Goal: Task Accomplishment & Management: Manage account settings

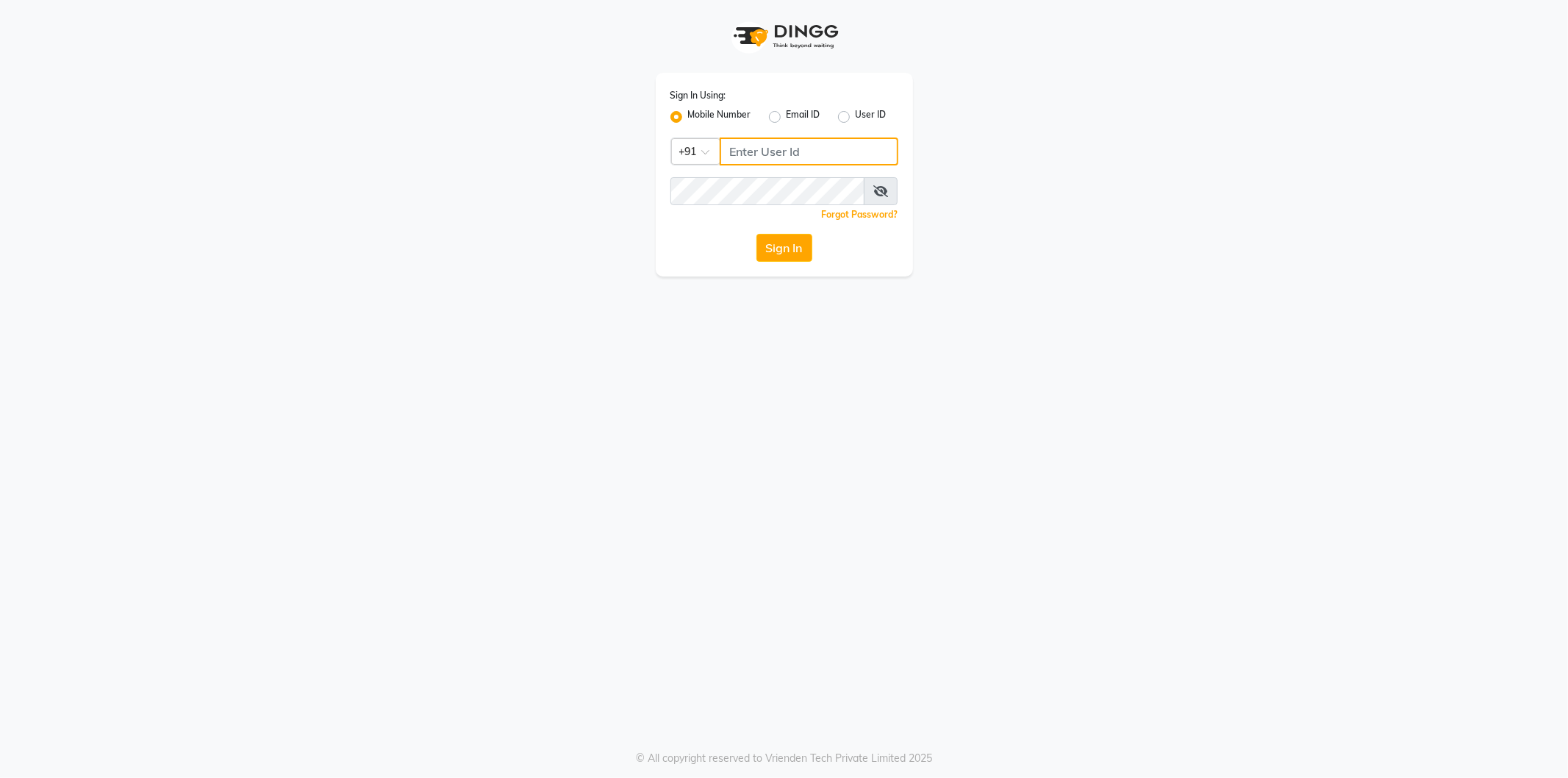
click at [810, 150] on input "Username" at bounding box center [809, 150] width 179 height 28
type input "8779037944"
click at [879, 188] on icon at bounding box center [880, 191] width 14 height 11
click at [787, 257] on button "Sign In" at bounding box center [784, 247] width 56 height 28
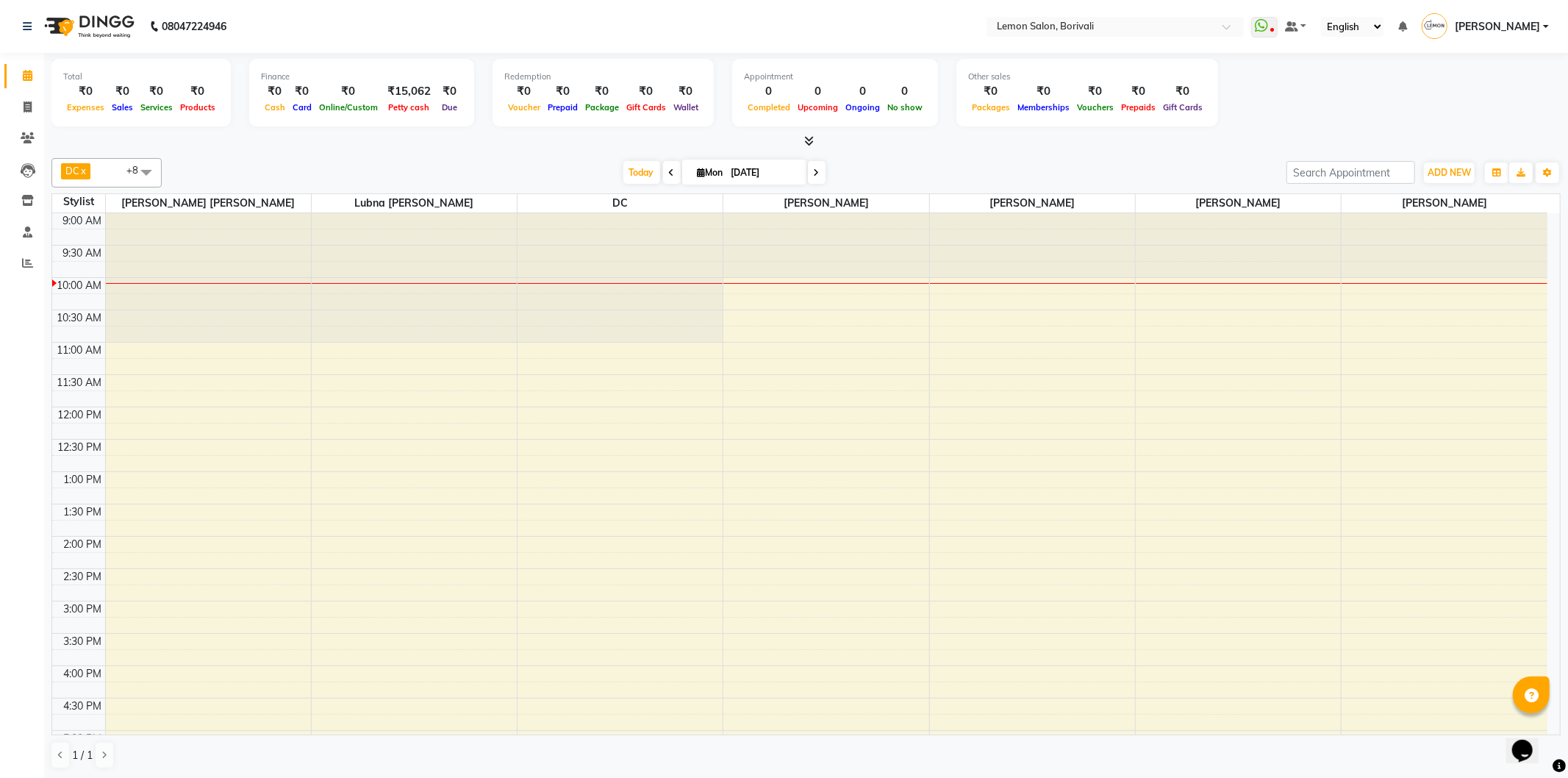
drag, startPoint x: 500, startPoint y: 190, endPoint x: 564, endPoint y: 185, distance: 64.2
click at [500, 190] on div "DC x [PERSON_NAME] x [PERSON_NAME] x Danish Salmani x [PERSON_NAME] x [PERSON_N…" at bounding box center [805, 464] width 1509 height 623
click at [668, 178] on span at bounding box center [671, 172] width 18 height 23
type input "[DATE]"
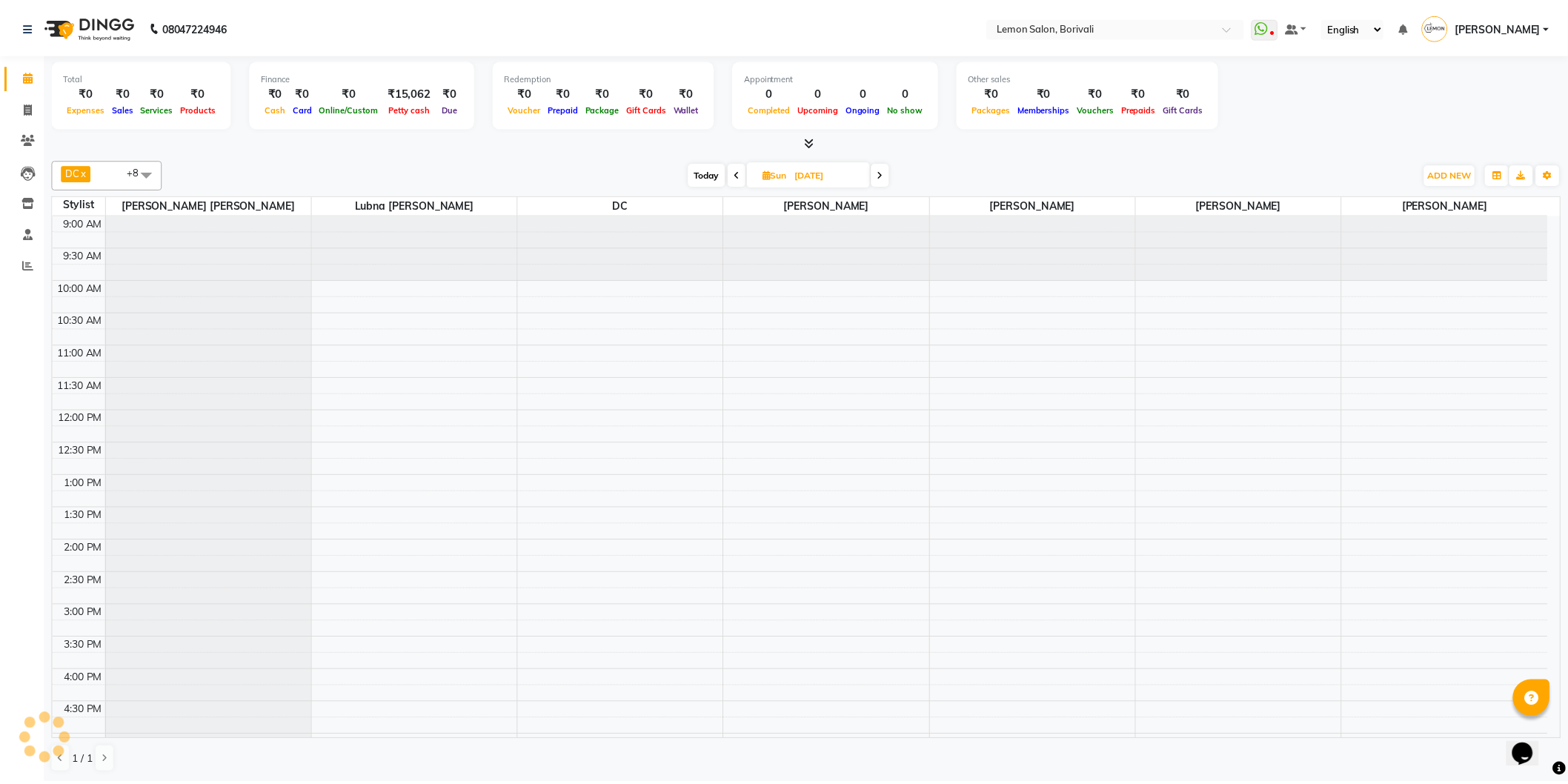
scroll to position [65, 0]
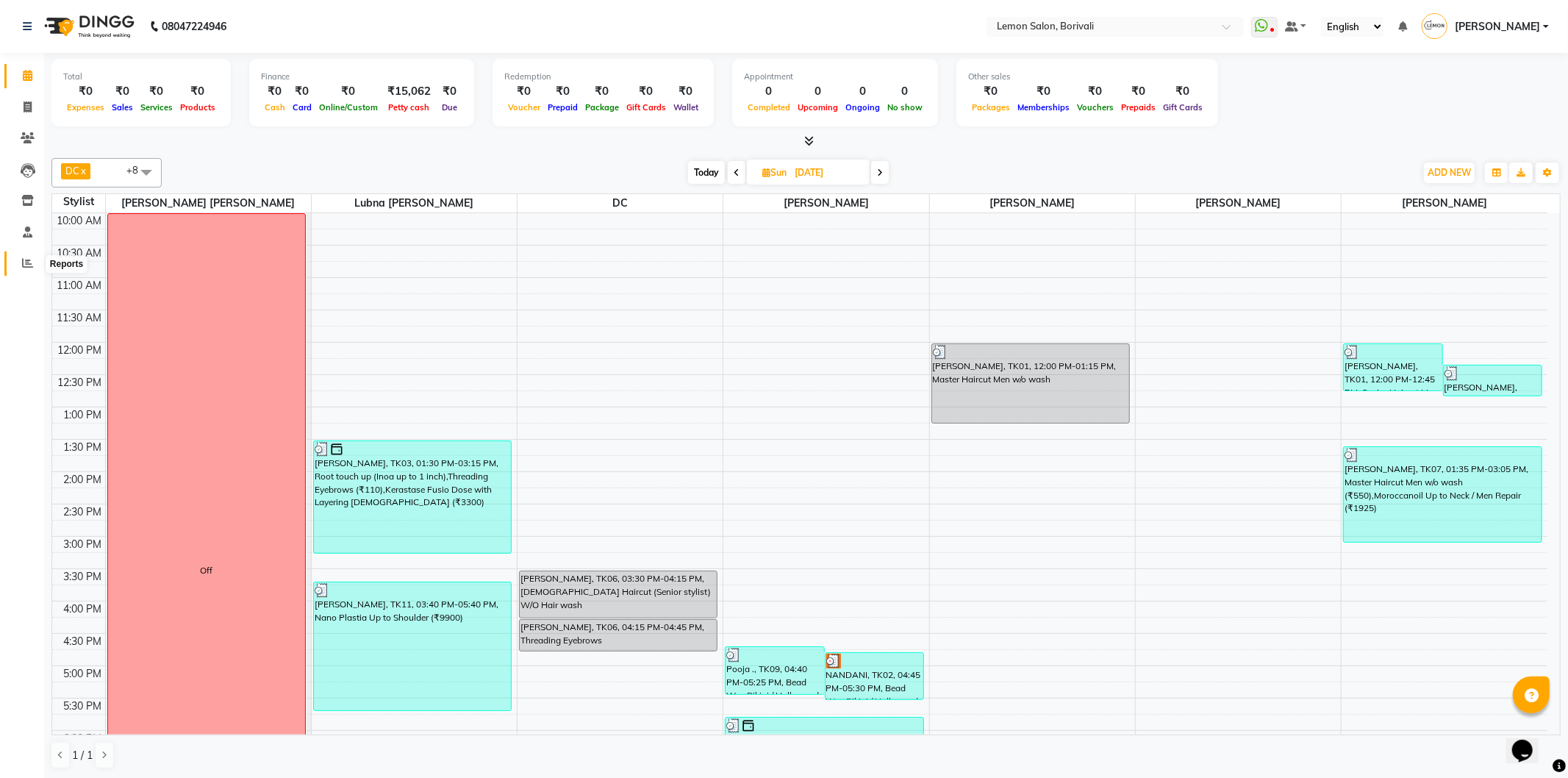
click at [25, 261] on icon at bounding box center [28, 263] width 11 height 11
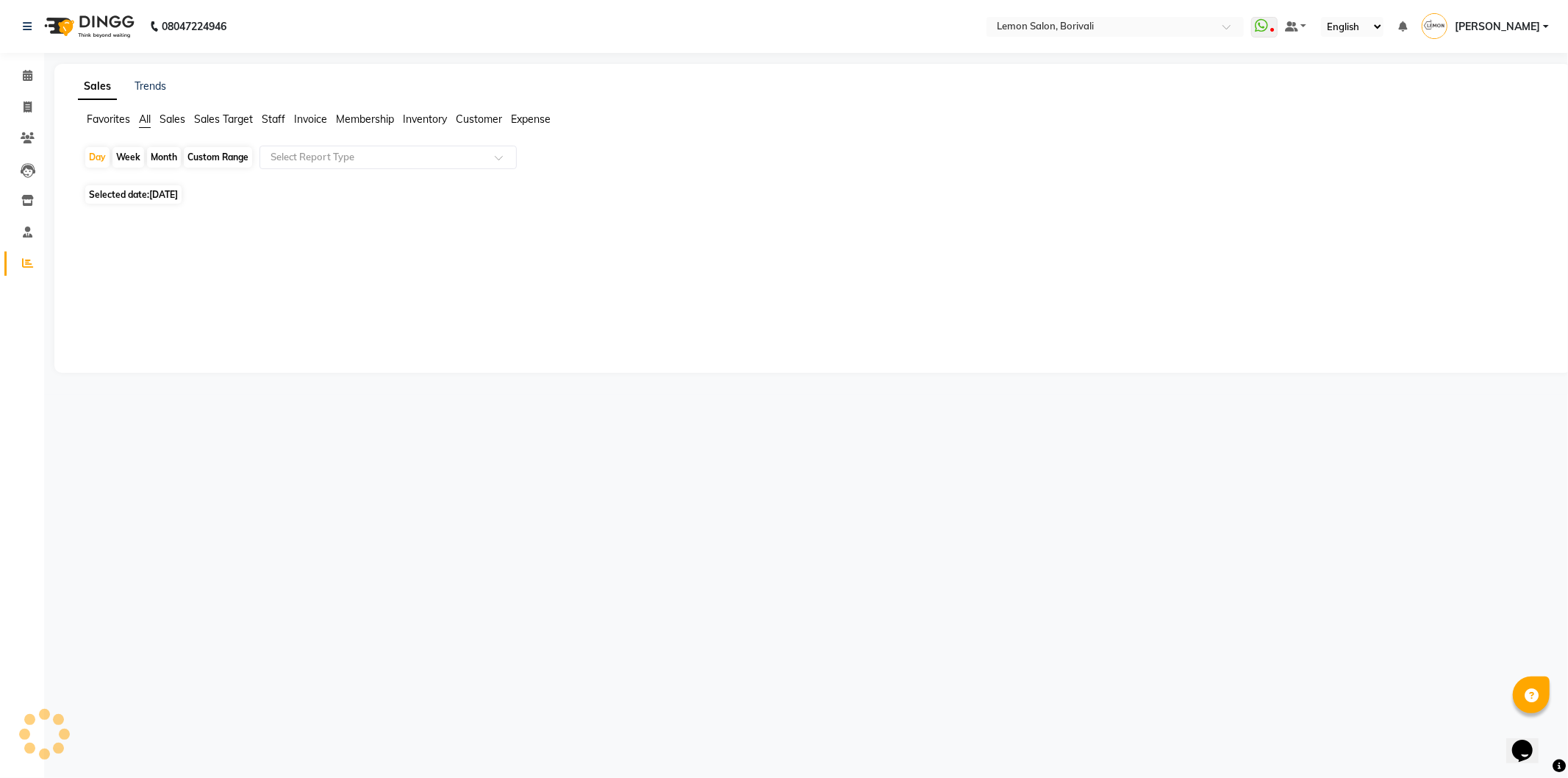
click at [267, 115] on span "Staff" at bounding box center [273, 119] width 24 height 13
click at [244, 119] on span "Sales Target" at bounding box center [224, 119] width 59 height 13
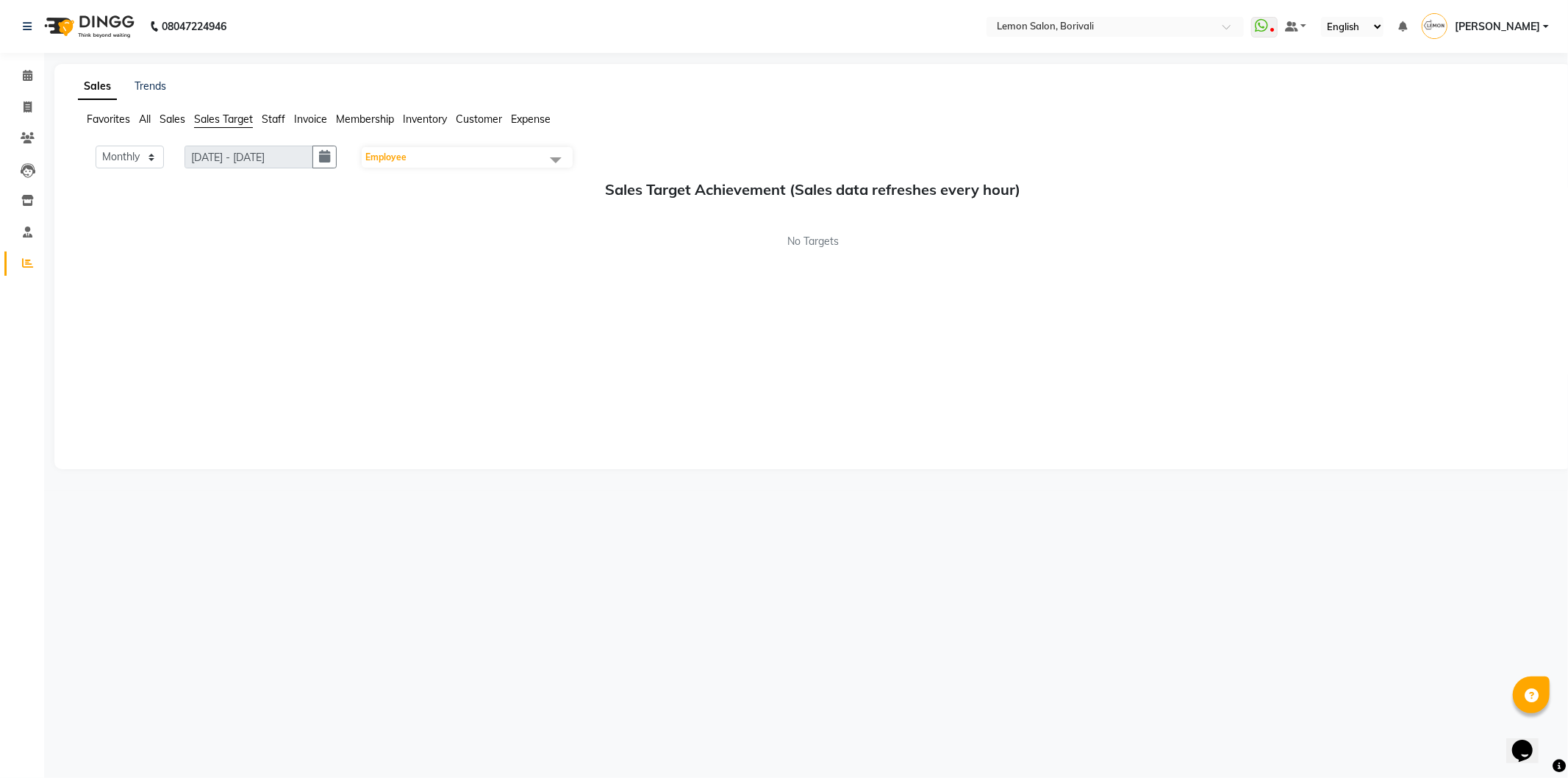
click at [167, 118] on span "Sales" at bounding box center [172, 119] width 26 height 13
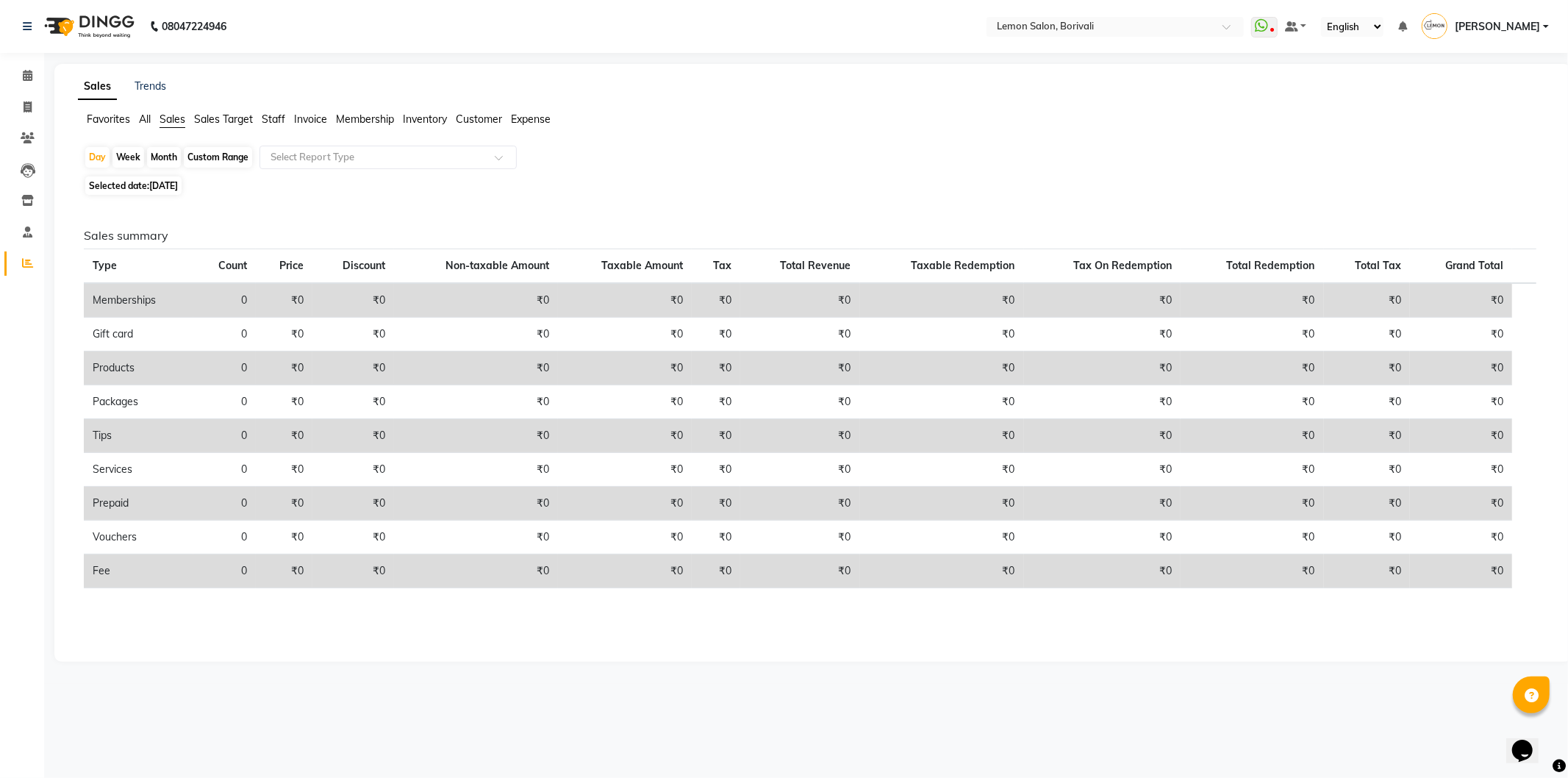
click at [145, 121] on span "All" at bounding box center [145, 119] width 11 height 13
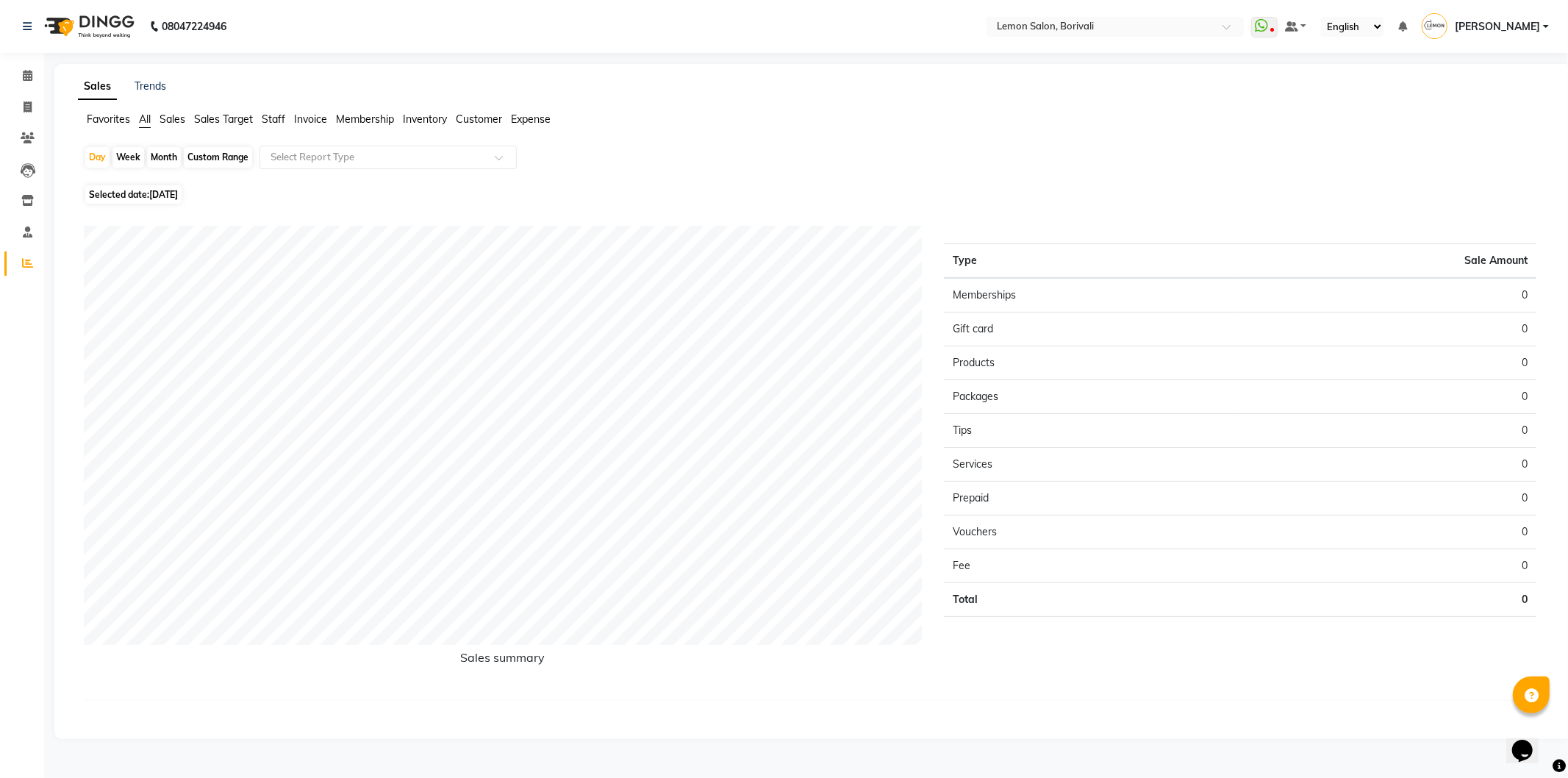
click at [178, 197] on span "[DATE]" at bounding box center [164, 194] width 29 height 11
select select "9"
select select "2025"
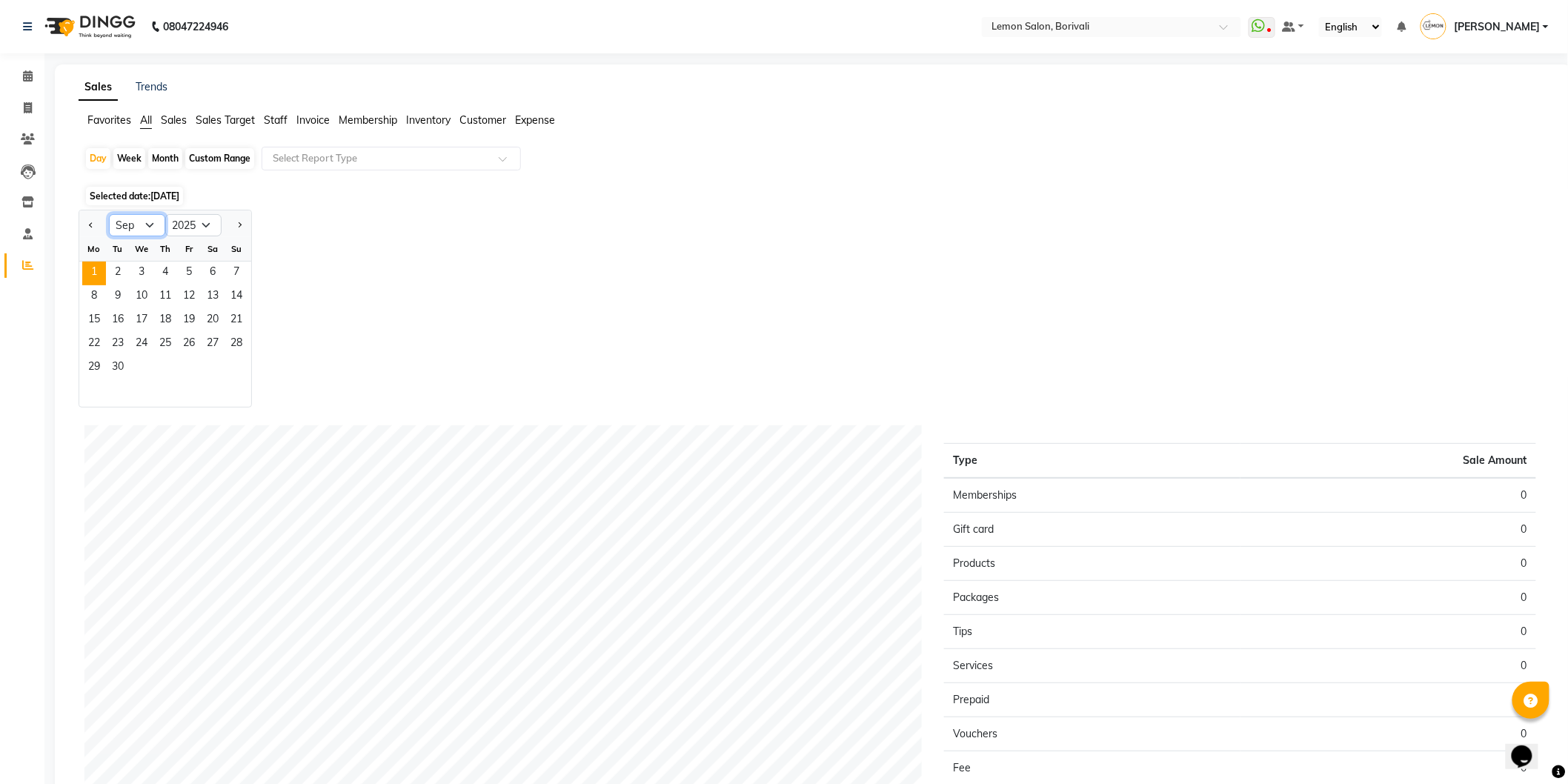
drag, startPoint x: 134, startPoint y: 220, endPoint x: 134, endPoint y: 229, distance: 9.0
click at [134, 220] on select "Jan Feb Mar Apr May Jun Jul Aug Sep Oct Nov Dec" at bounding box center [136, 225] width 57 height 22
select select "8"
click at [109, 214] on select "Jan Feb Mar Apr May Jun Jul Aug Sep Oct Nov Dec" at bounding box center [136, 225] width 57 height 22
click at [241, 370] on span "31" at bounding box center [236, 368] width 24 height 24
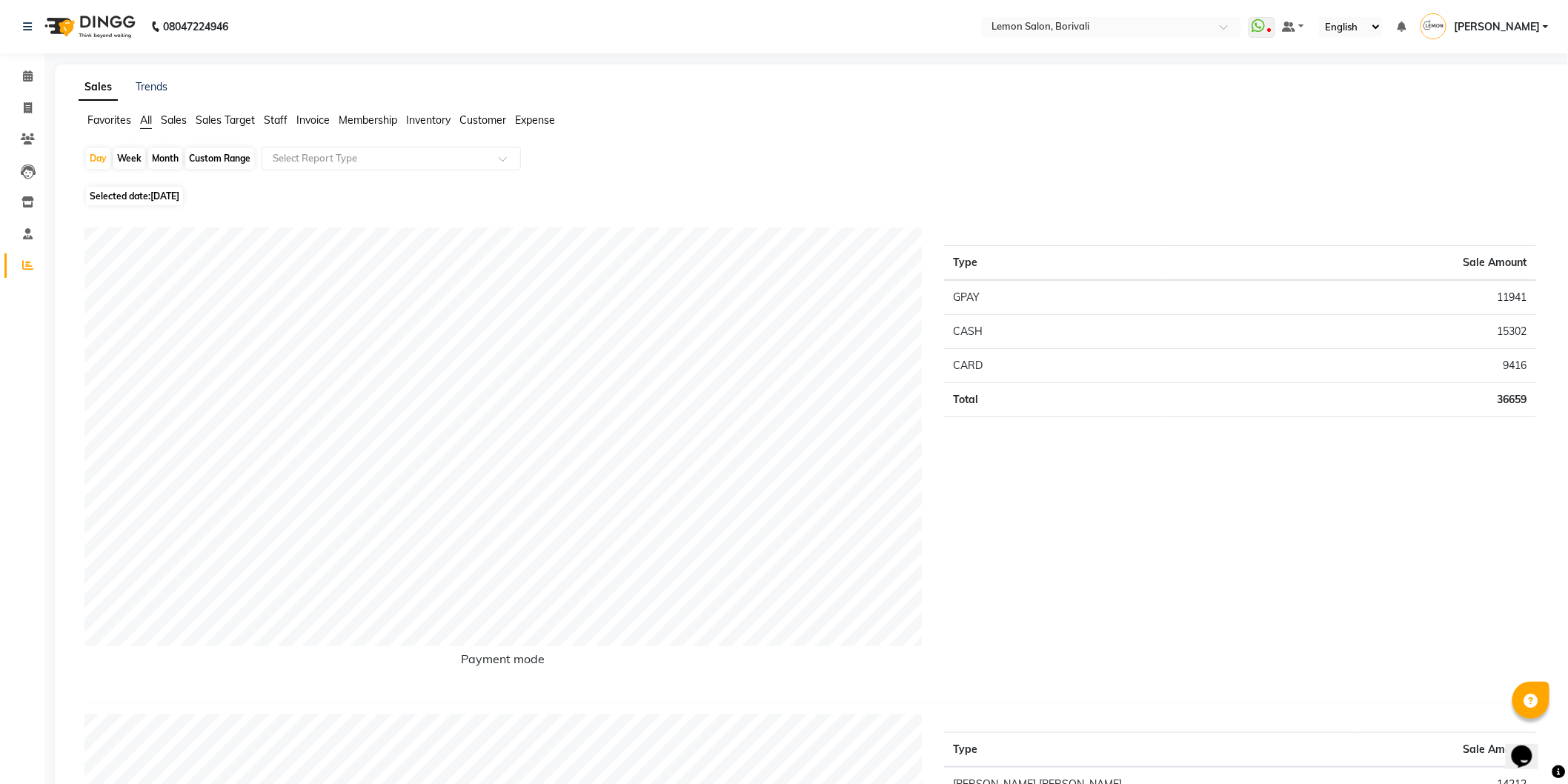
drag, startPoint x: 33, startPoint y: 80, endPoint x: 48, endPoint y: 85, distance: 15.8
click at [33, 80] on span at bounding box center [27, 77] width 26 height 17
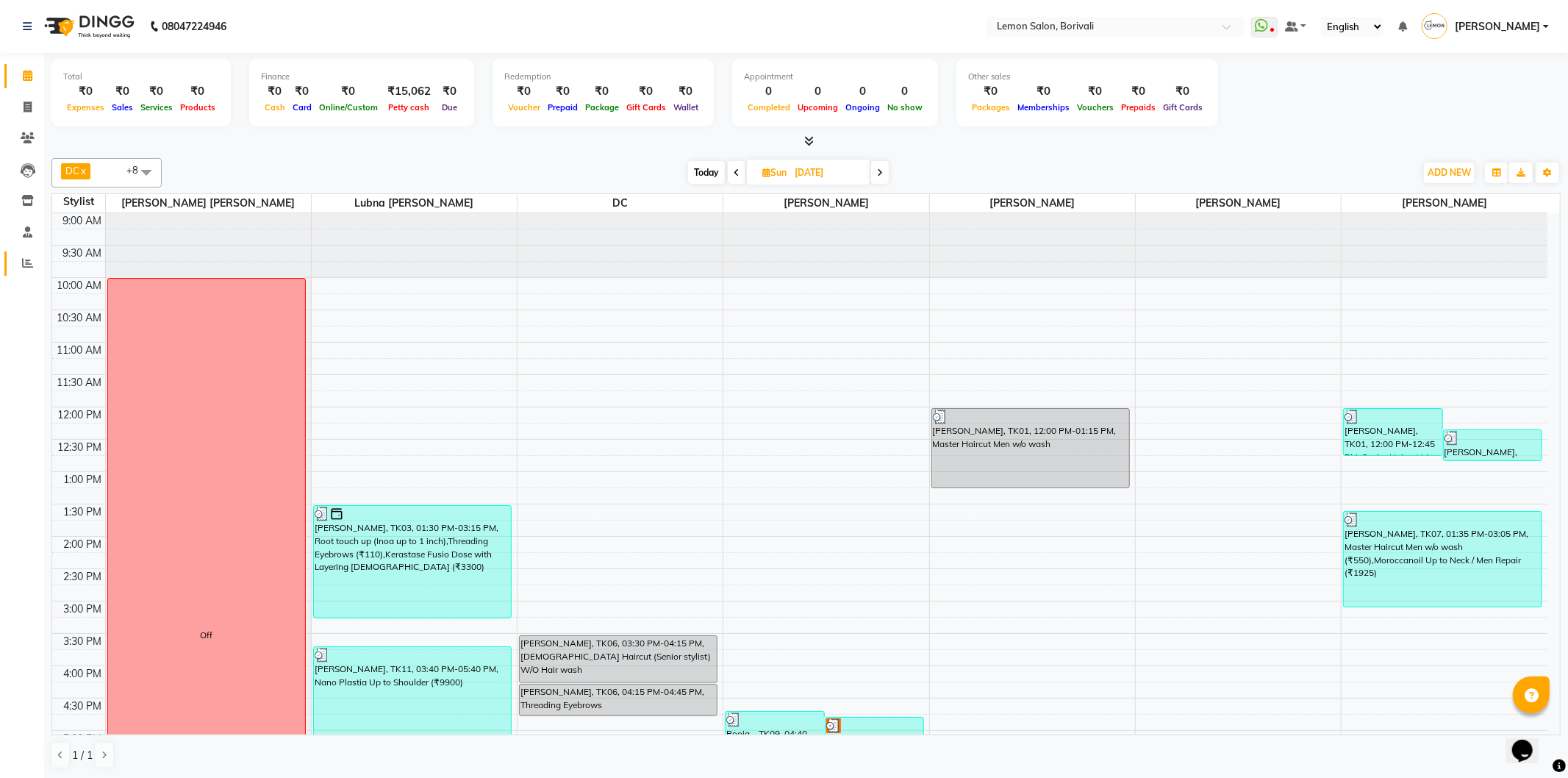
click at [28, 272] on link "Reports" at bounding box center [22, 263] width 35 height 24
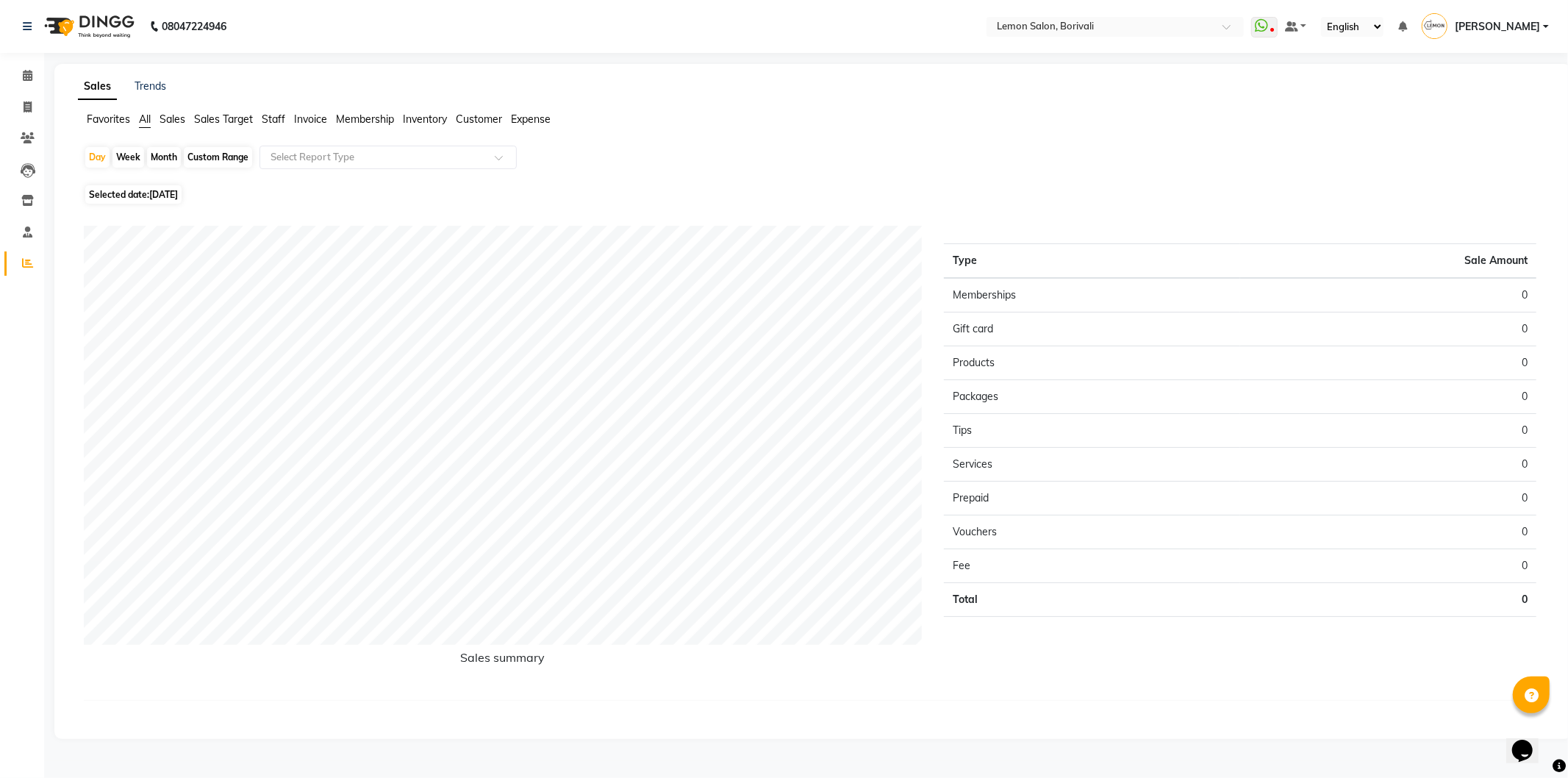
click at [263, 121] on span "Staff" at bounding box center [273, 119] width 24 height 13
click at [238, 122] on span "Sales Target" at bounding box center [224, 119] width 59 height 13
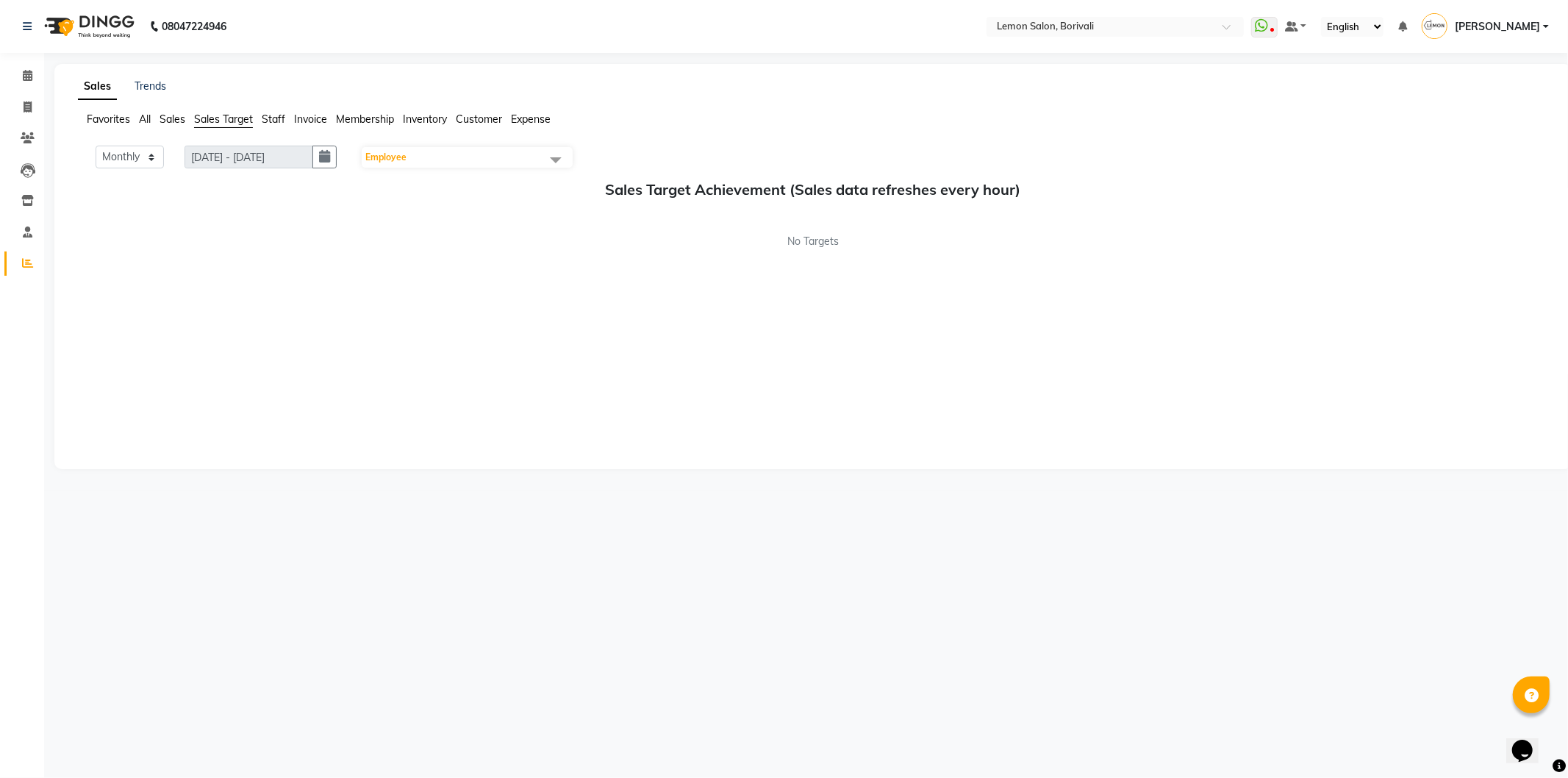
click at [305, 122] on span "Invoice" at bounding box center [310, 119] width 33 height 13
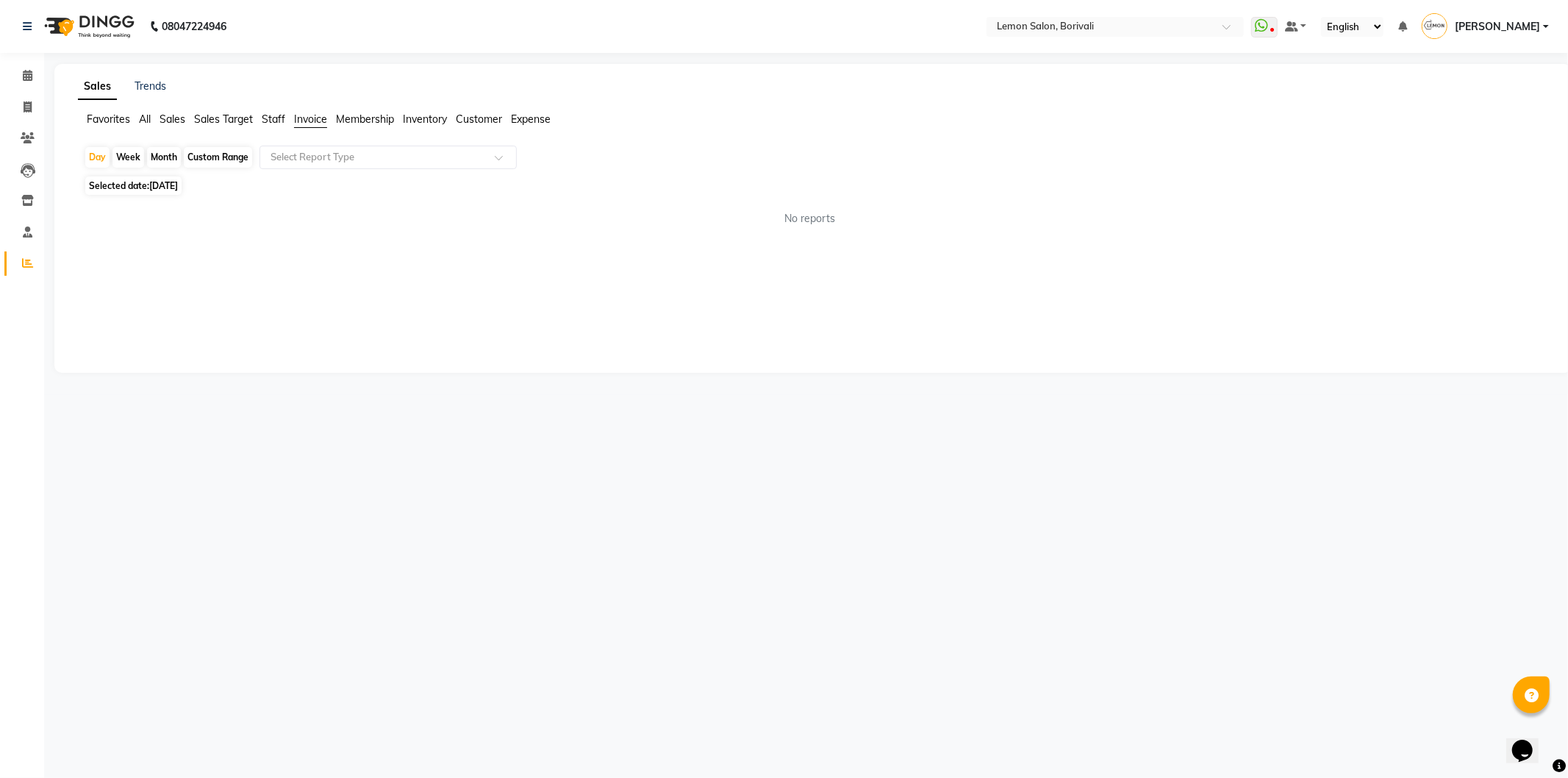
click at [168, 121] on span "Sales" at bounding box center [172, 119] width 26 height 13
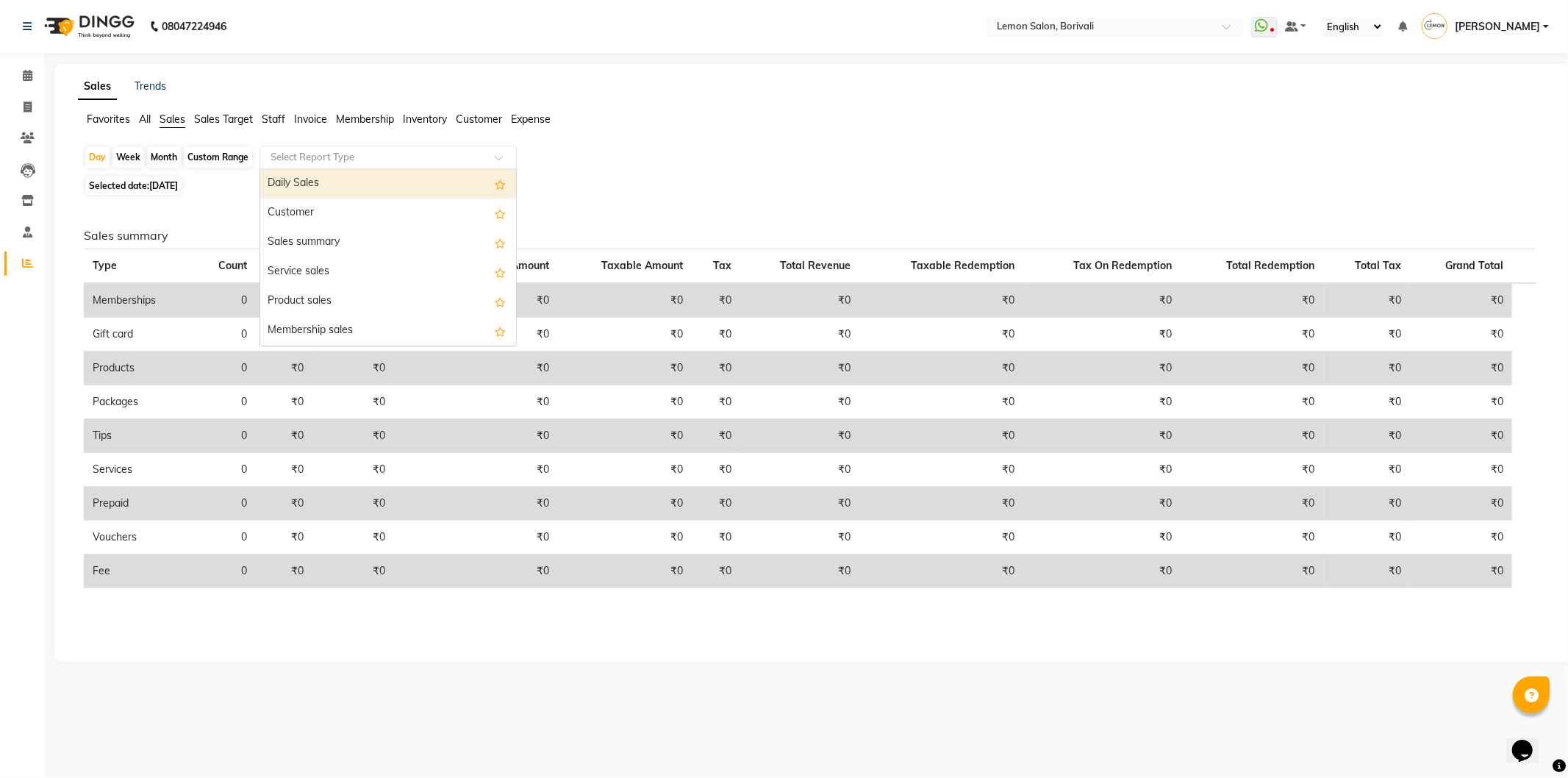
click at [311, 158] on input "text" at bounding box center [373, 156] width 211 height 14
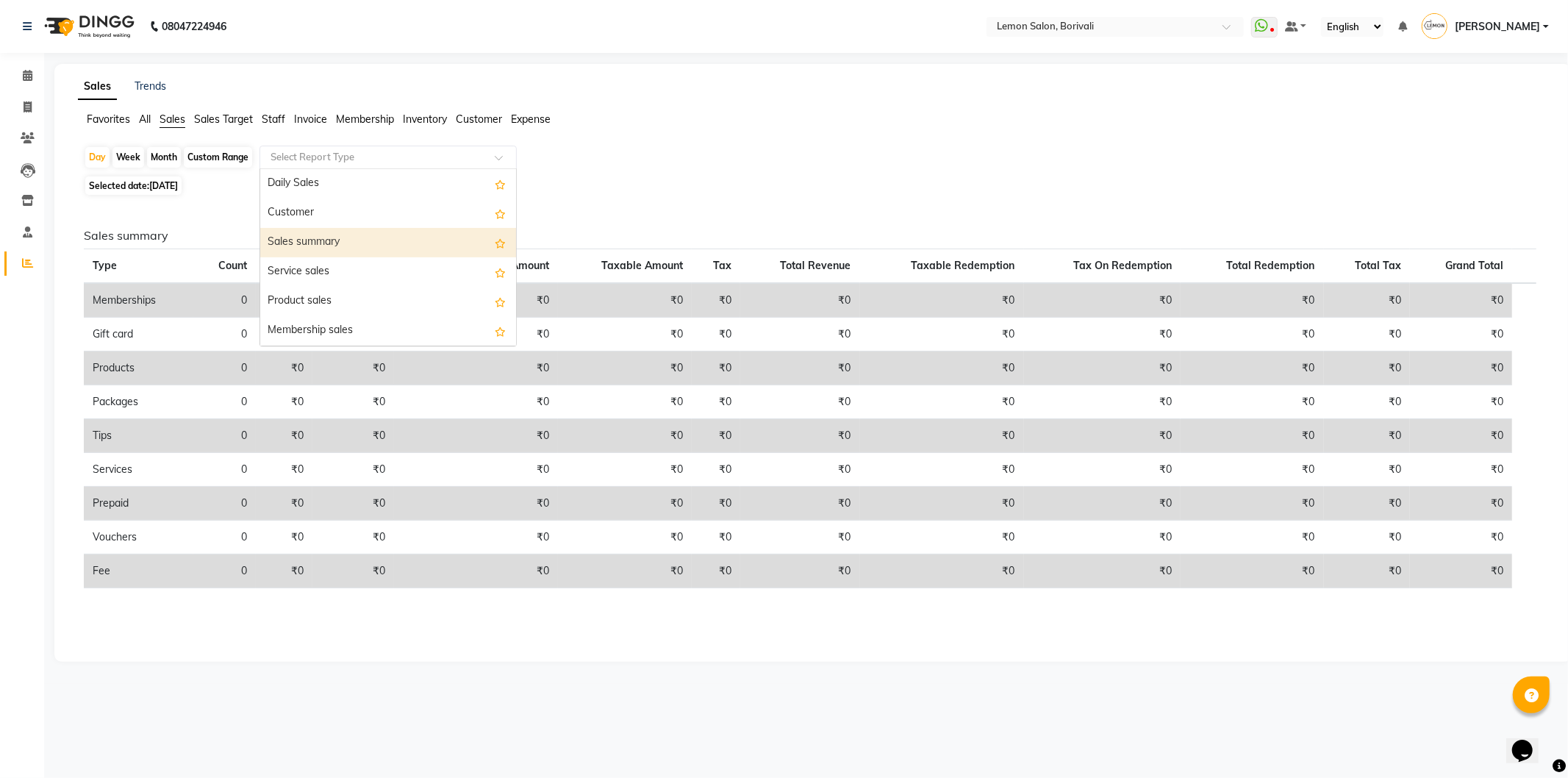
click at [333, 247] on div "Sales summary" at bounding box center [387, 242] width 256 height 30
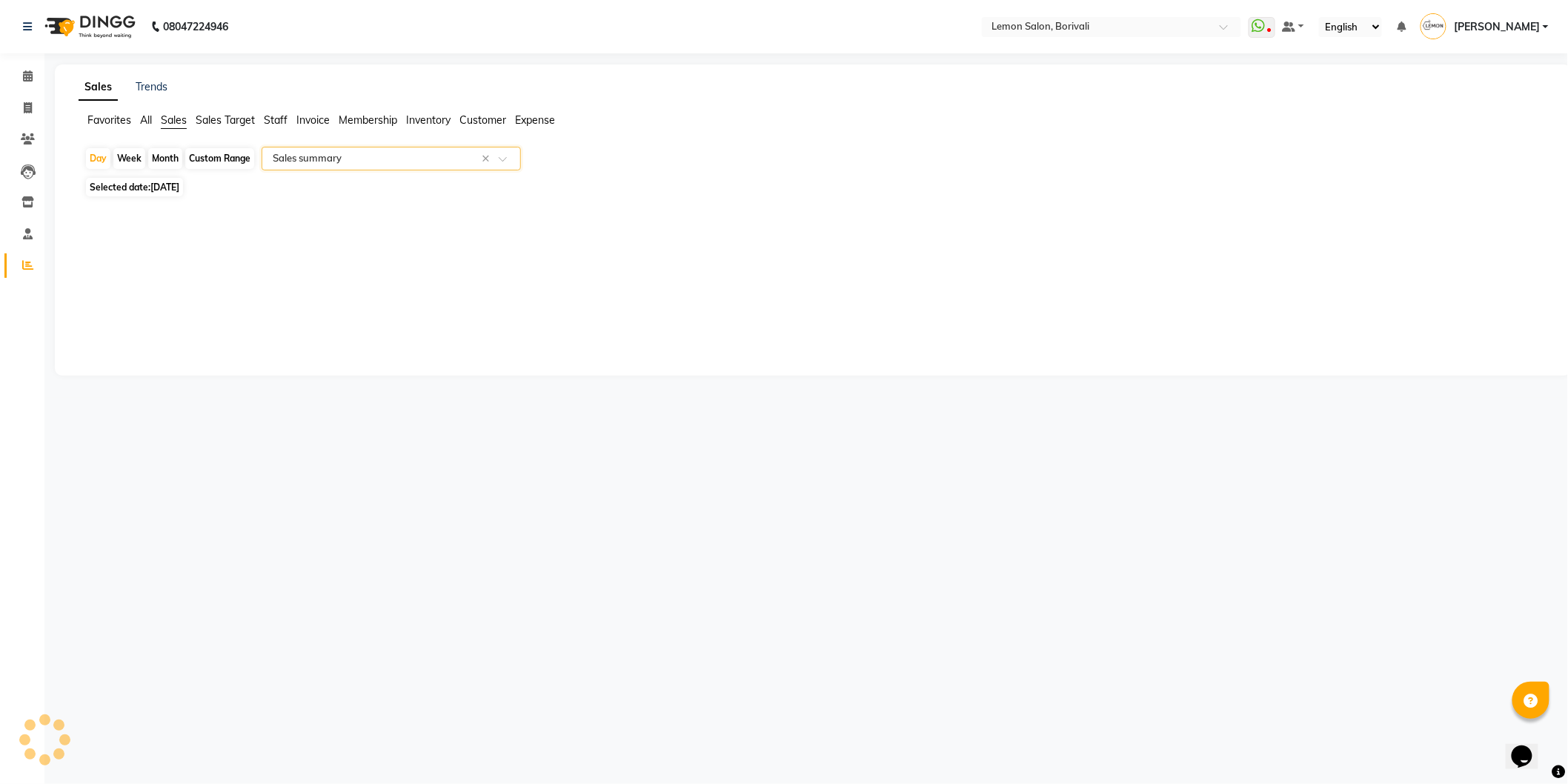
select select "csv"
click at [161, 154] on div "Month" at bounding box center [165, 158] width 35 height 21
select select "9"
select select "2025"
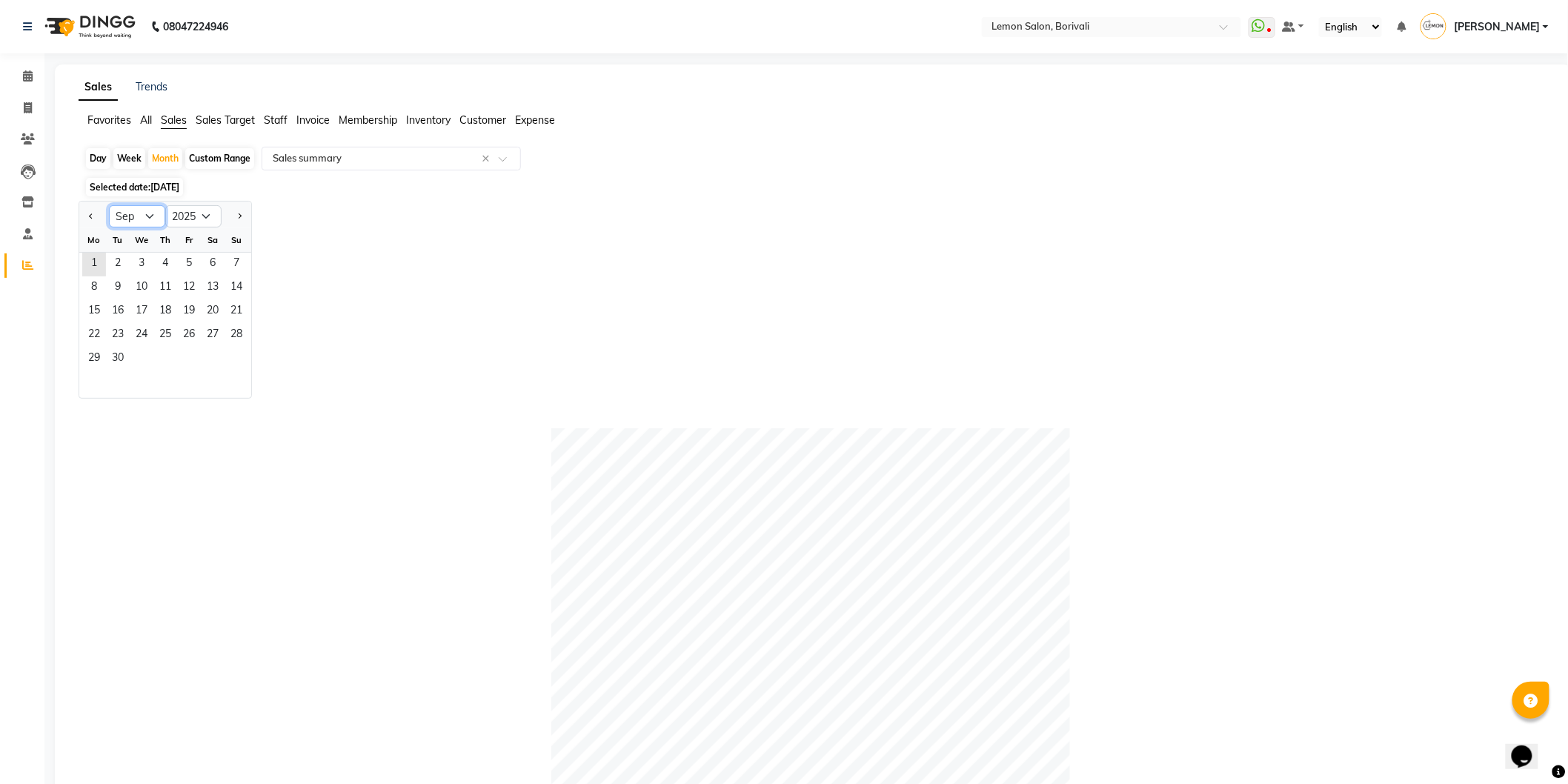
click at [148, 215] on select "Jan Feb Mar Apr May Jun Jul Aug Sep Oct Nov Dec" at bounding box center [136, 216] width 57 height 22
select select "8"
click at [109, 205] on select "Jan Feb Mar Apr May Jun Jul Aug Sep Oct Nov Dec" at bounding box center [136, 216] width 57 height 22
click at [188, 262] on span "1" at bounding box center [188, 264] width 24 height 24
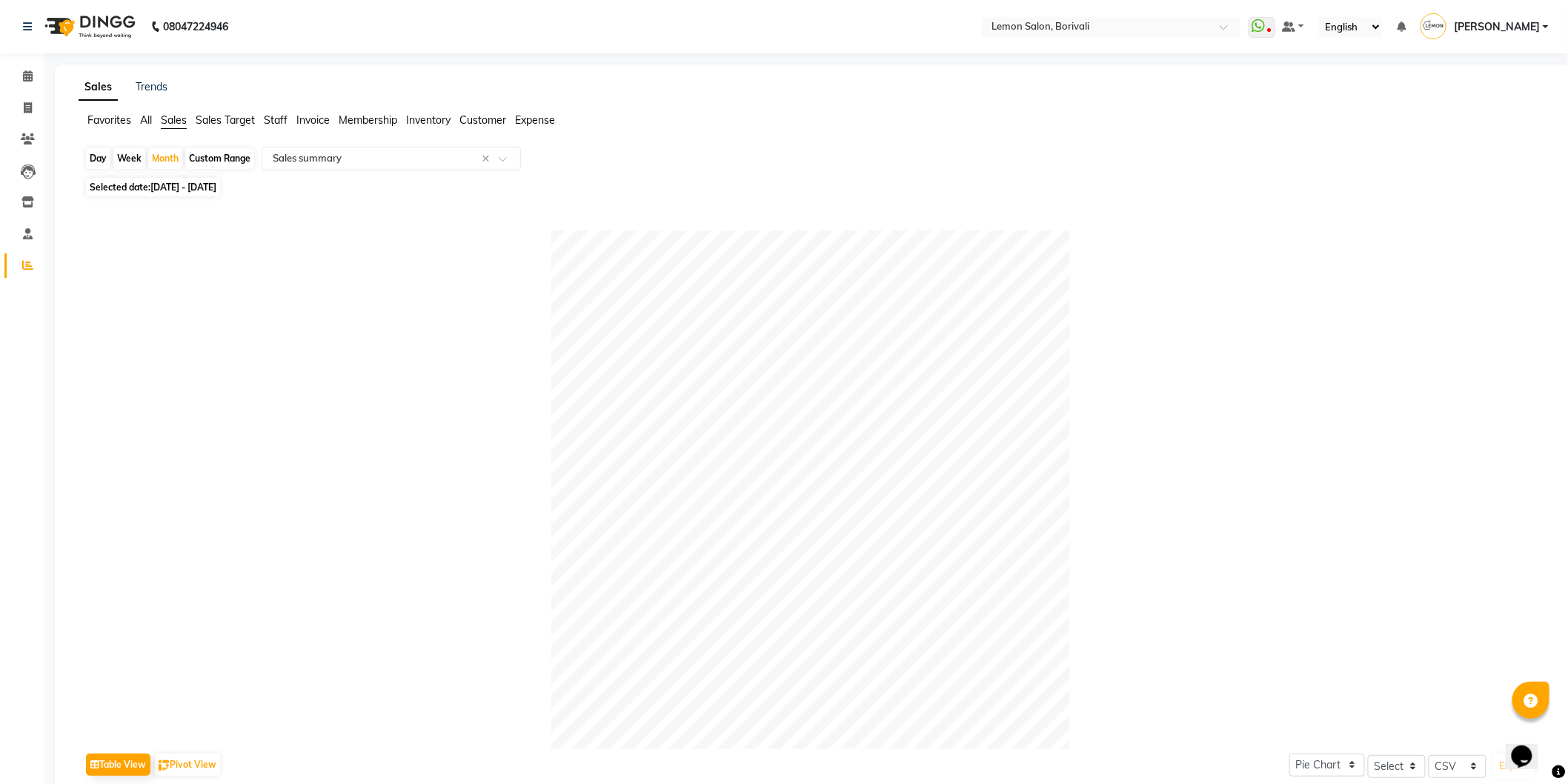
click at [774, 135] on div "Favorites All Sales Sales Target Staff Invoice Membership Inventory Customer Ex…" at bounding box center [813, 126] width 1492 height 28
click at [17, 71] on span at bounding box center [27, 77] width 26 height 17
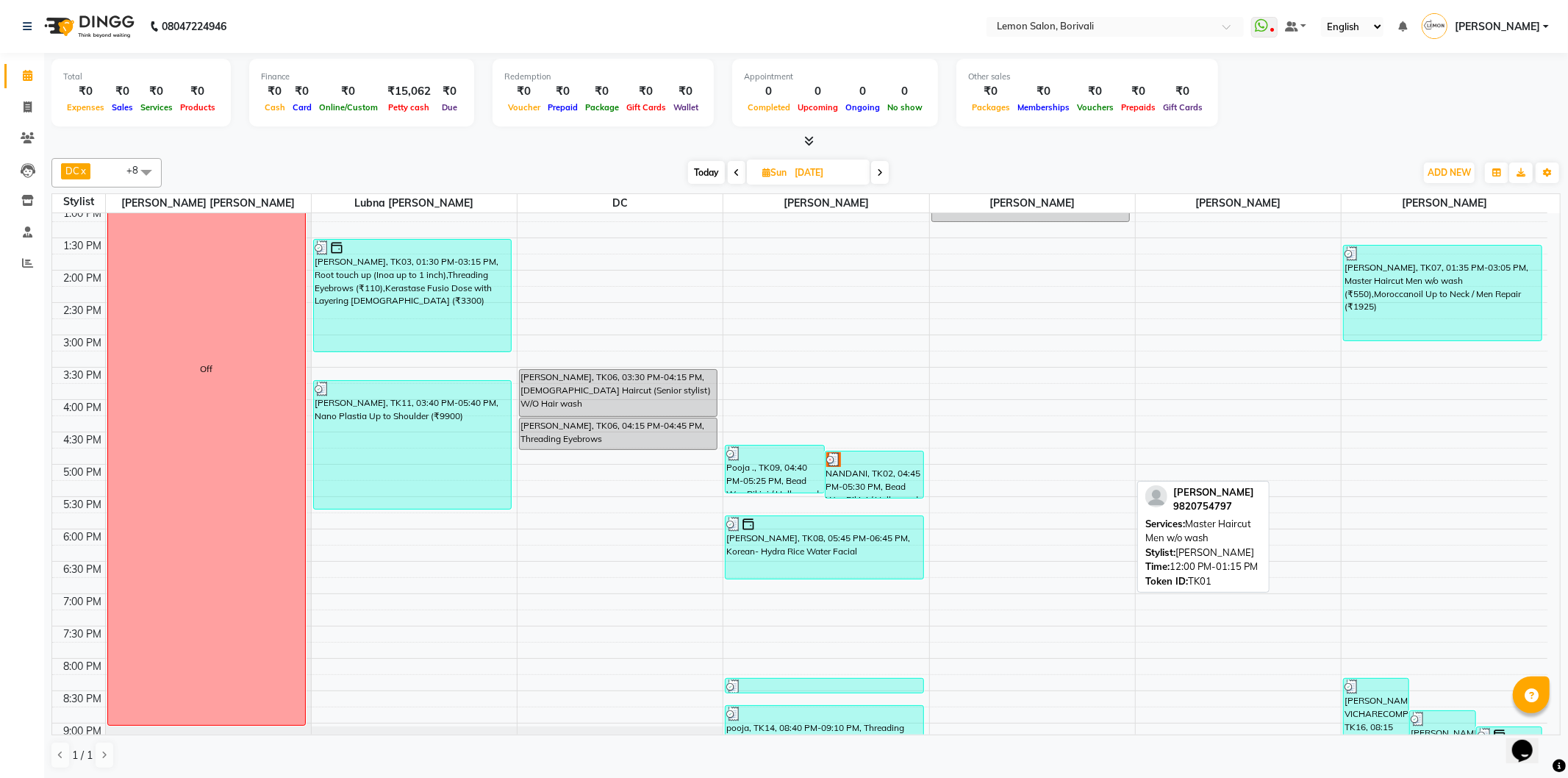
scroll to position [388, 0]
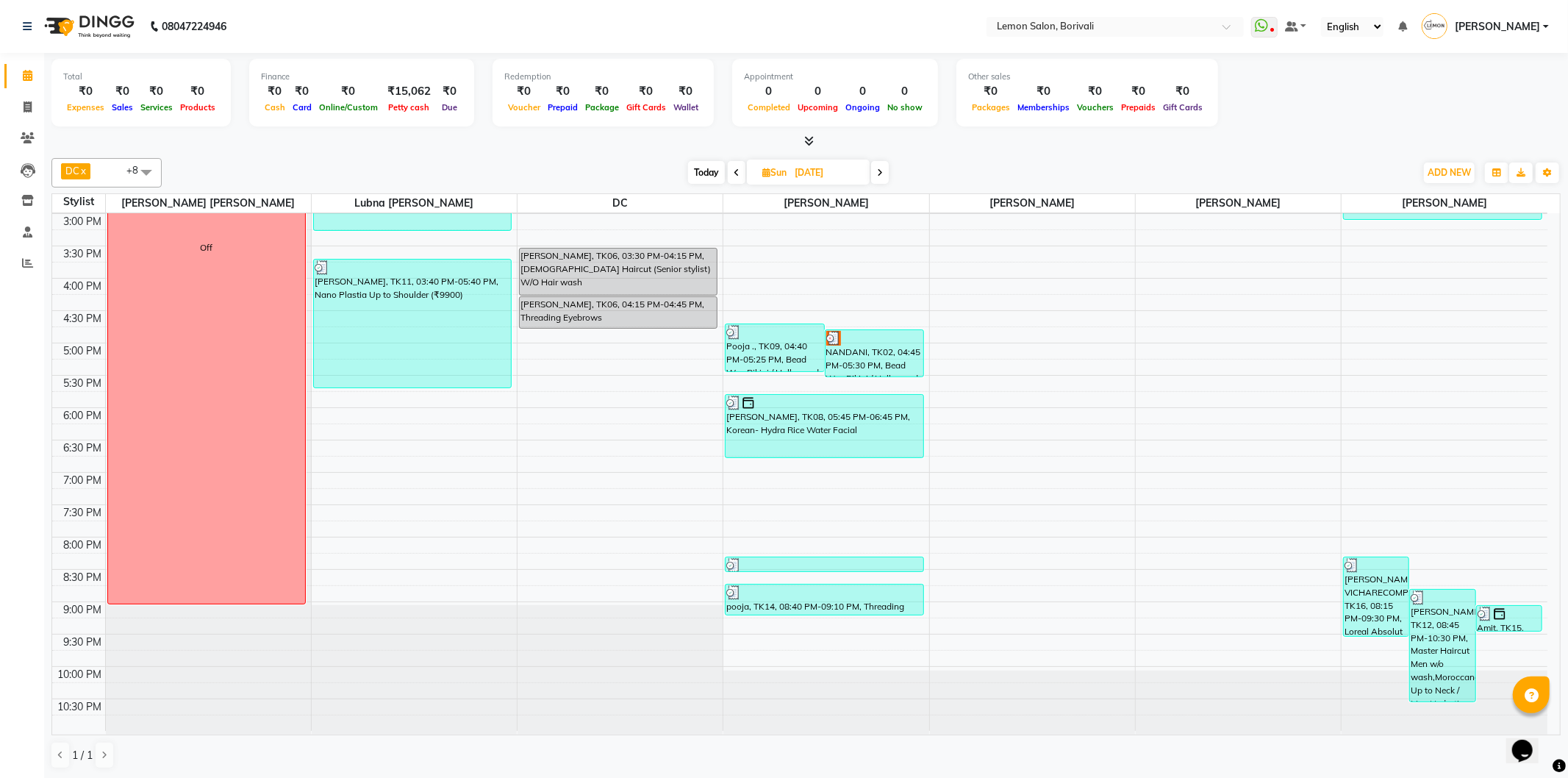
click at [714, 170] on span "Today" at bounding box center [706, 172] width 37 height 23
type input "[DATE]"
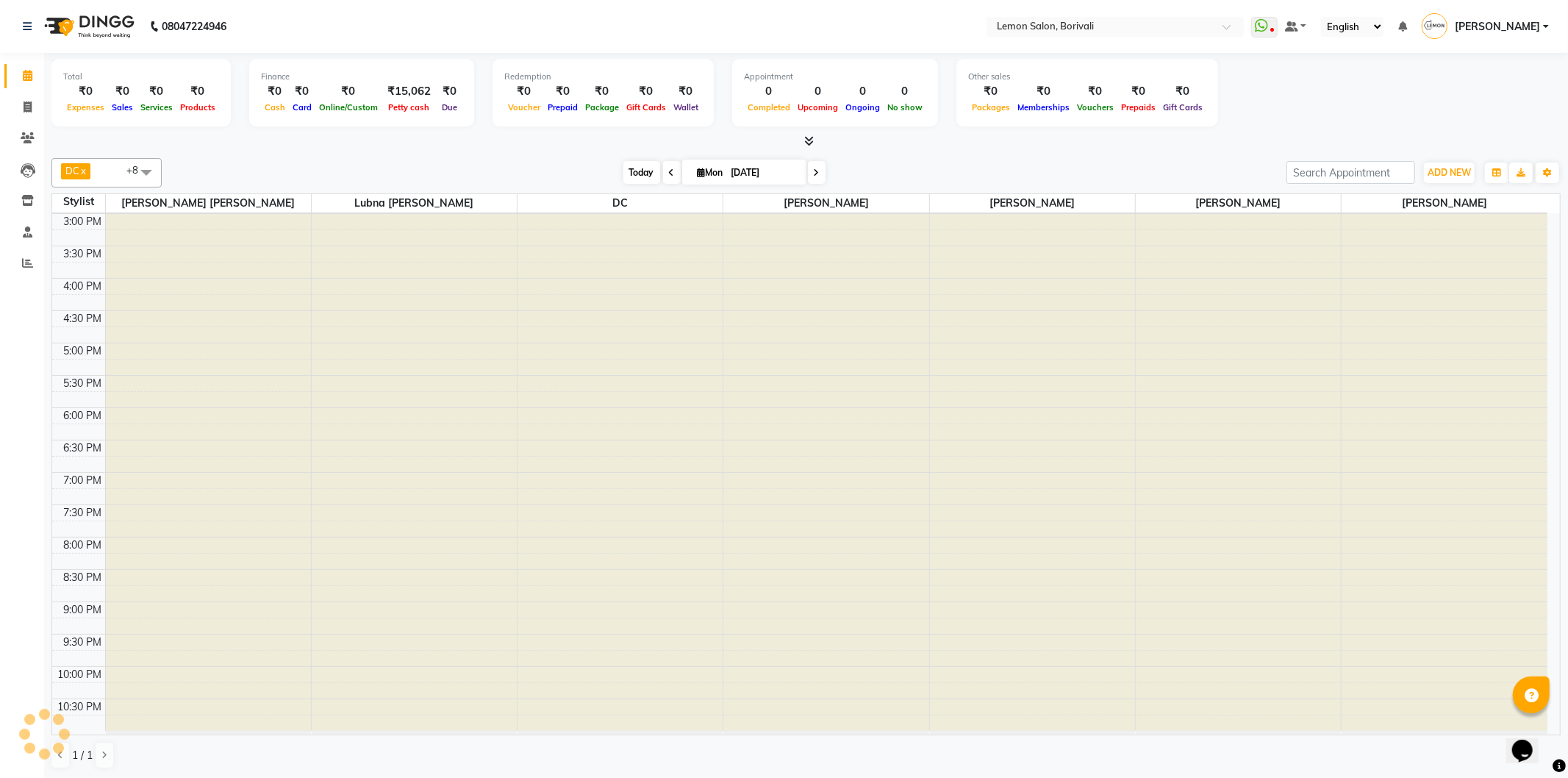
scroll to position [65, 0]
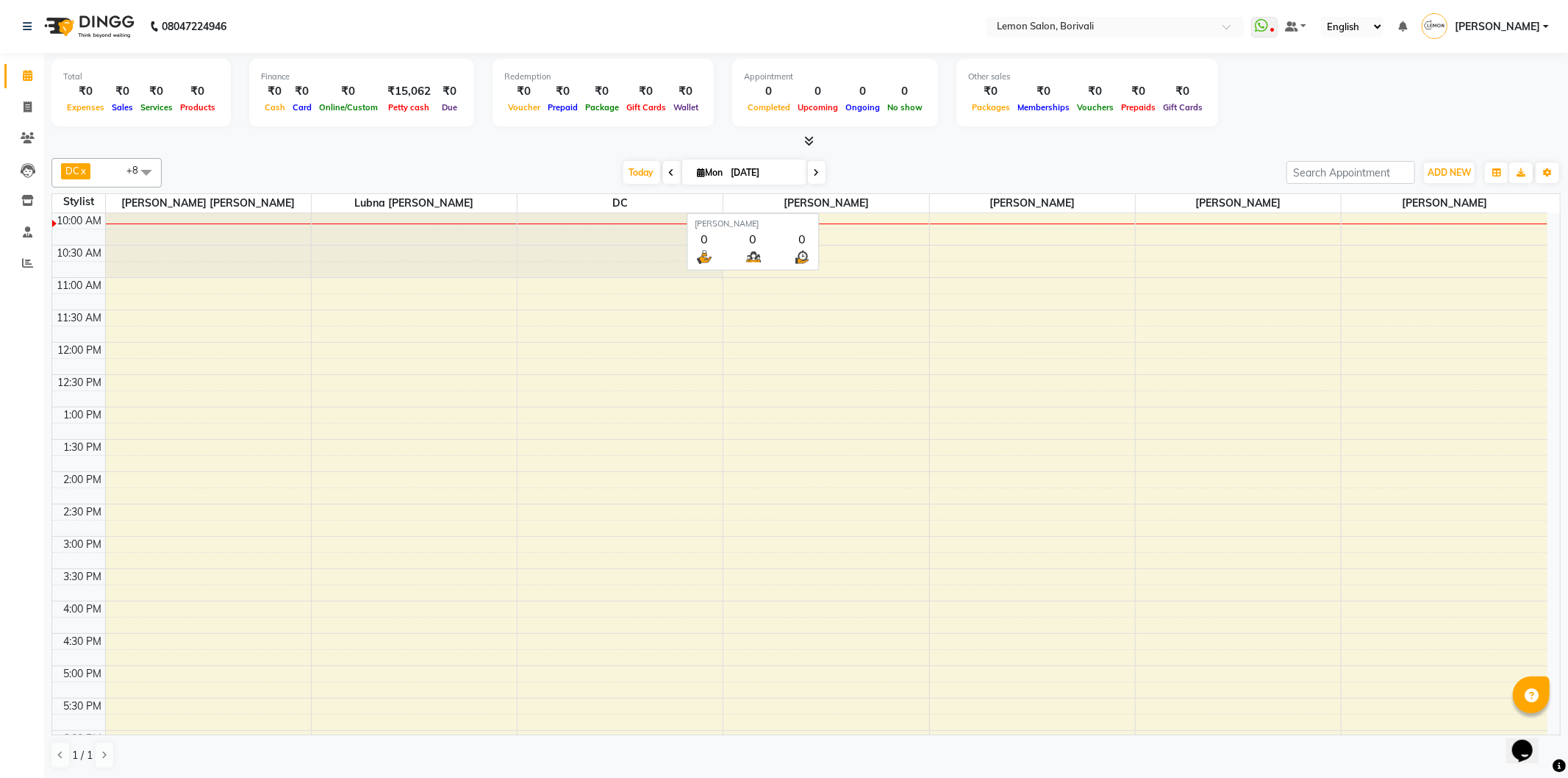
click at [915, 199] on span "[PERSON_NAME]" at bounding box center [825, 203] width 205 height 18
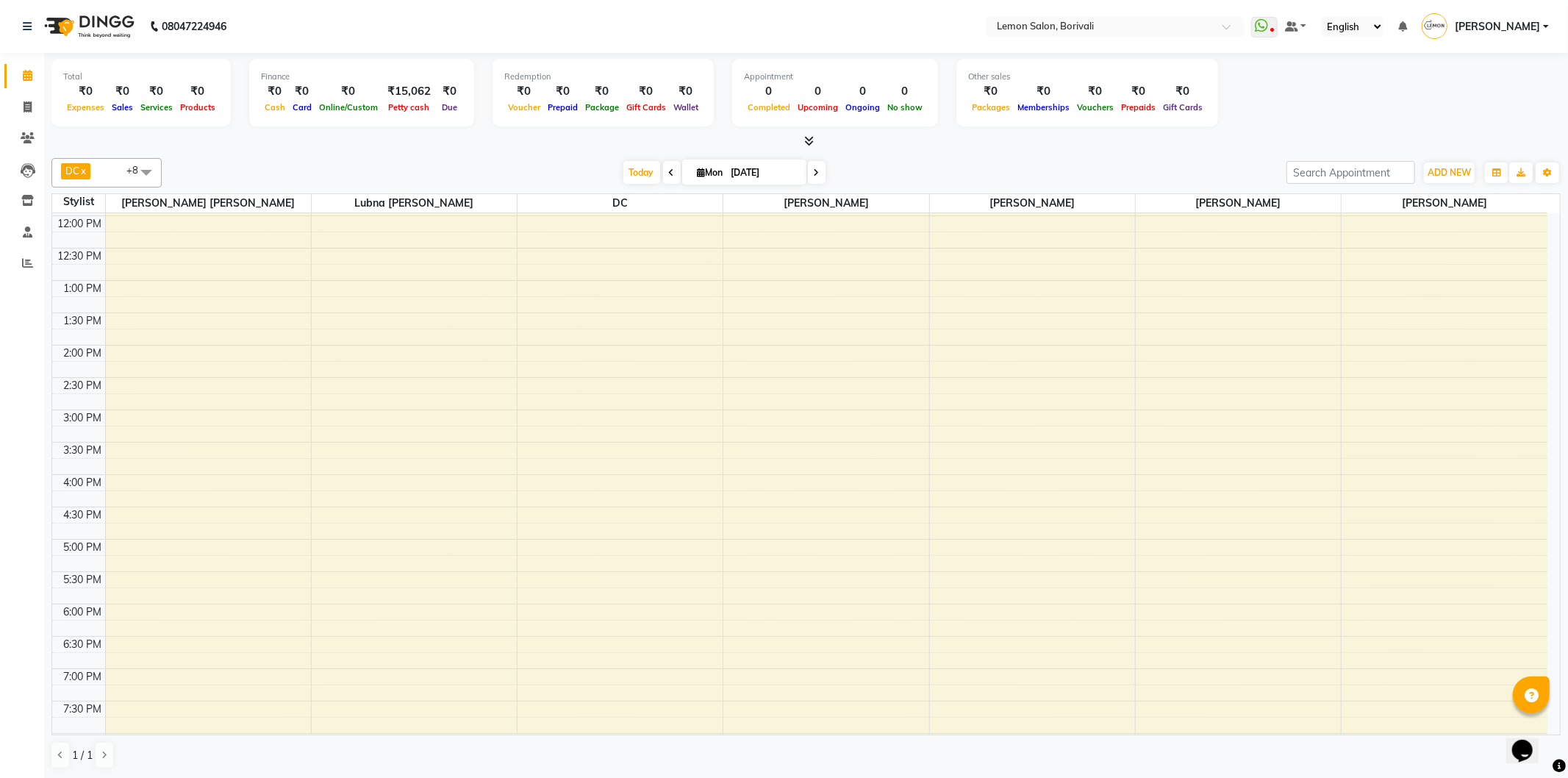
scroll to position [388, 0]
click at [1457, 170] on span "ADD NEW" at bounding box center [1449, 172] width 44 height 11
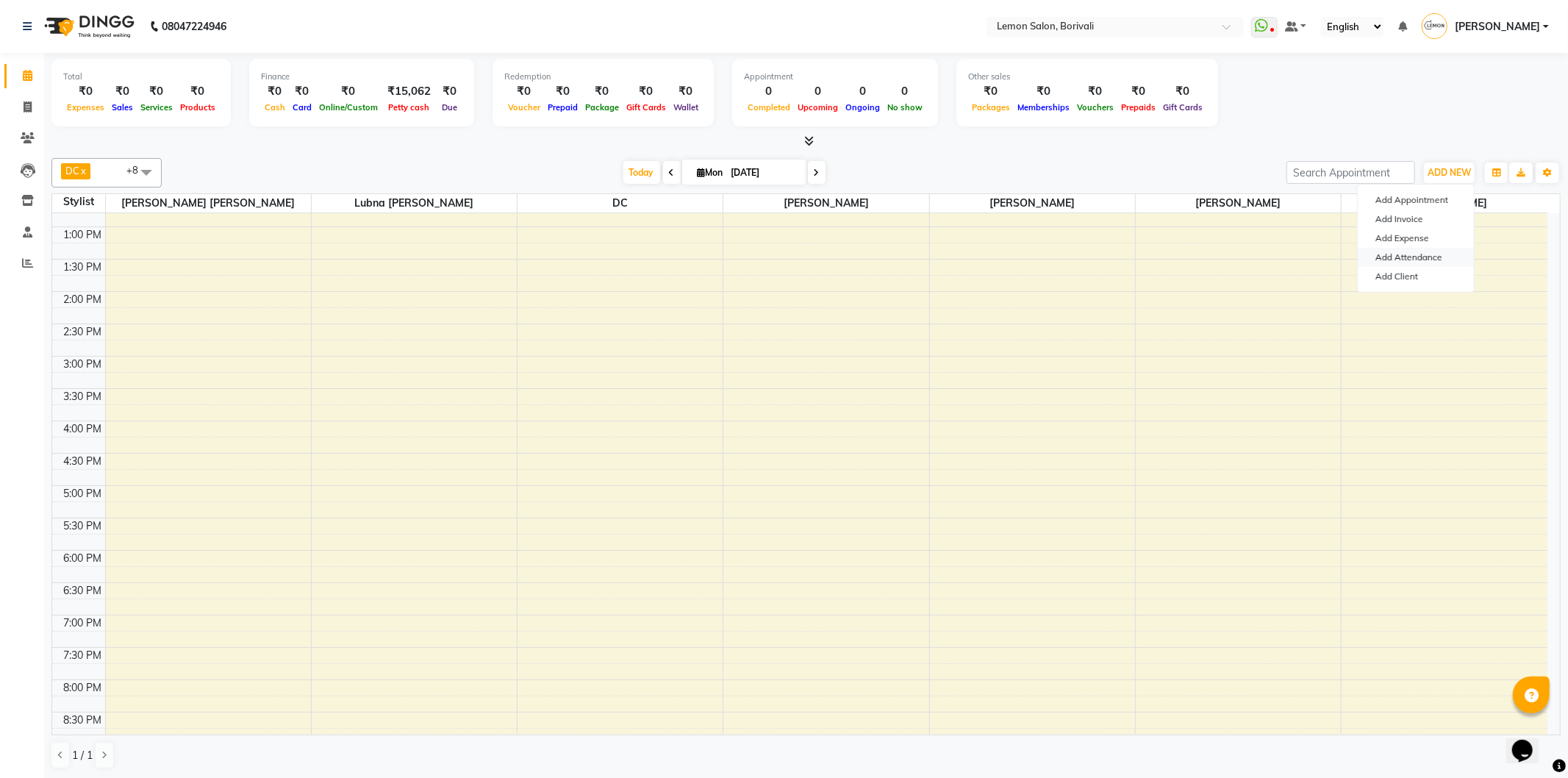
click at [1436, 260] on link "Add Attendance" at bounding box center [1416, 257] width 116 height 19
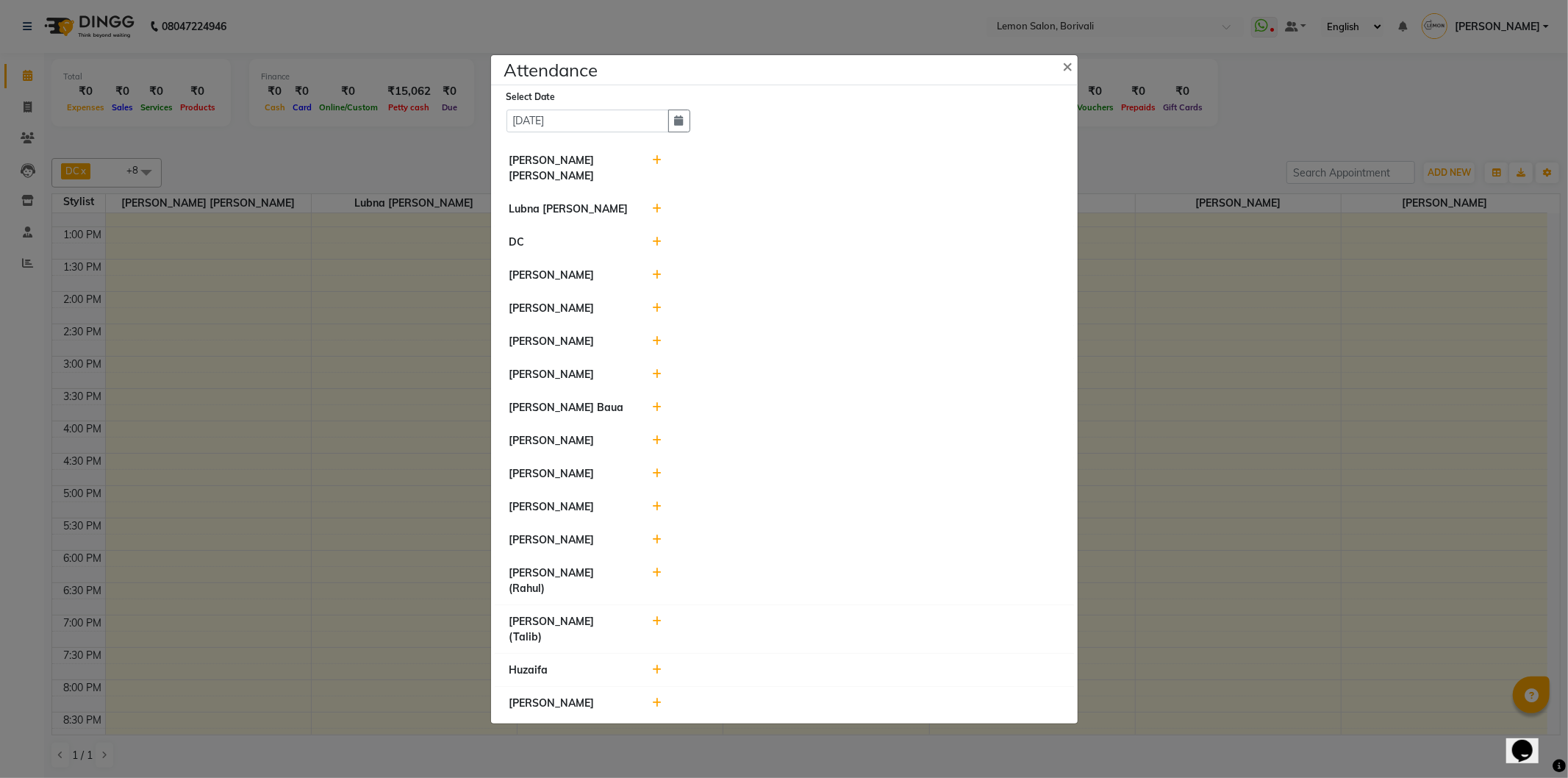
drag, startPoint x: 649, startPoint y: 524, endPoint x: 657, endPoint y: 523, distance: 8.1
click at [652, 514] on div at bounding box center [855, 507] width 429 height 15
click at [659, 511] on icon at bounding box center [657, 506] width 10 height 10
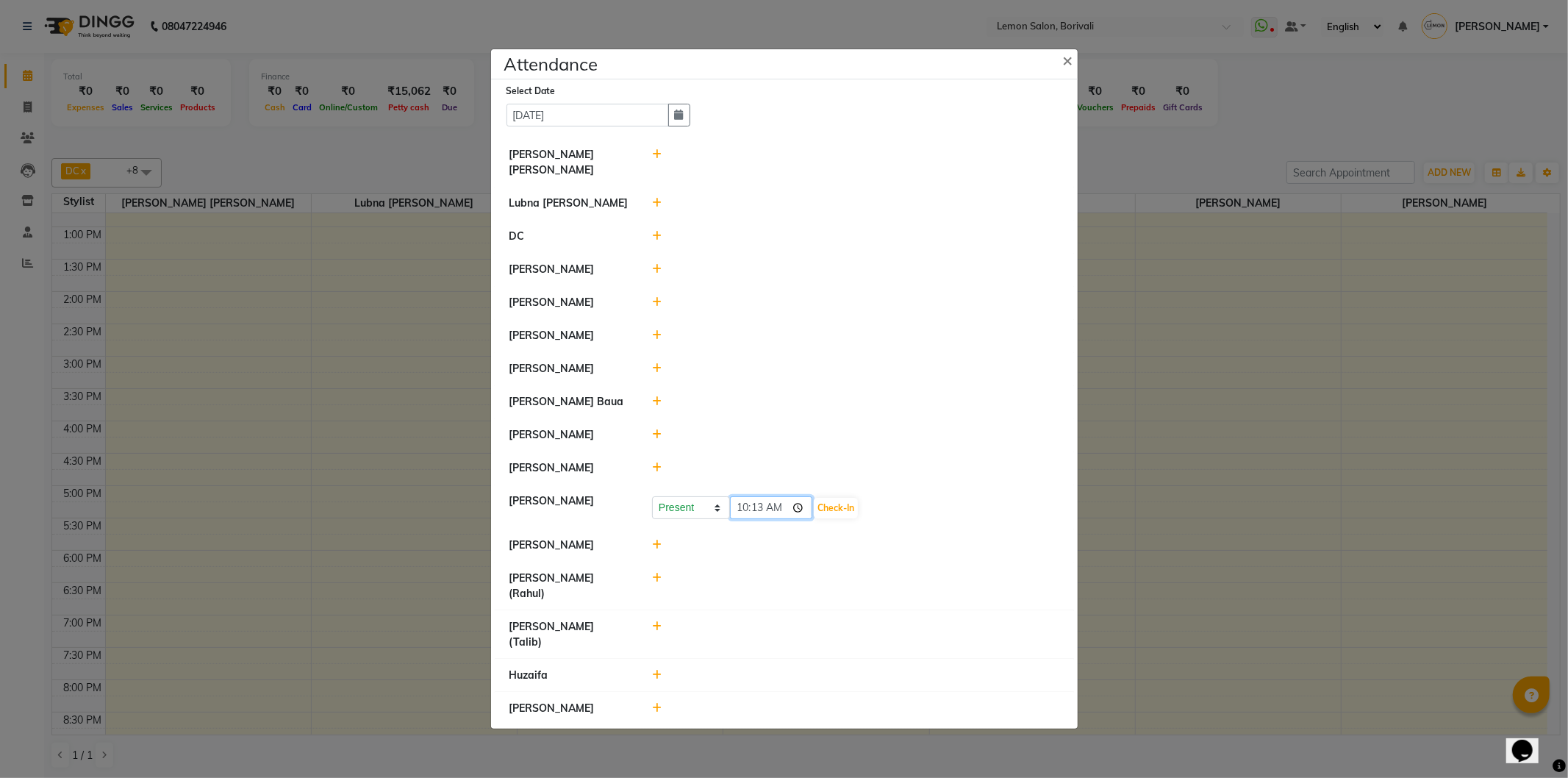
click at [804, 519] on input "10:13" at bounding box center [771, 508] width 82 height 23
type input "09:57"
drag, startPoint x: 847, startPoint y: 527, endPoint x: 863, endPoint y: 517, distance: 18.9
click at [847, 518] on button "Check-In" at bounding box center [836, 509] width 44 height 21
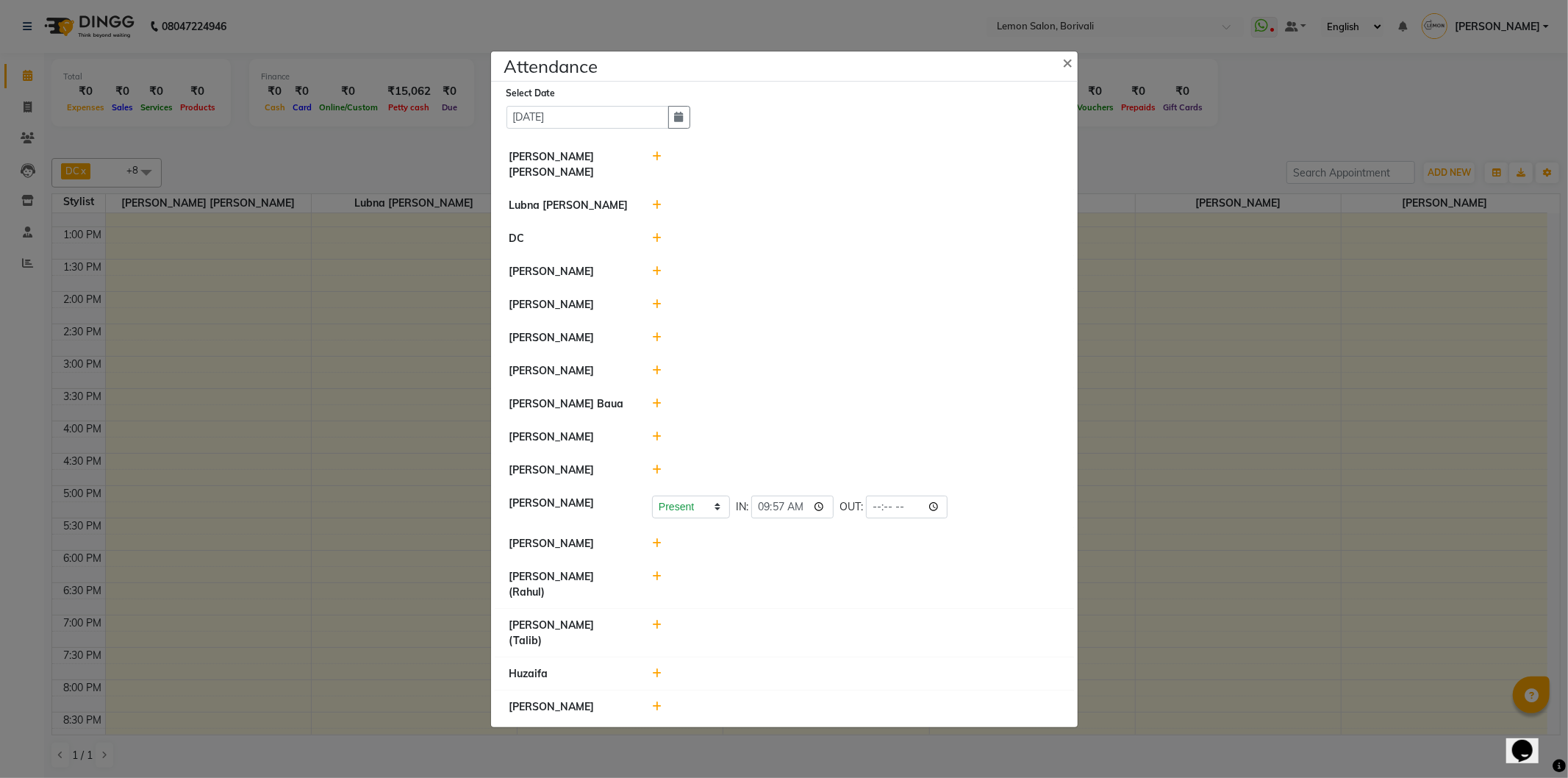
click at [652, 276] on icon at bounding box center [657, 270] width 10 height 10
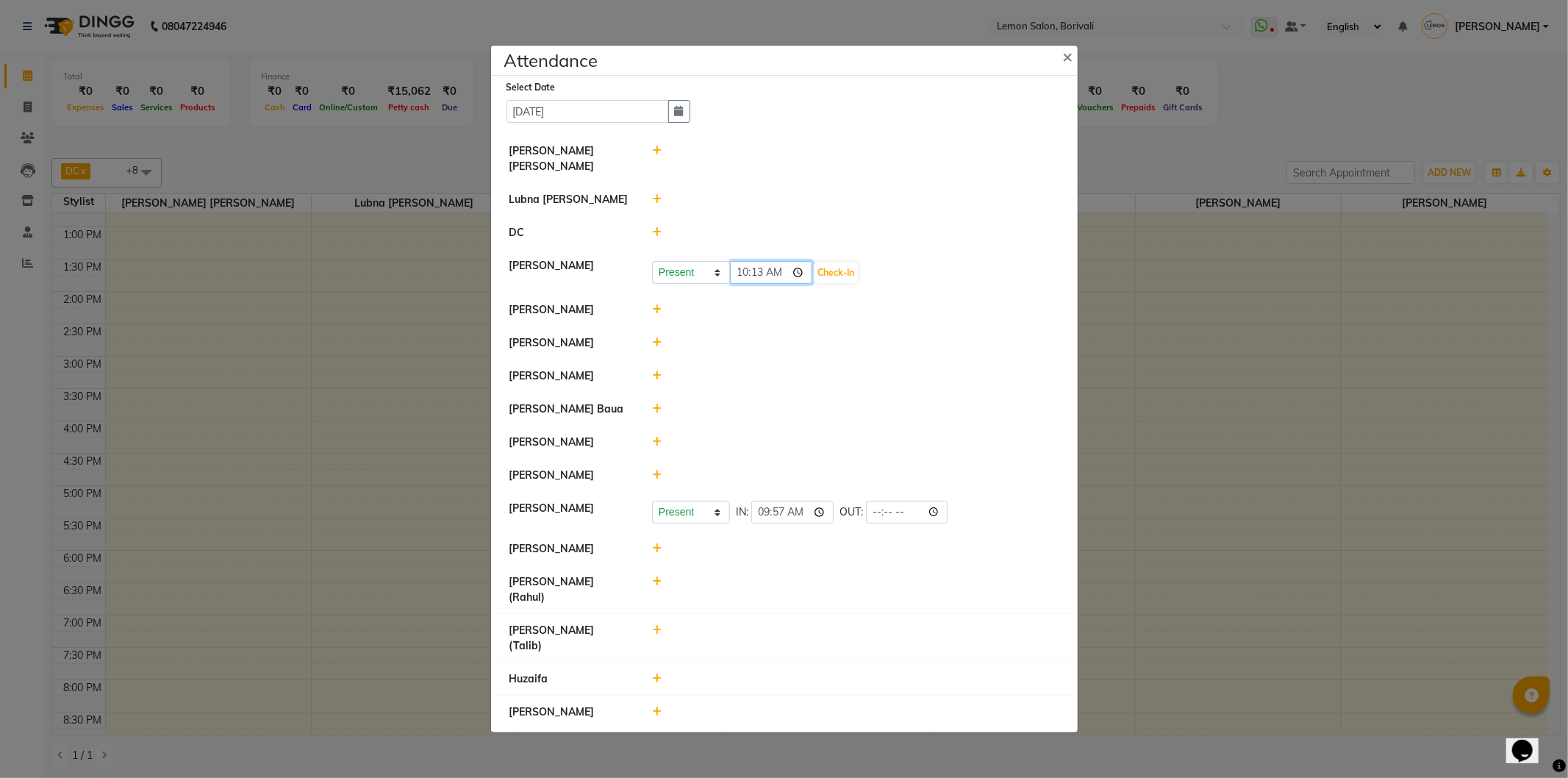
click at [798, 284] on input "10:13" at bounding box center [771, 272] width 82 height 23
type input "09:55"
click at [846, 283] on button "Check-In" at bounding box center [836, 273] width 44 height 21
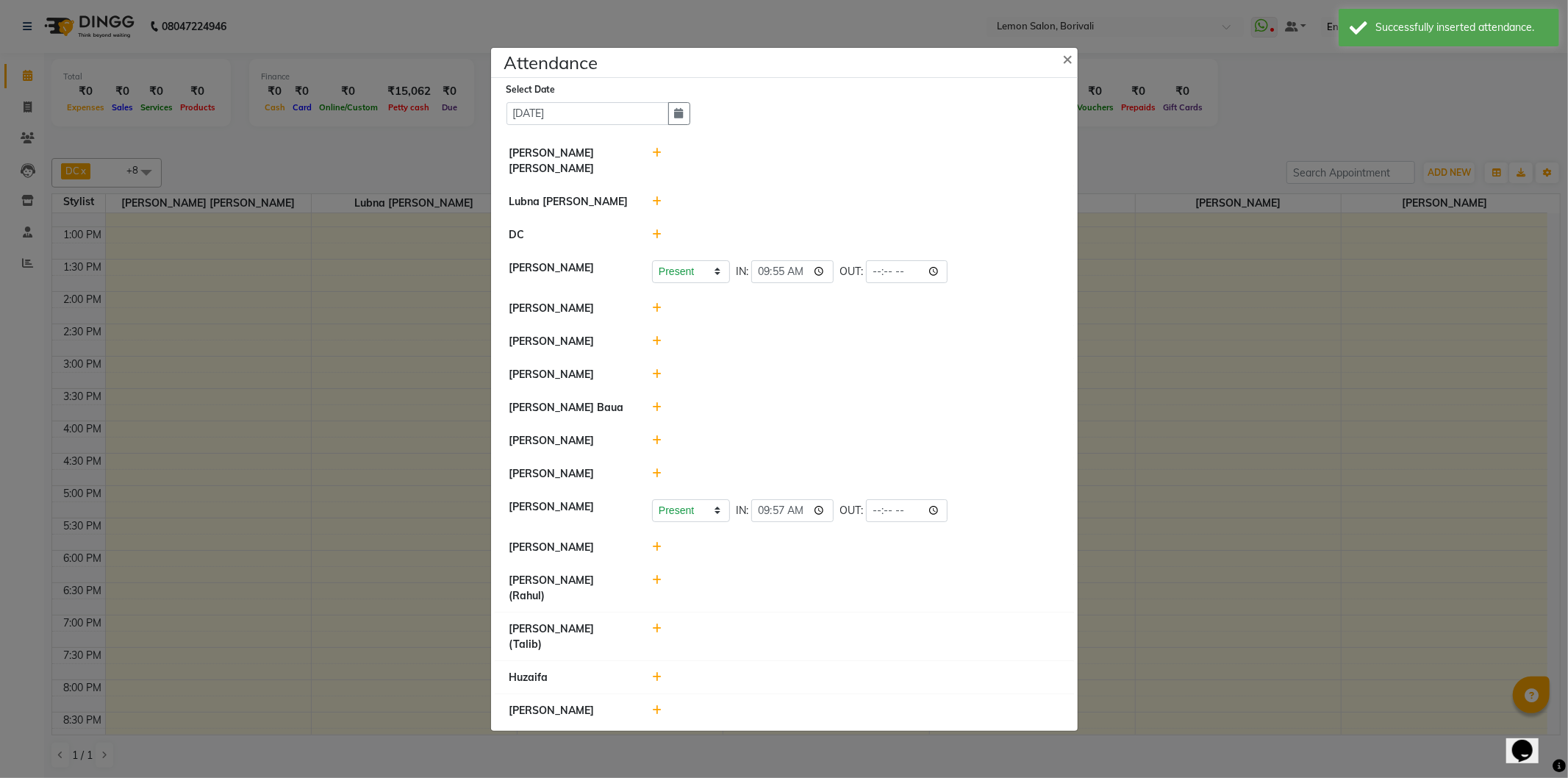
click at [656, 479] on icon at bounding box center [657, 473] width 10 height 10
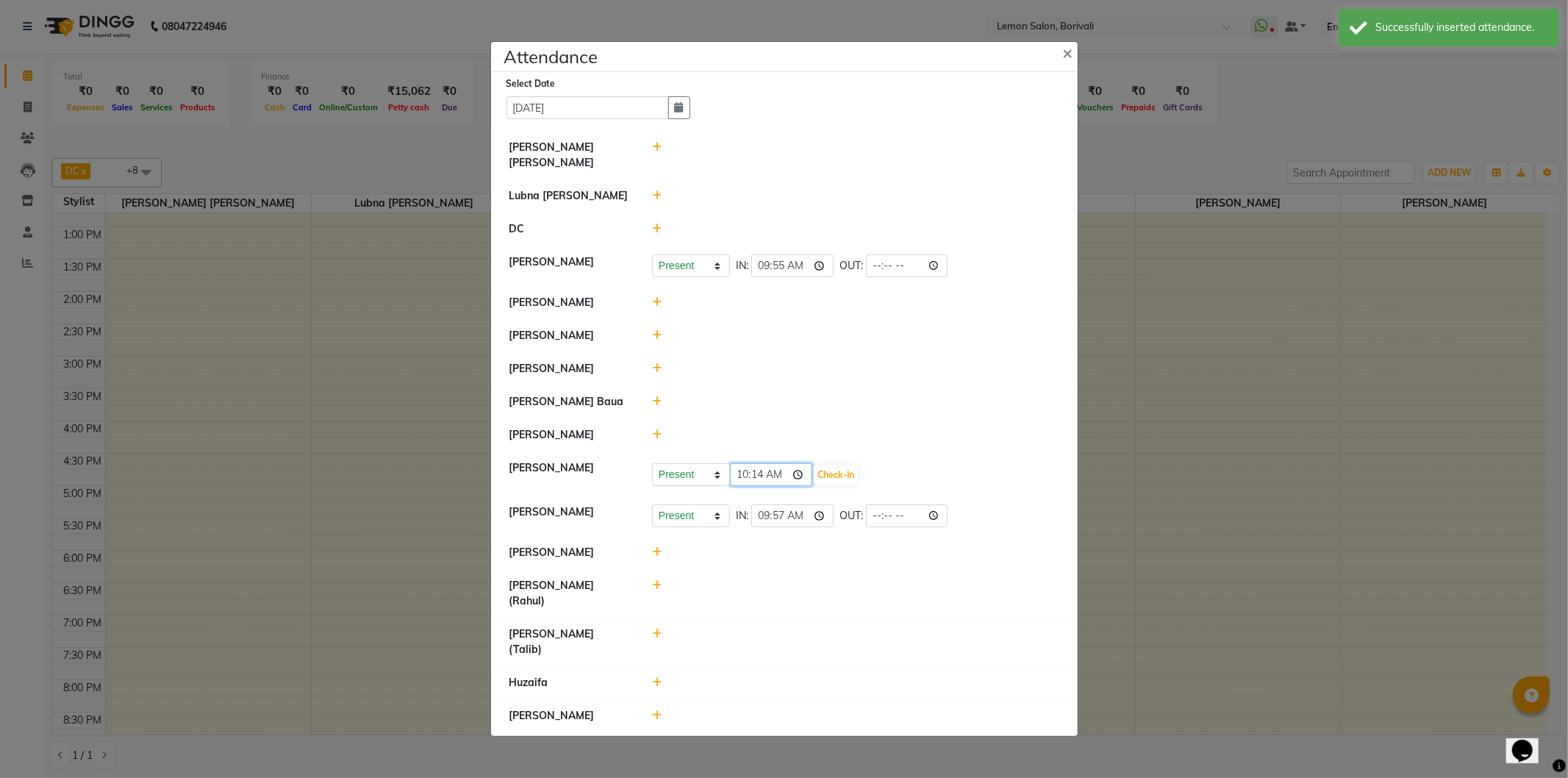
click at [804, 486] on input "10:14" at bounding box center [771, 474] width 82 height 23
type input "10:01"
click at [848, 485] on button "Check-In" at bounding box center [836, 475] width 44 height 21
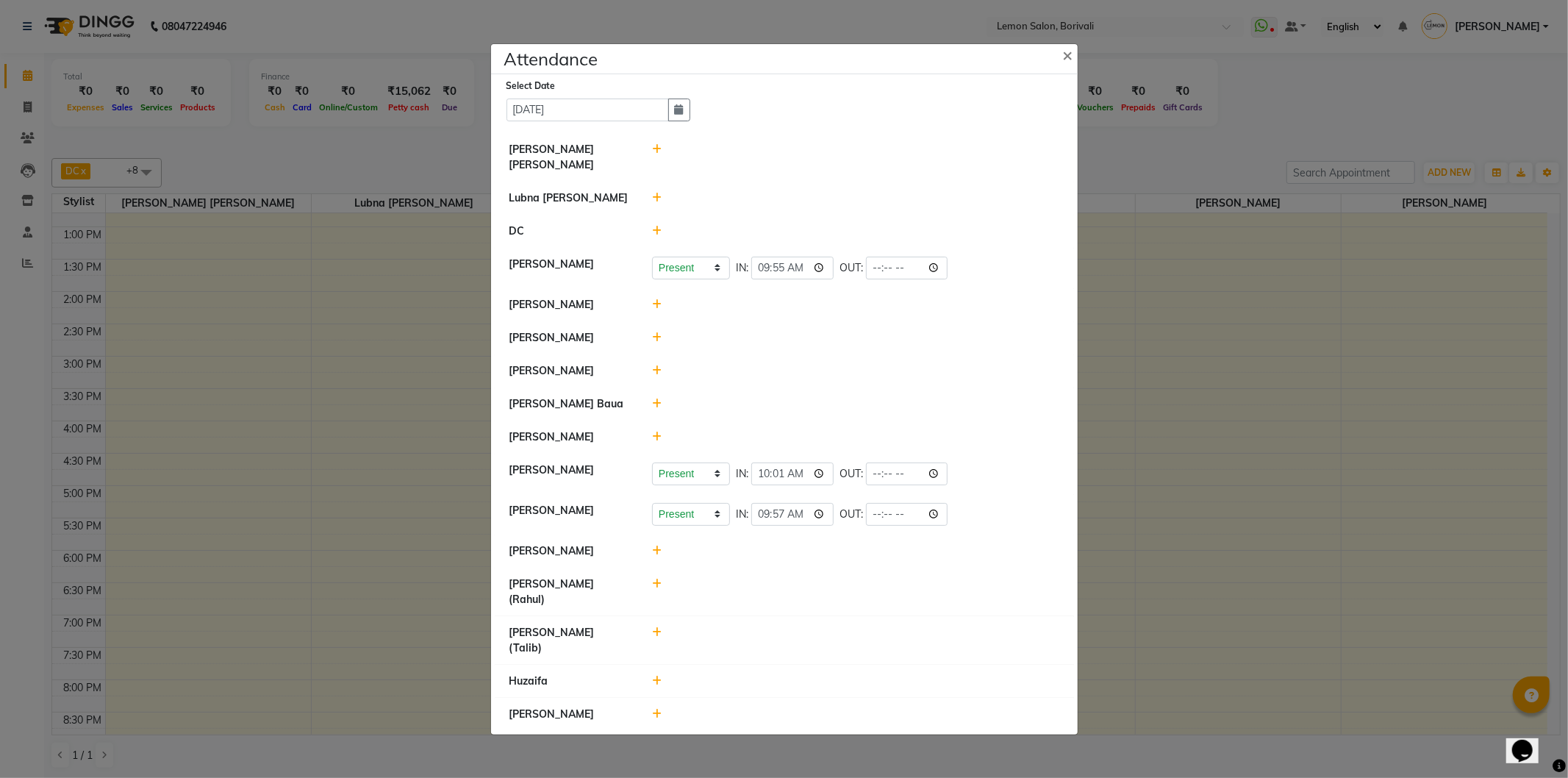
click at [654, 343] on icon at bounding box center [657, 337] width 10 height 10
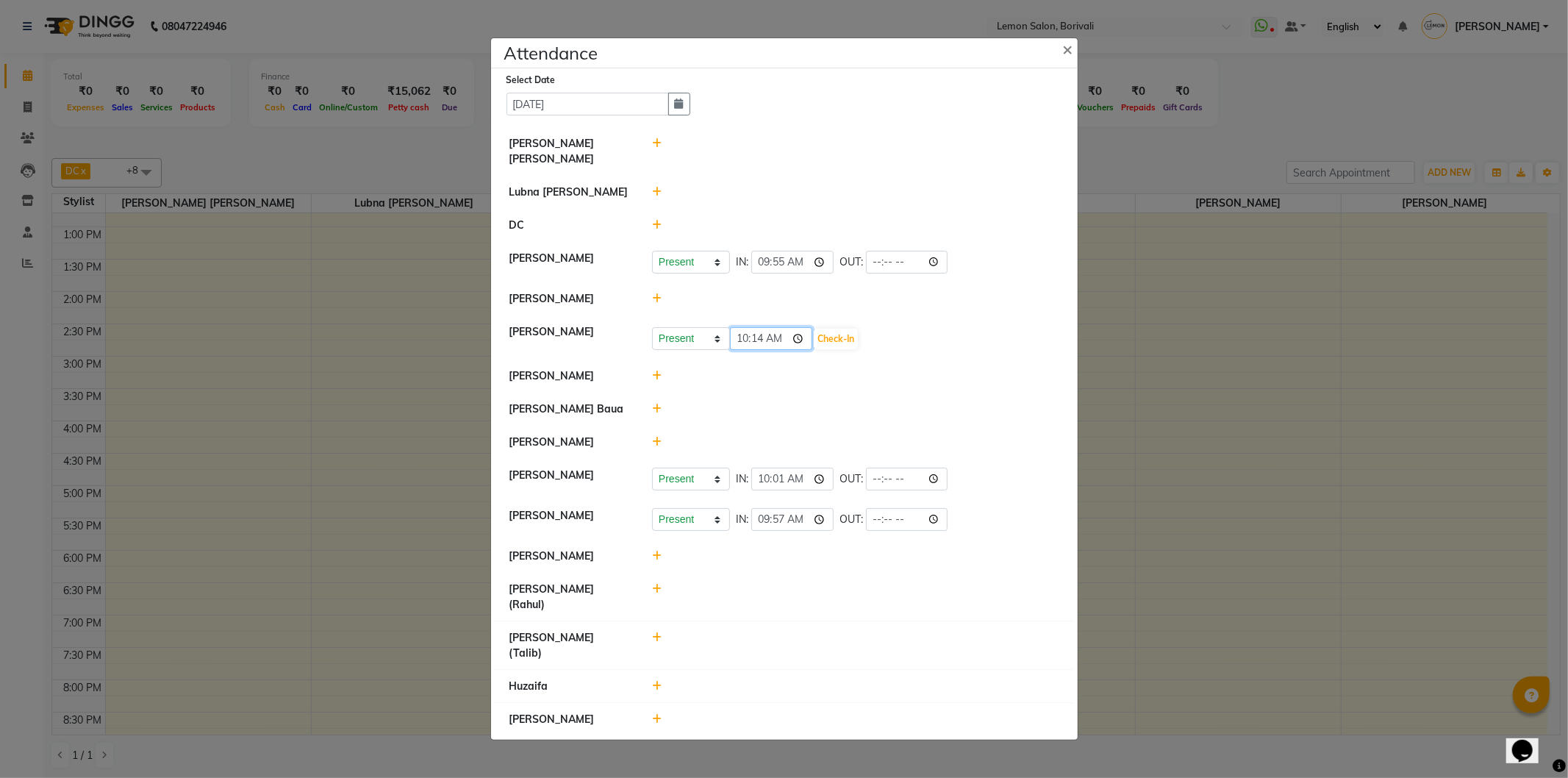
click at [803, 349] on input "10:14" at bounding box center [771, 339] width 82 height 23
type input "10:01"
click at [844, 349] on button "Check-In" at bounding box center [836, 339] width 44 height 21
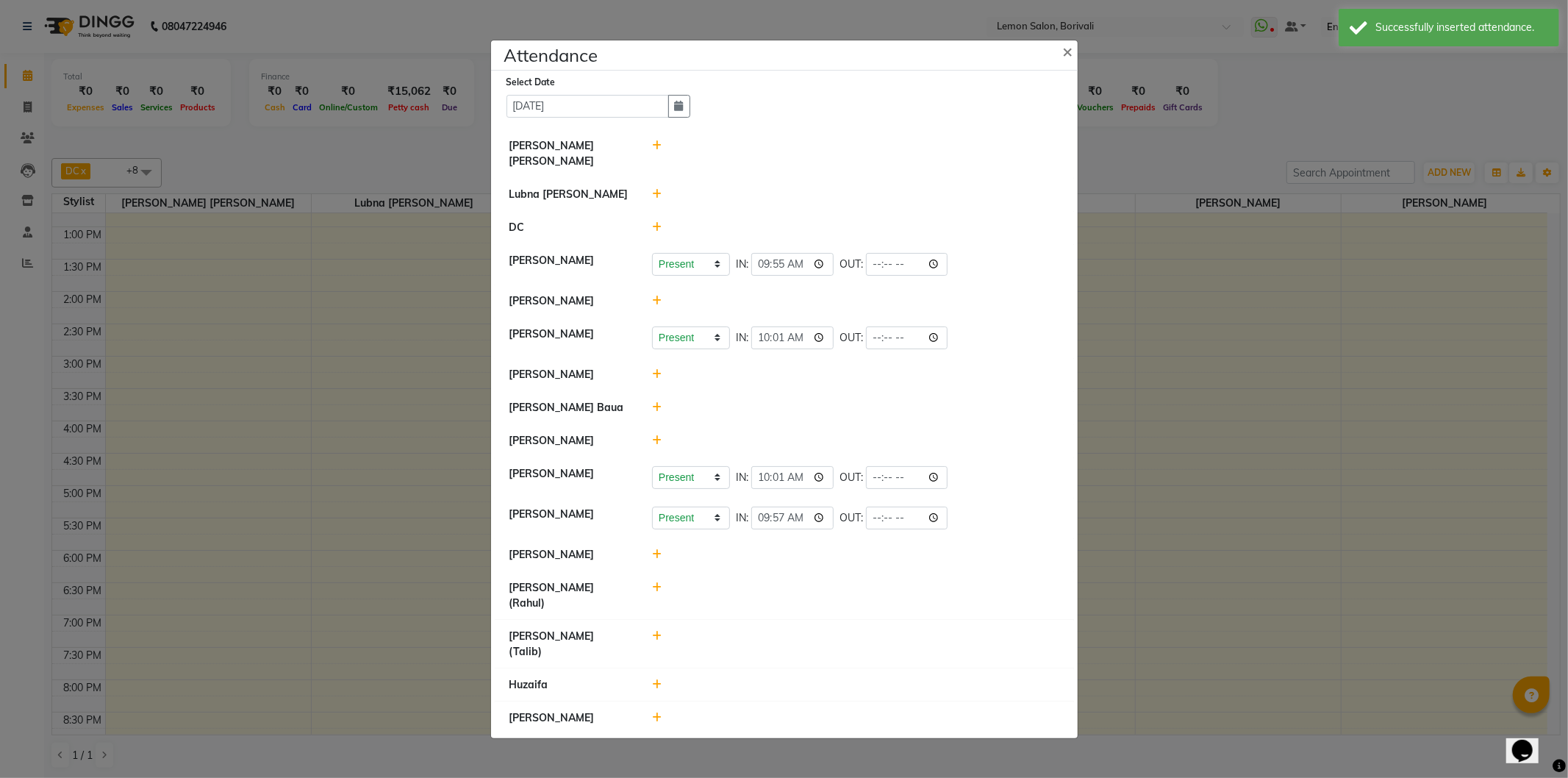
click at [656, 679] on icon at bounding box center [657, 684] width 10 height 10
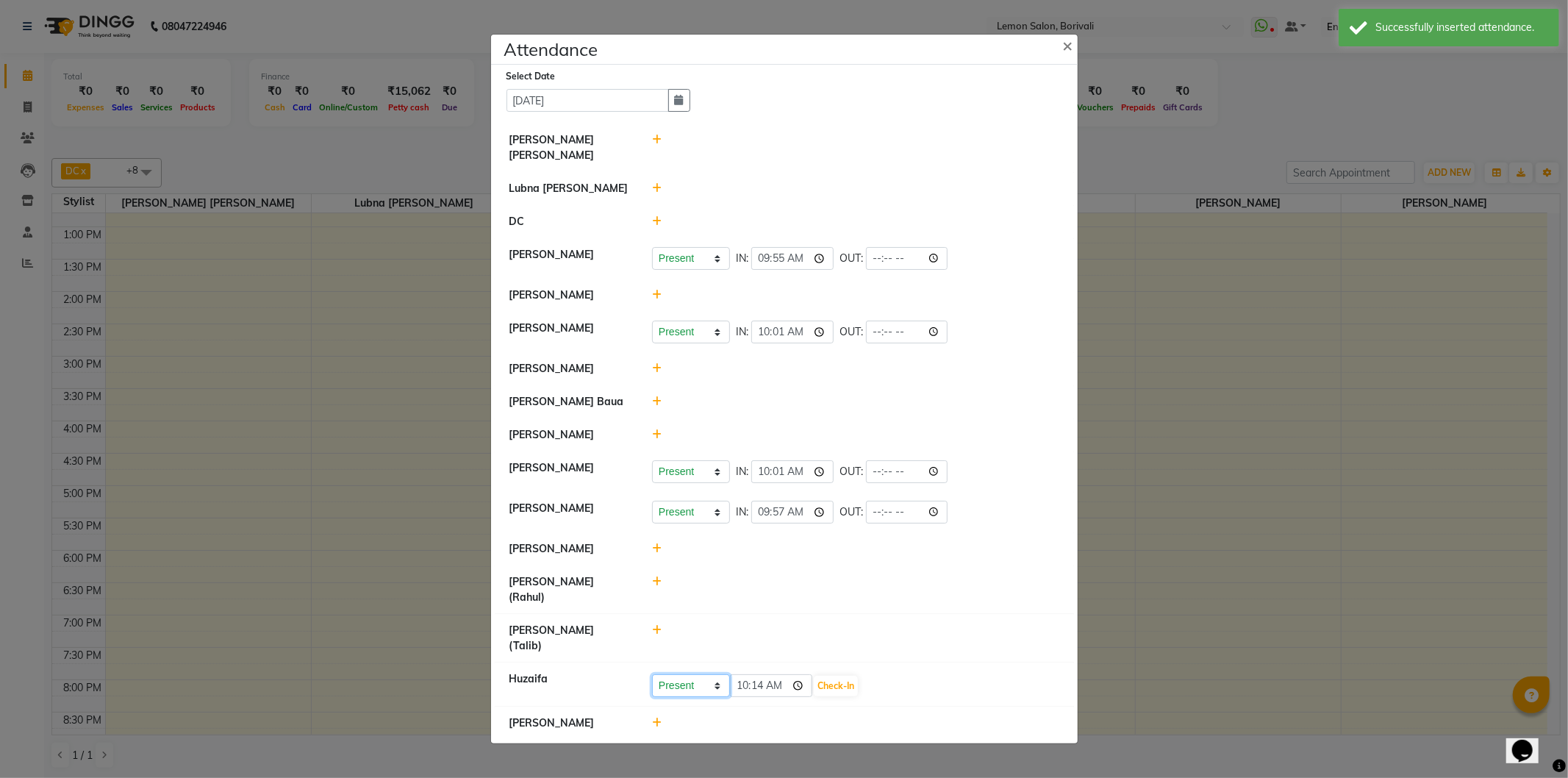
click at [681, 674] on select "Present Absent Late Half Day Weekly Off" at bounding box center [691, 686] width 78 height 23
select select "W"
click at [652, 674] on select "Present Absent Late Half Day Weekly Off" at bounding box center [691, 686] width 78 height 23
click at [762, 674] on div "Present Absent Late Half Day Weekly Off Save" at bounding box center [856, 686] width 407 height 24
click at [752, 675] on button "Save" at bounding box center [745, 686] width 29 height 21
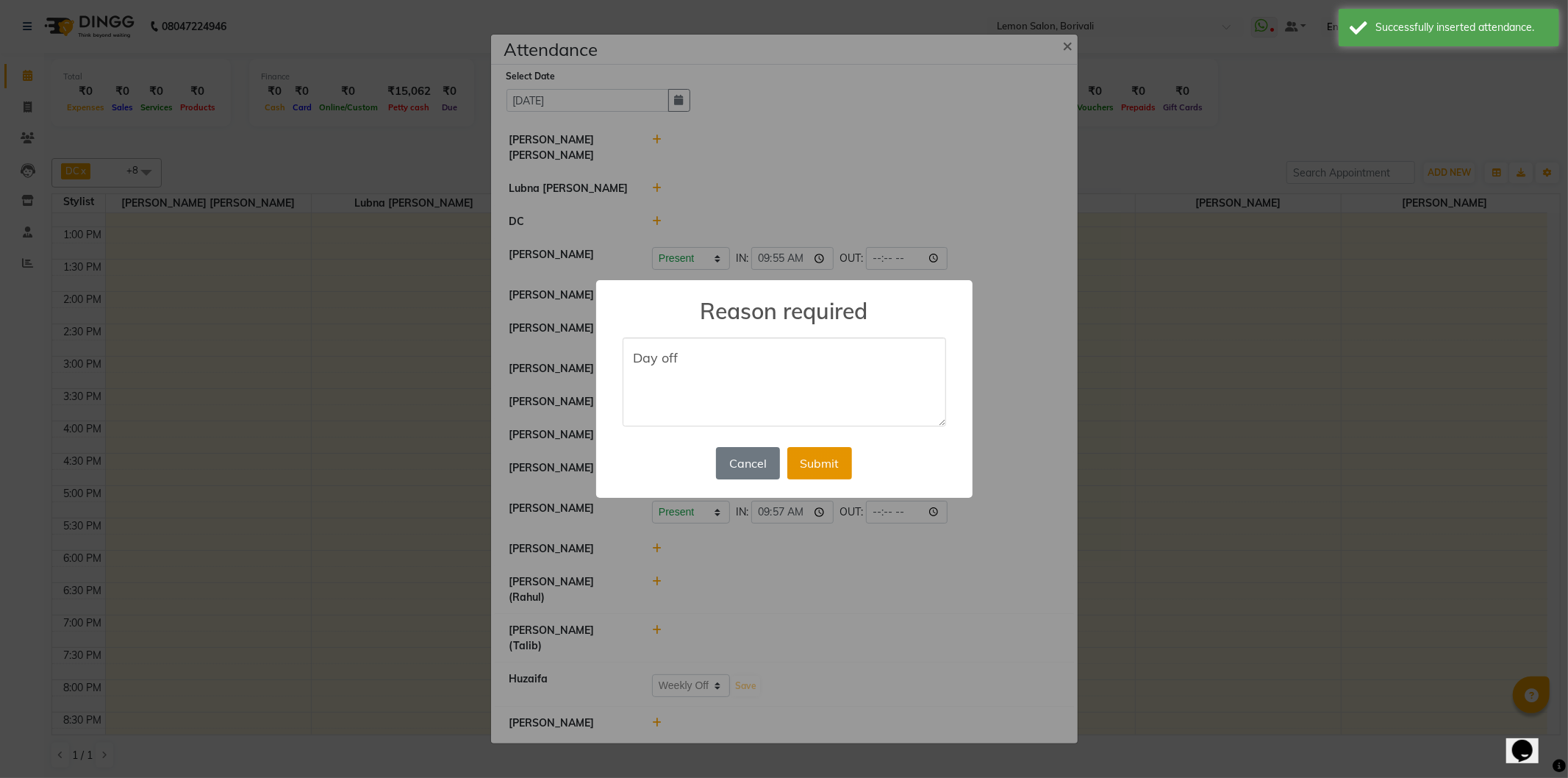
type textarea "Day off"
click at [824, 475] on button "Submit" at bounding box center [820, 463] width 65 height 32
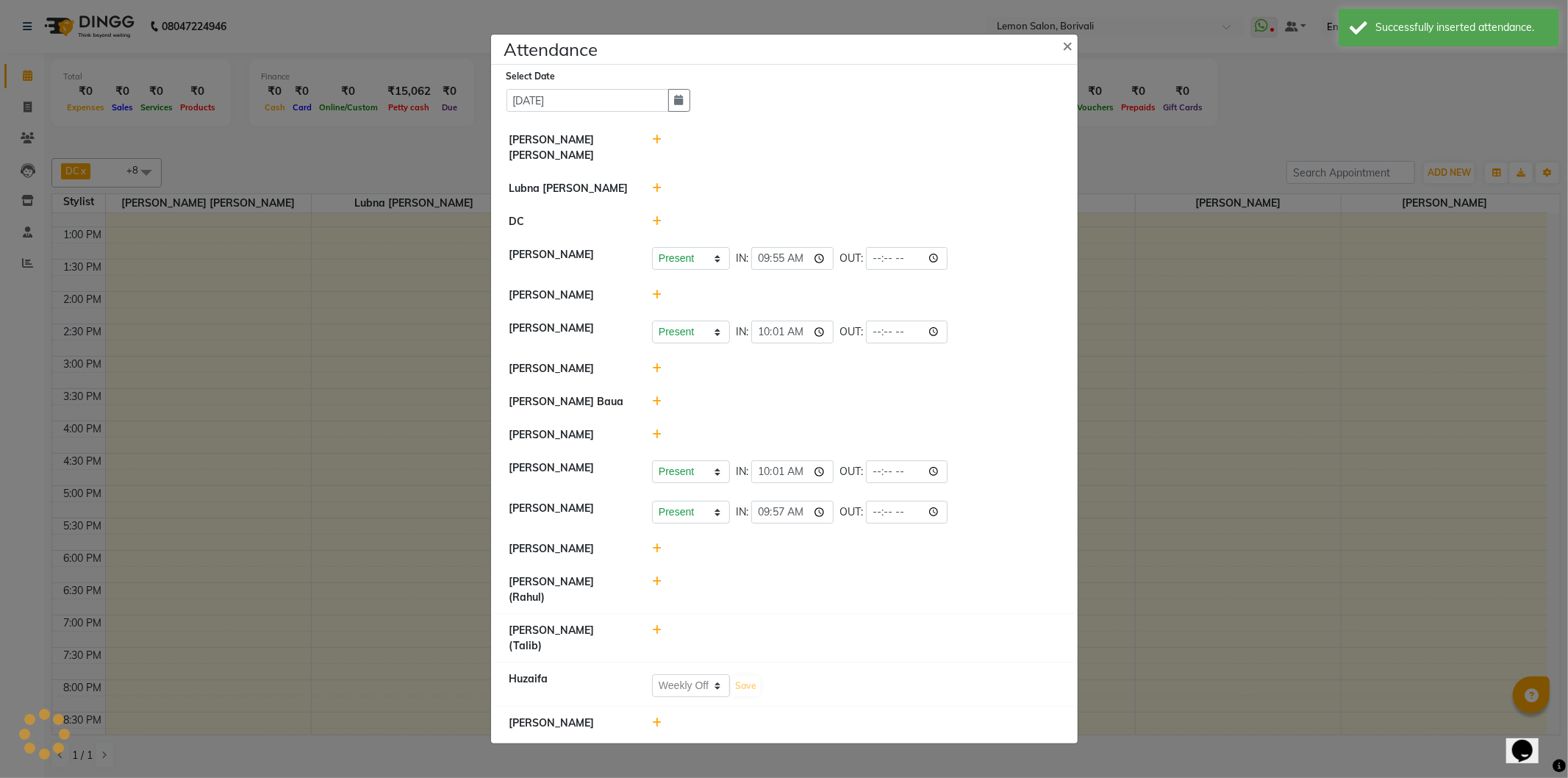
select select "W"
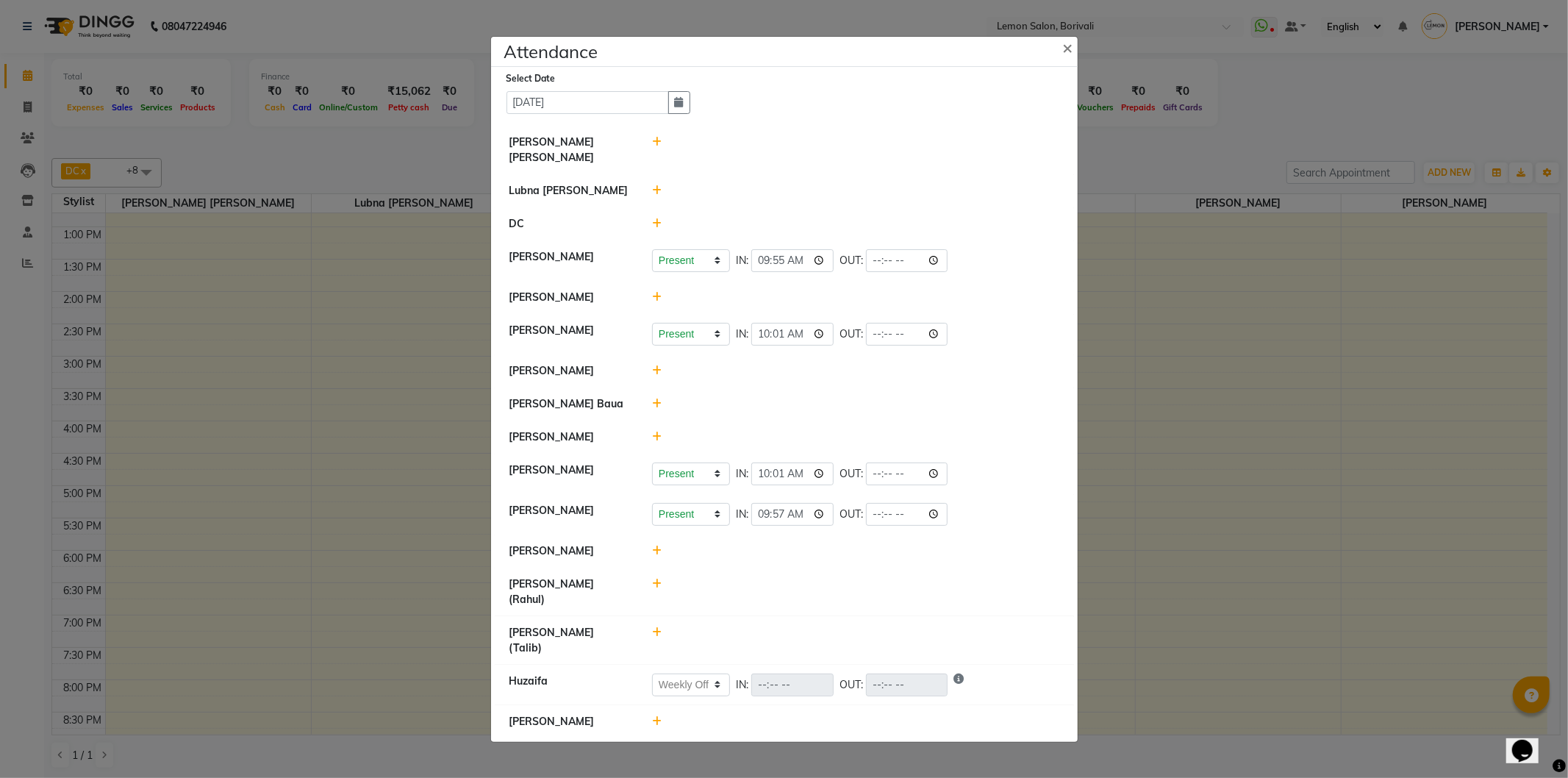
click at [654, 588] on icon at bounding box center [657, 584] width 10 height 10
click at [707, 602] on select "Present Absent Late Half Day Weekly Off" at bounding box center [691, 590] width 78 height 23
click at [956, 588] on div "Present Absent Late Half Day Weekly Off 10:14 Check-In" at bounding box center [855, 591] width 429 height 30
click at [652, 147] on icon at bounding box center [657, 142] width 10 height 10
click at [707, 147] on select "Present Absent Late Half Day Weekly Off" at bounding box center [691, 149] width 78 height 23
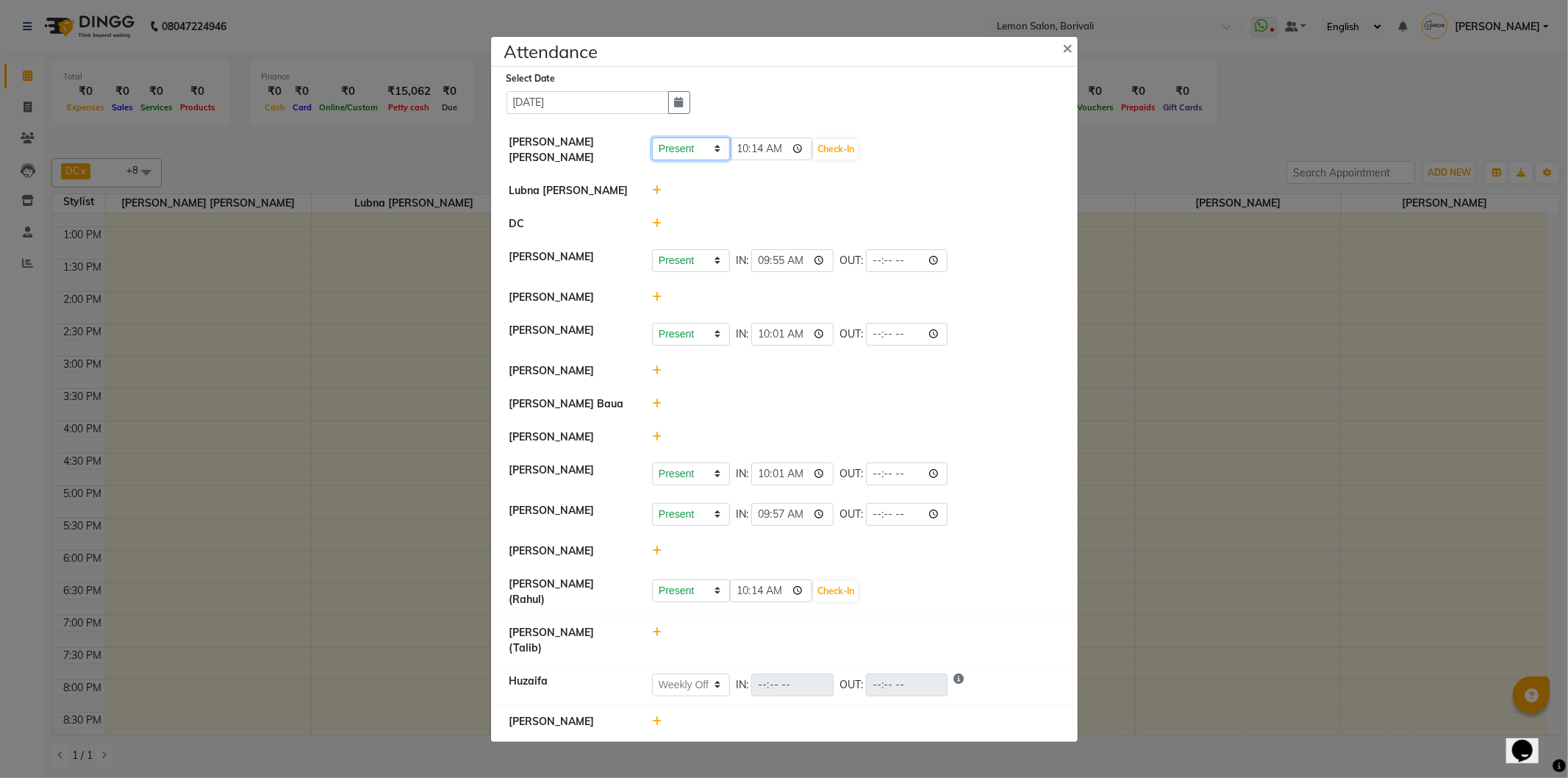
select select "A"
click at [652, 141] on select "Present Absent Late Half Day Weekly Off" at bounding box center [691, 149] width 78 height 23
click at [743, 150] on button "Save" at bounding box center [745, 150] width 29 height 21
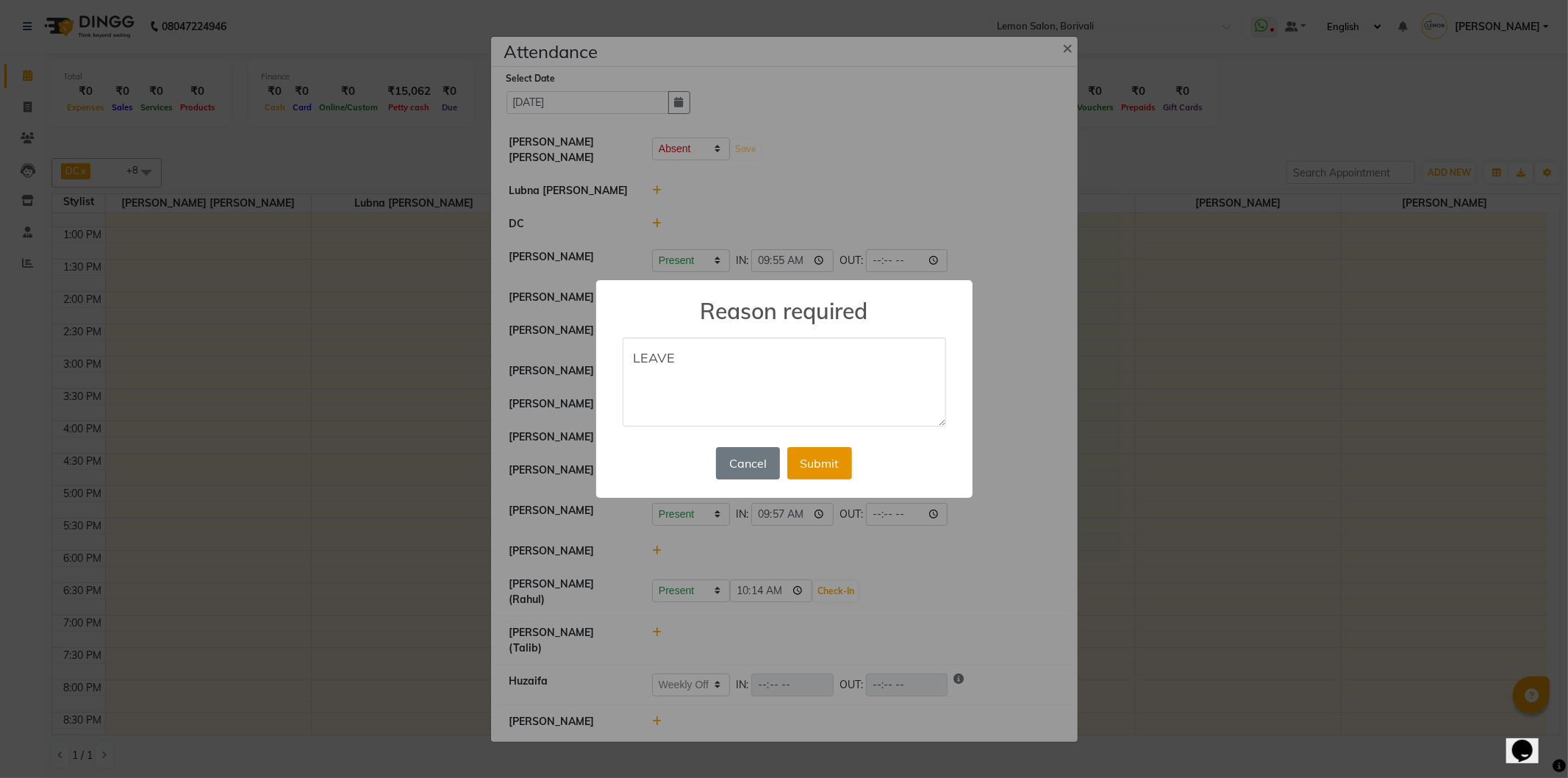
type textarea "LEAVE"
click at [824, 479] on button "Submit" at bounding box center [820, 463] width 65 height 32
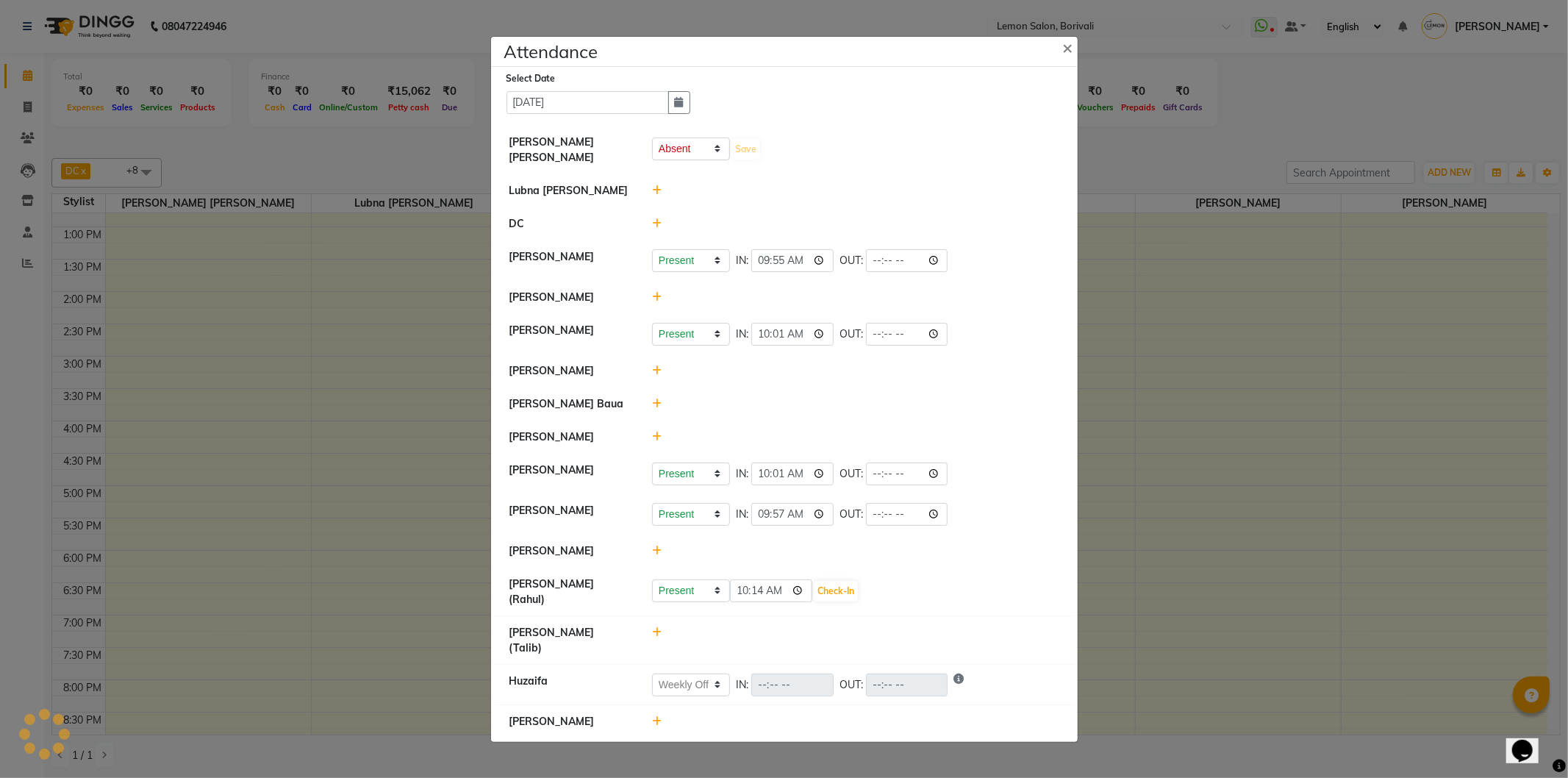
select select "A"
select select "W"
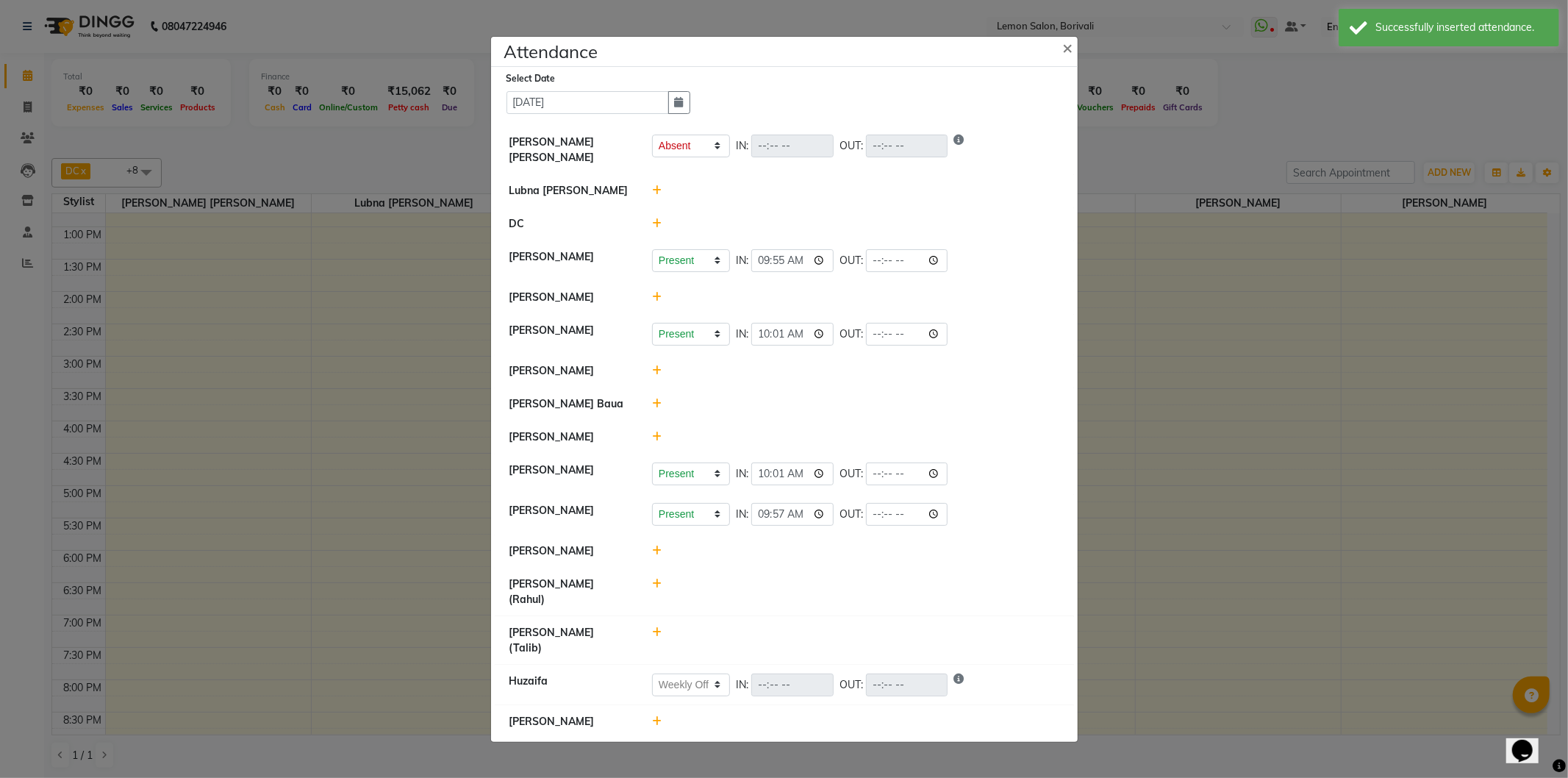
click at [656, 442] on icon at bounding box center [657, 436] width 10 height 10
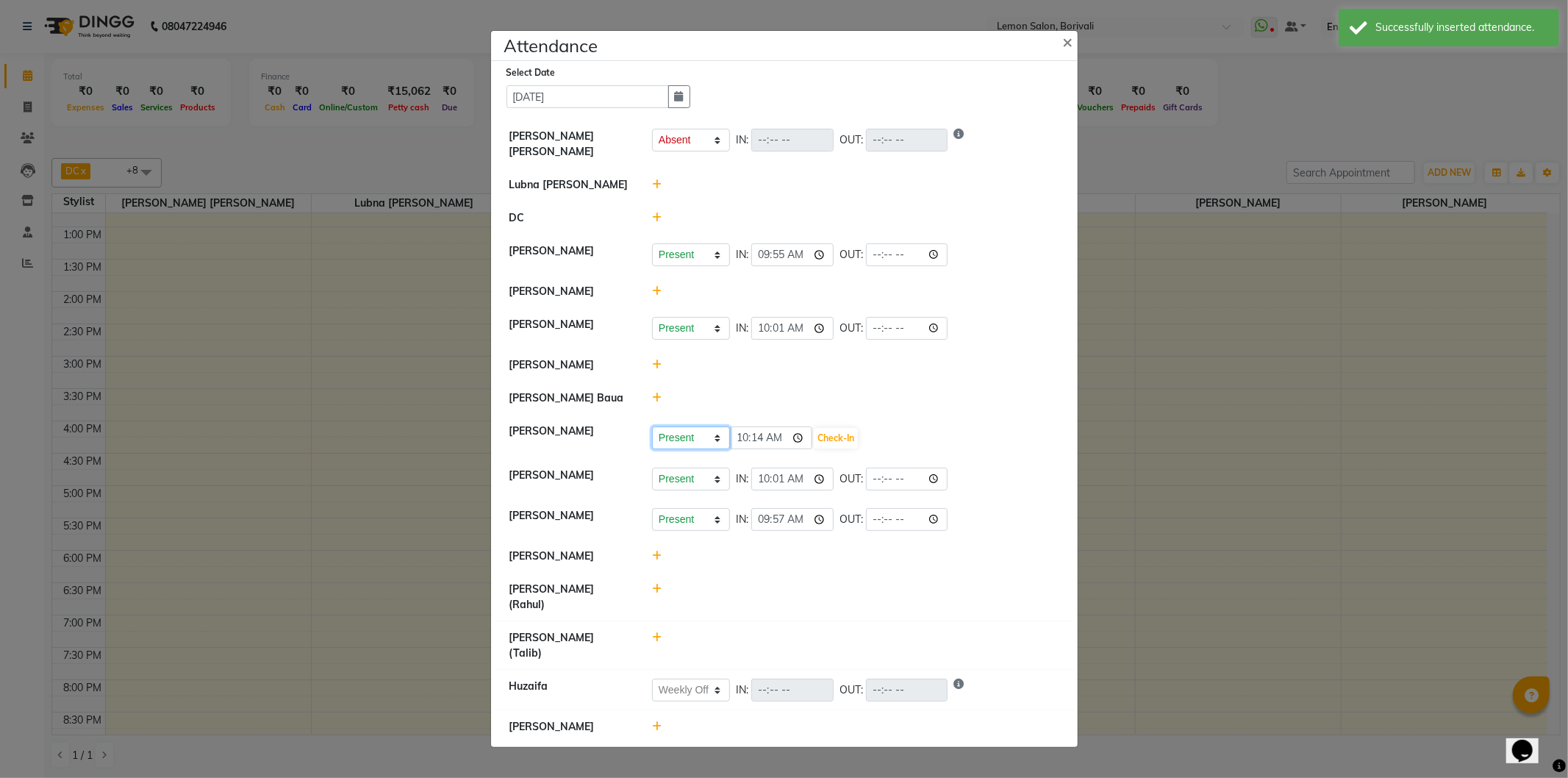
drag, startPoint x: 694, startPoint y: 450, endPoint x: 693, endPoint y: 467, distance: 17.0
click at [694, 449] on select "Present Absent Late Half Day Weekly Off" at bounding box center [691, 438] width 78 height 23
select select "A"
click at [652, 446] on select "Present Absent Late Half Day Weekly Off" at bounding box center [691, 438] width 78 height 23
click at [756, 449] on button "Save" at bounding box center [745, 438] width 29 height 21
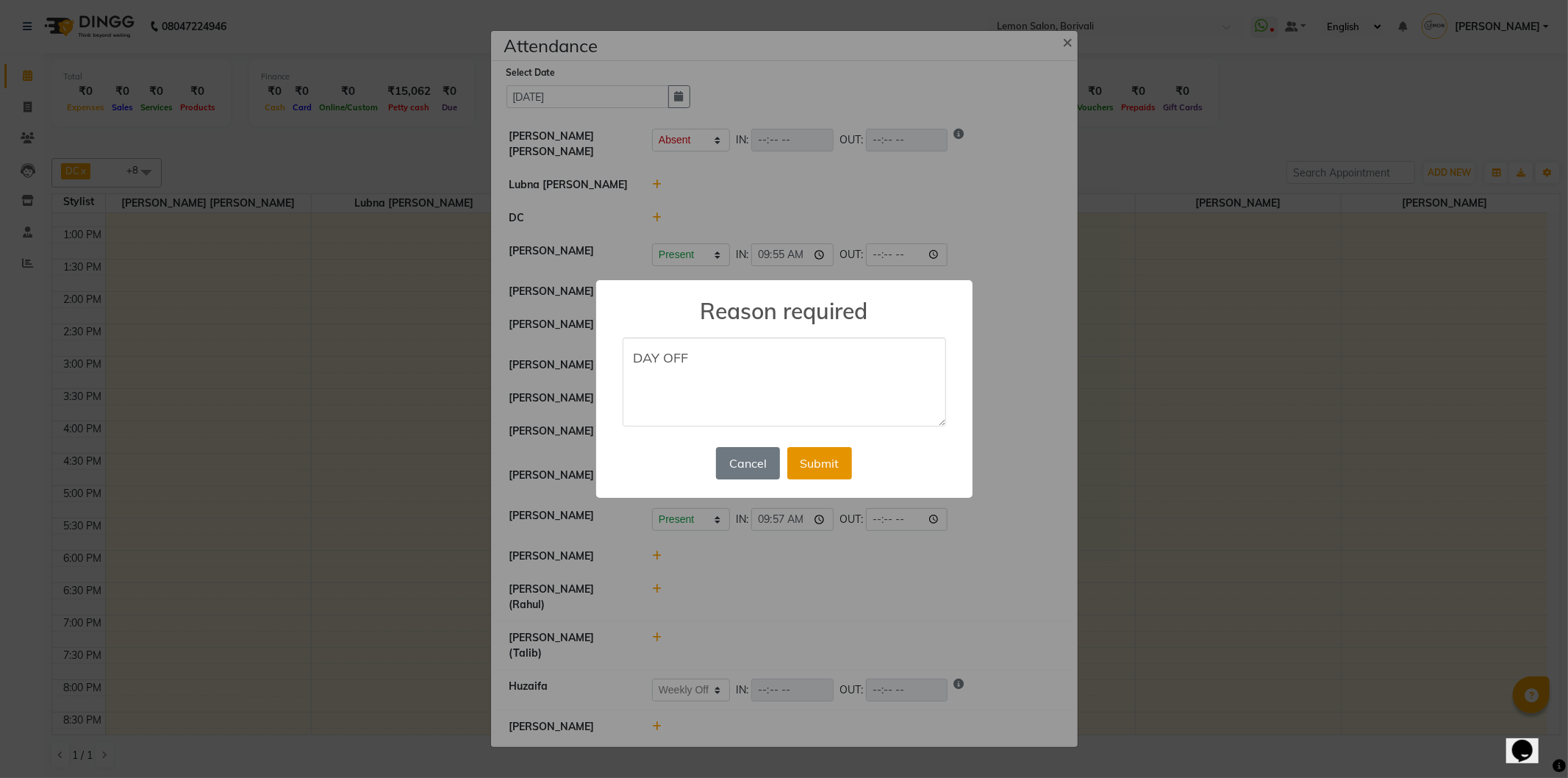
type textarea "DAY OFF"
drag, startPoint x: 824, startPoint y: 460, endPoint x: 667, endPoint y: 736, distance: 317.5
click at [824, 461] on button "Submit" at bounding box center [820, 463] width 65 height 32
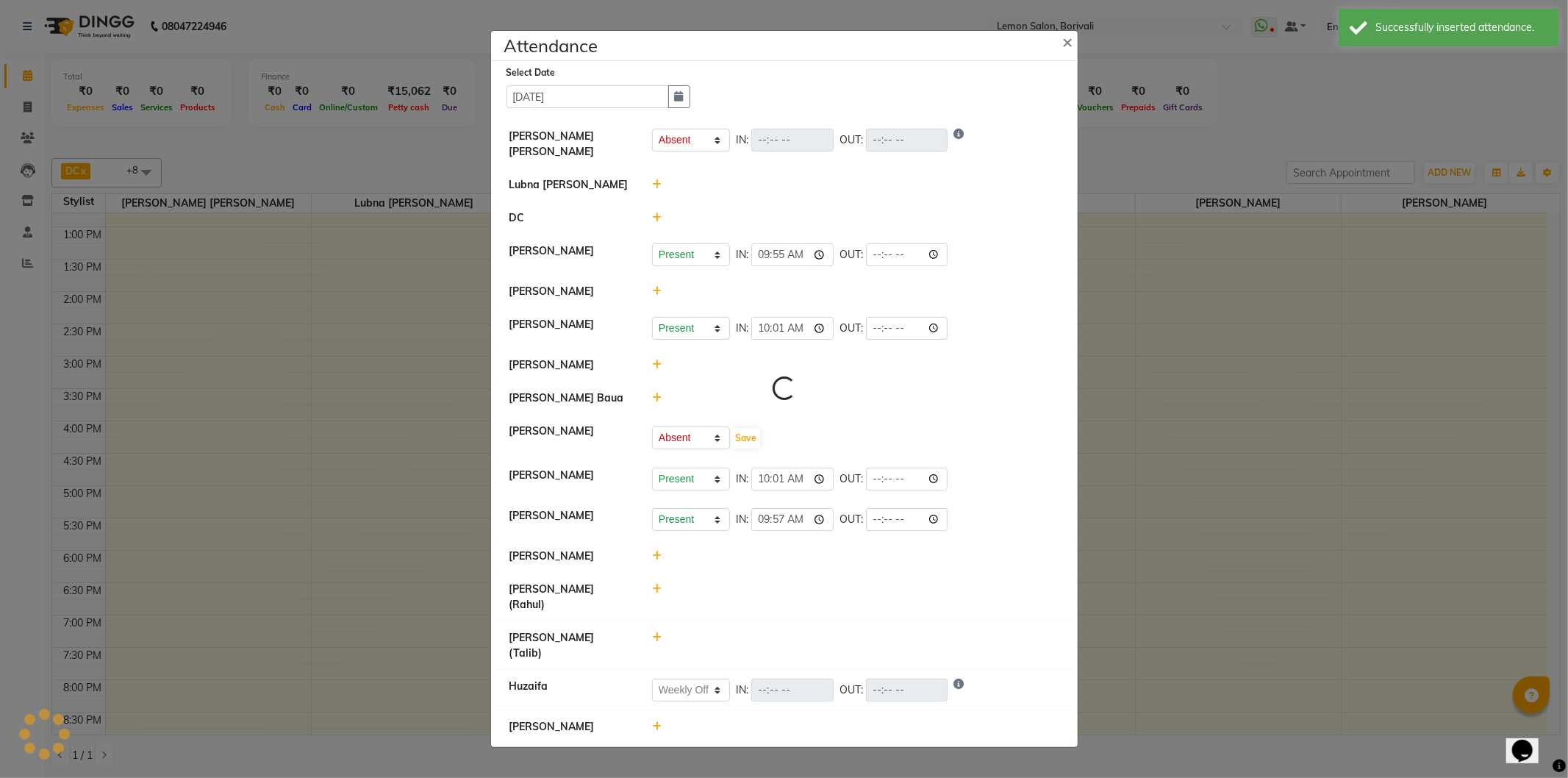
select select "A"
select select "W"
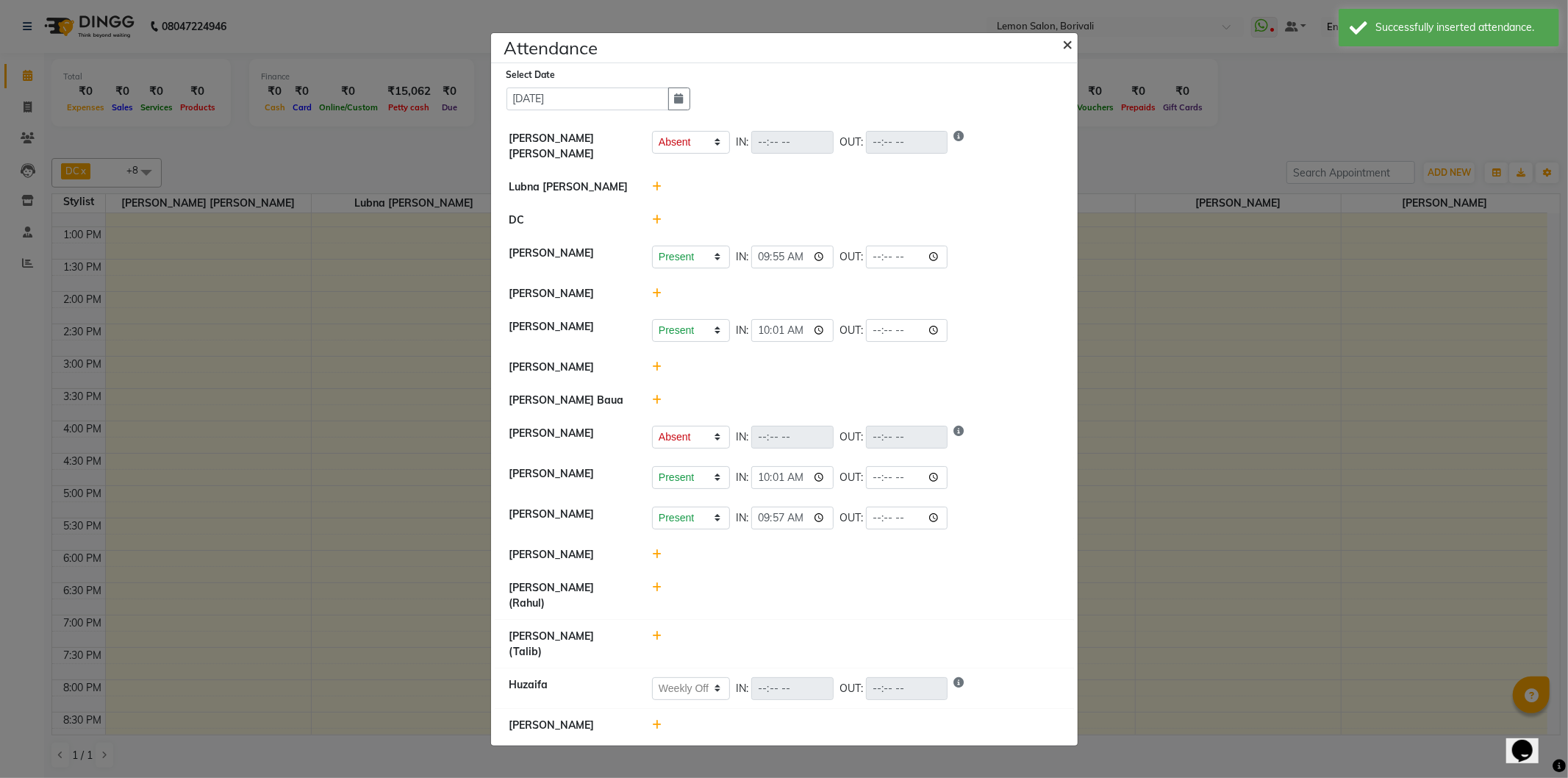
click at [1070, 50] on span "×" at bounding box center [1067, 43] width 10 height 22
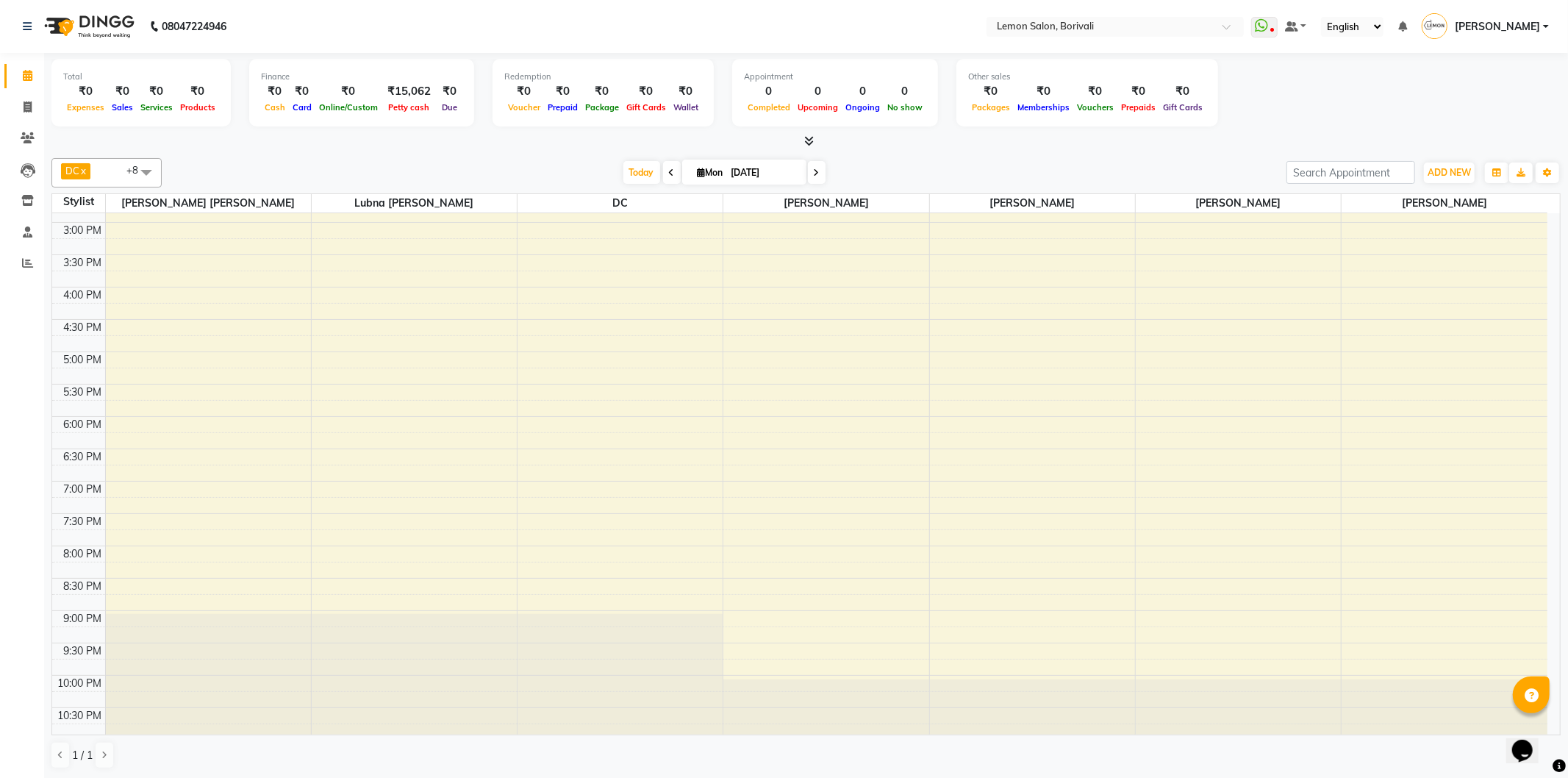
scroll to position [388, 0]
click at [152, 165] on span at bounding box center [146, 171] width 30 height 28
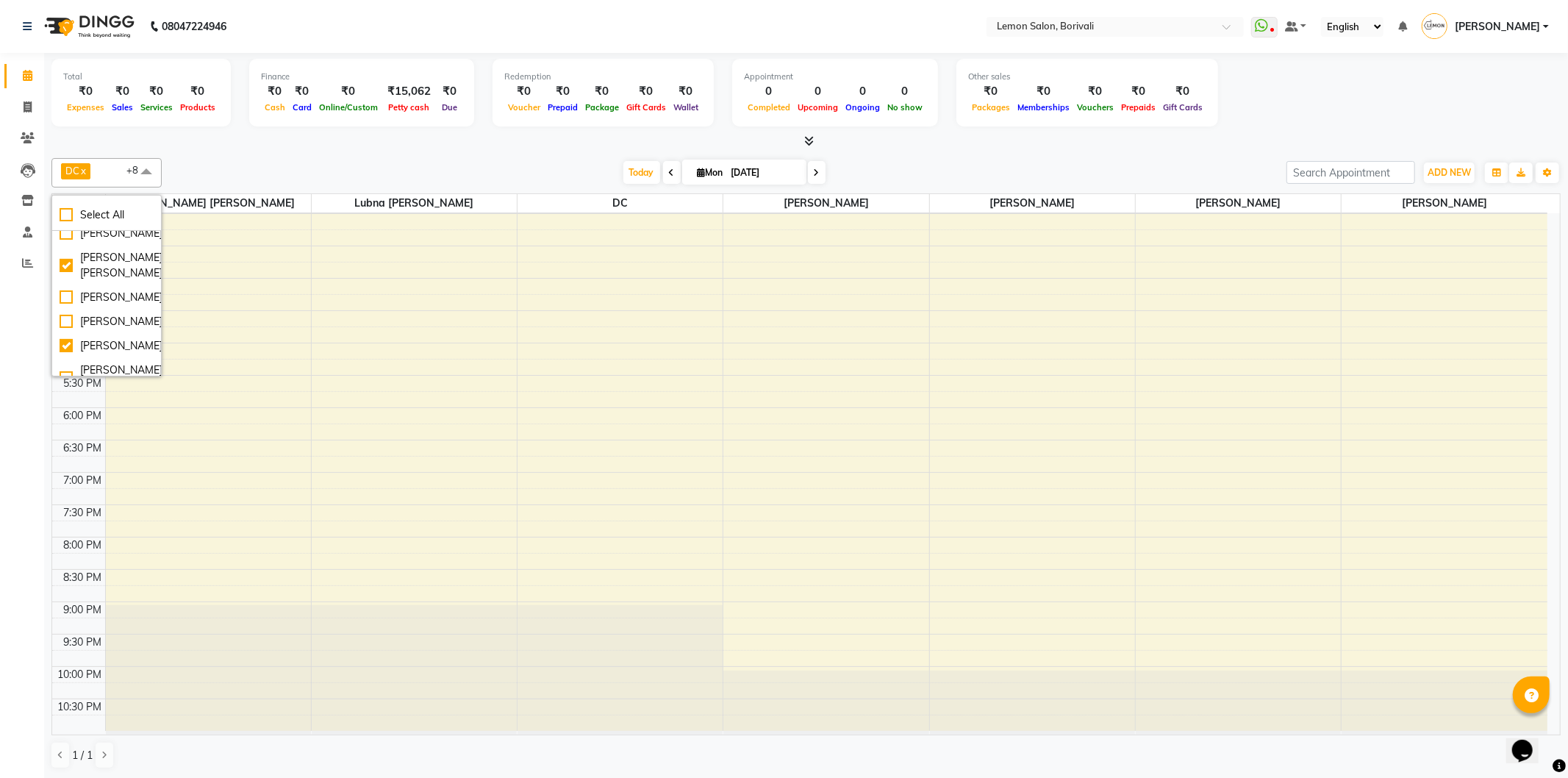
scroll to position [245, 0]
click at [114, 295] on div "[PERSON_NAME]" at bounding box center [107, 287] width 94 height 15
checkbox input "true"
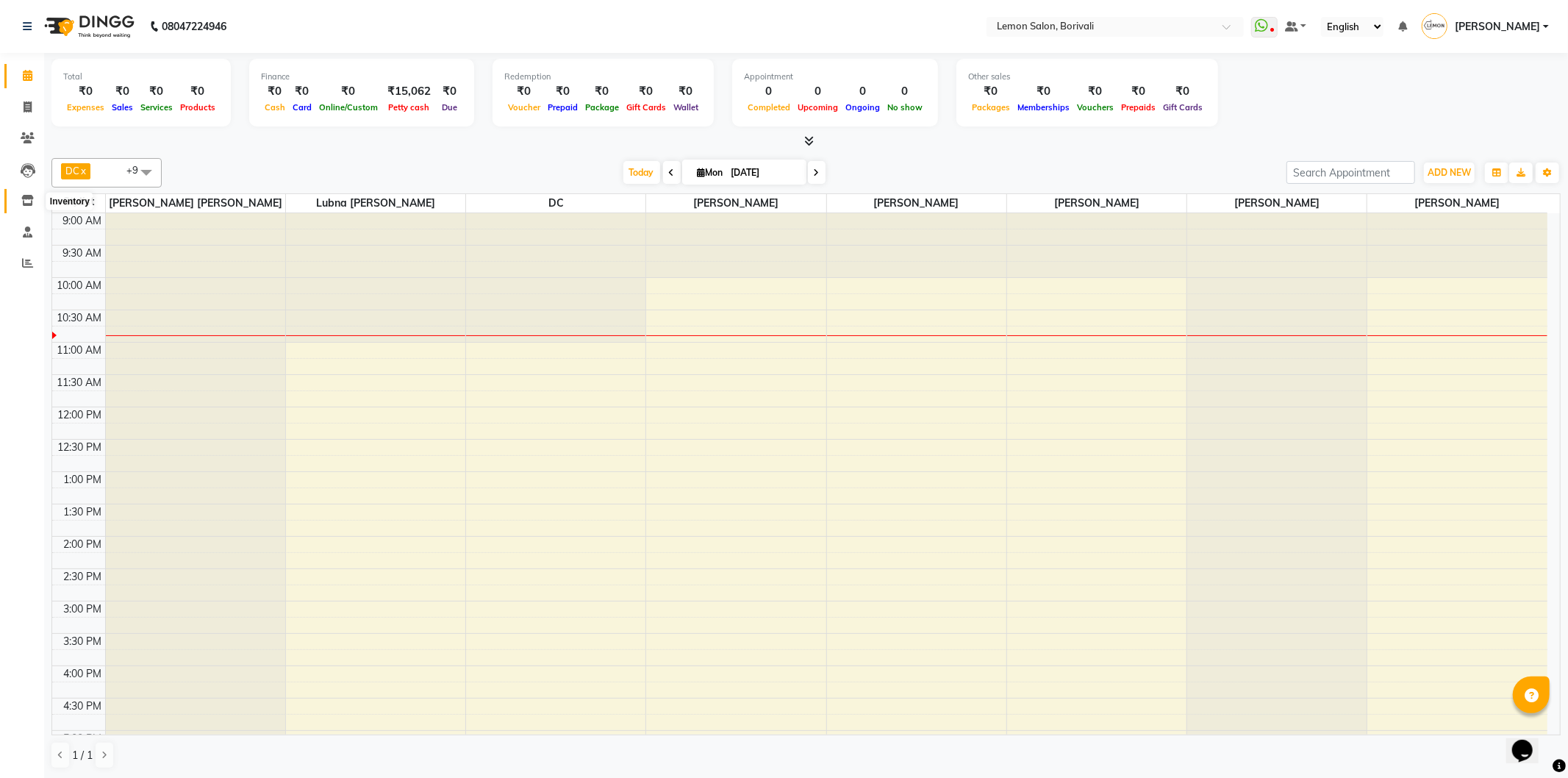
click at [30, 202] on icon at bounding box center [27, 201] width 12 height 11
select select
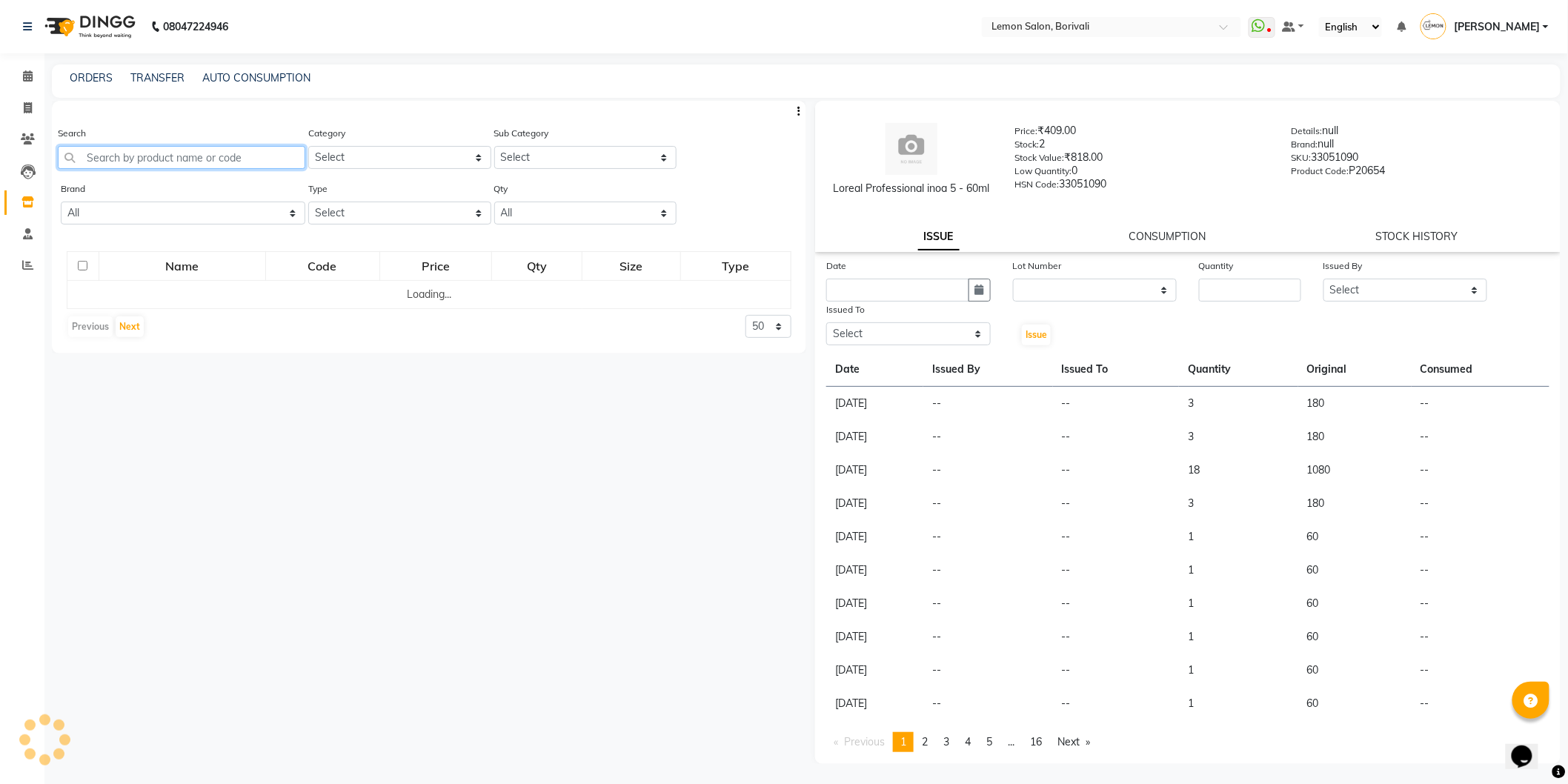
click at [237, 157] on input "text" at bounding box center [181, 157] width 248 height 23
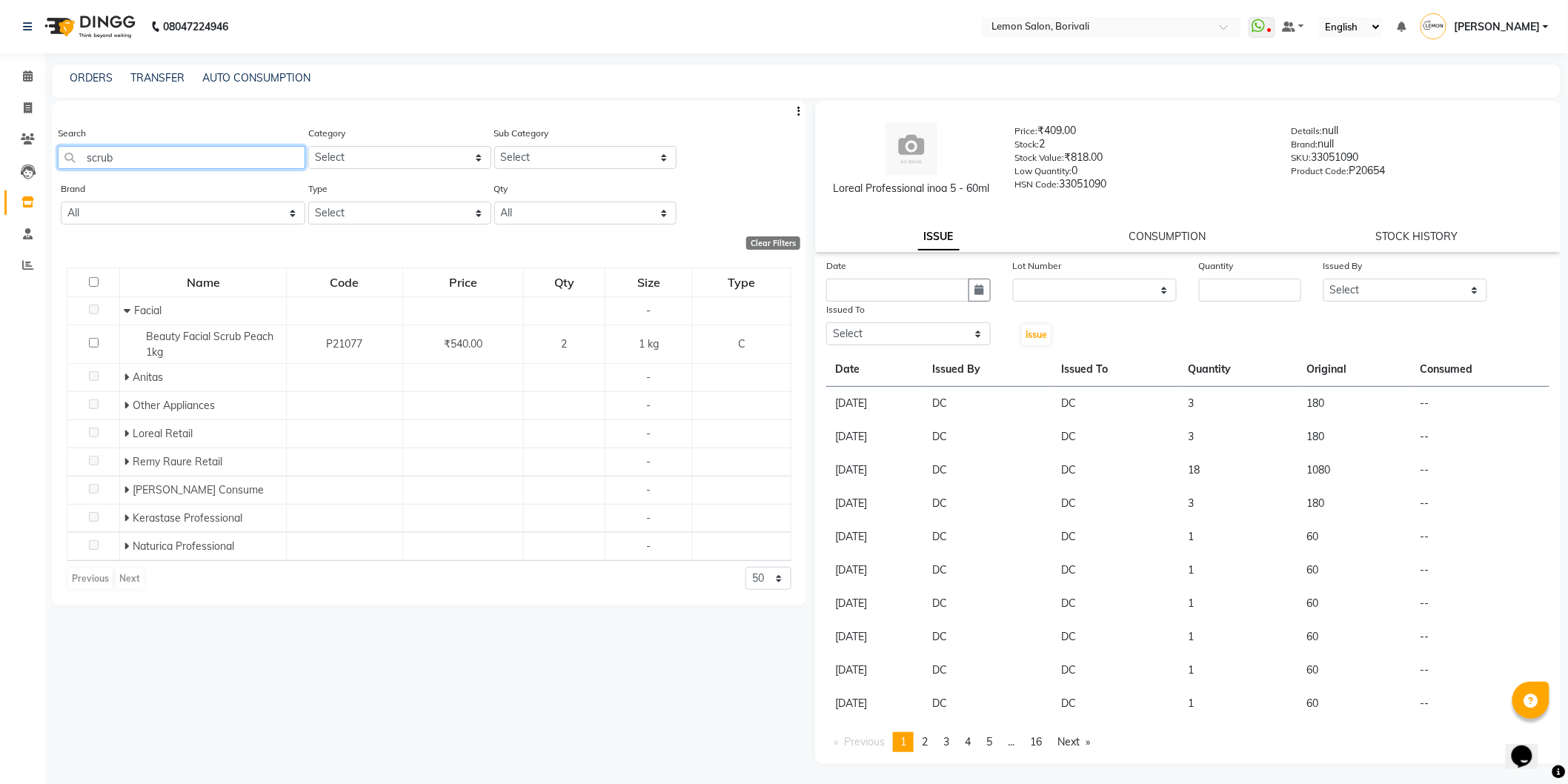
drag, startPoint x: 84, startPoint y: 157, endPoint x: 0, endPoint y: 147, distance: 84.6
click at [0, 147] on app-home "08047224946 Select Location × Lemon Salon, Borivali WhatsApp Status ✕ Status: D…" at bounding box center [784, 396] width 1568 height 794
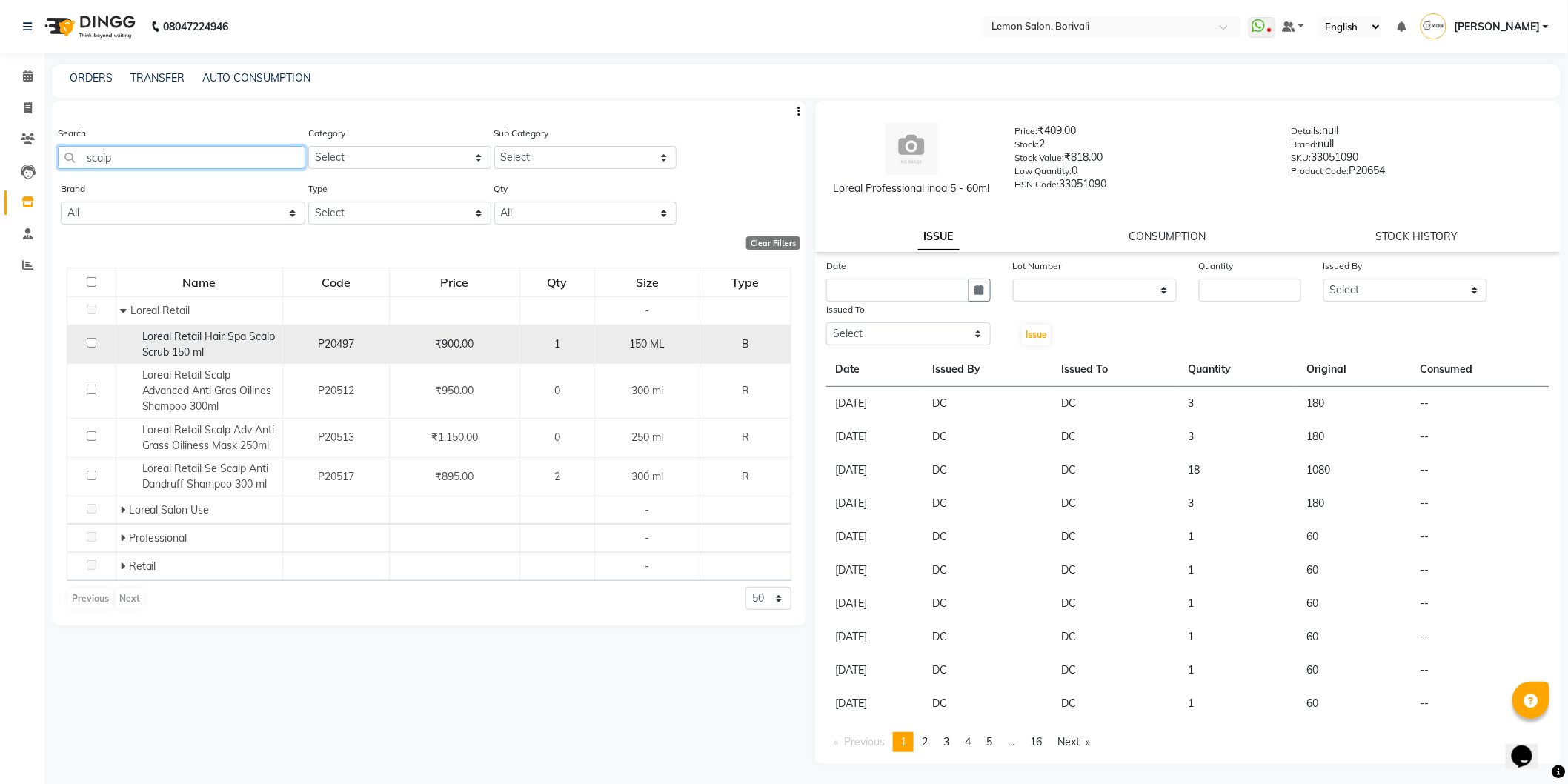
type input "scalp"
click at [238, 343] on span "Loreal Retail Hair Spa Scalp Scrub 150 ml" at bounding box center [208, 344] width 133 height 29
select select
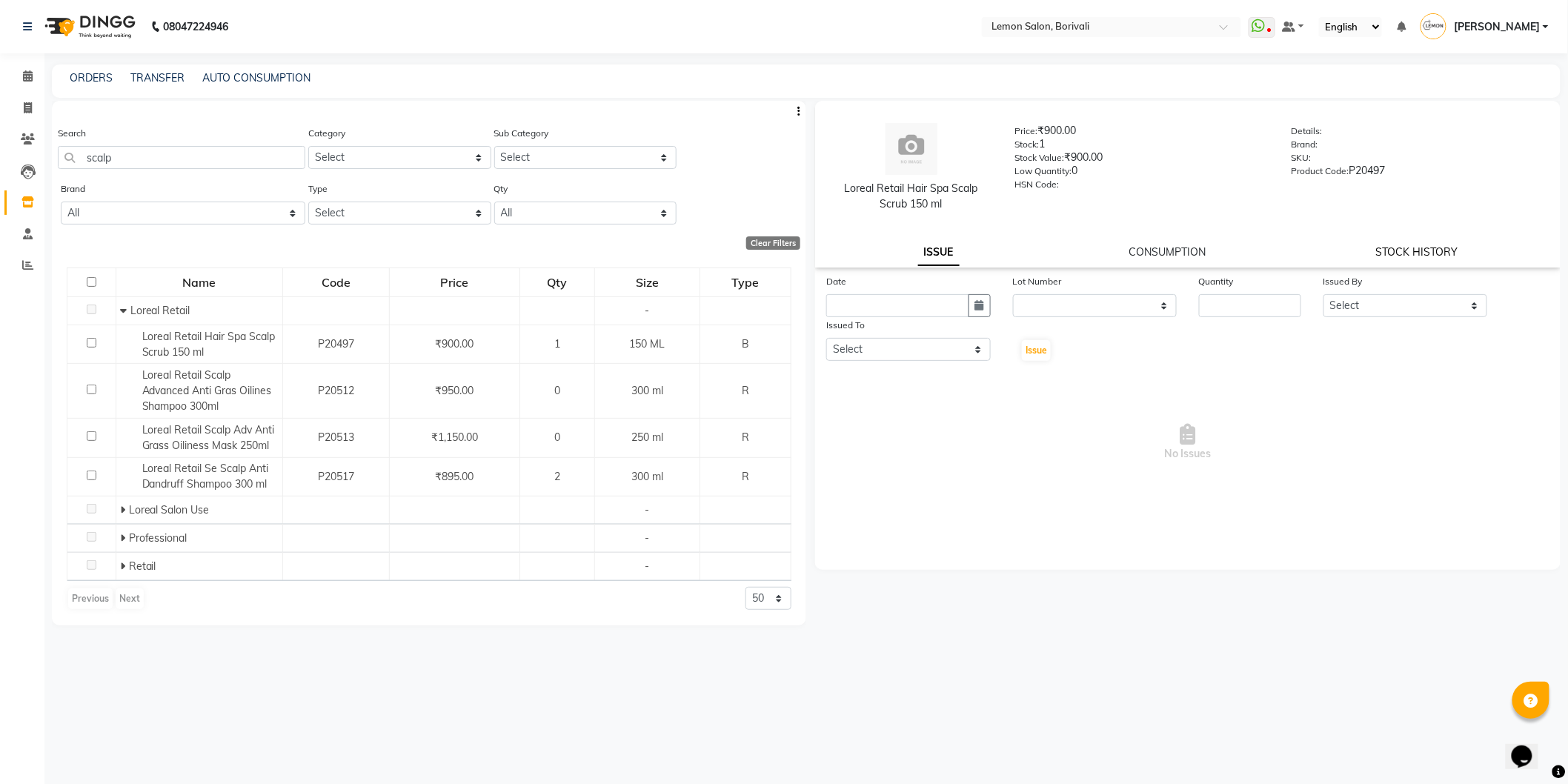
click at [1438, 251] on link "STOCK HISTORY" at bounding box center [1418, 252] width 83 height 13
select select "all"
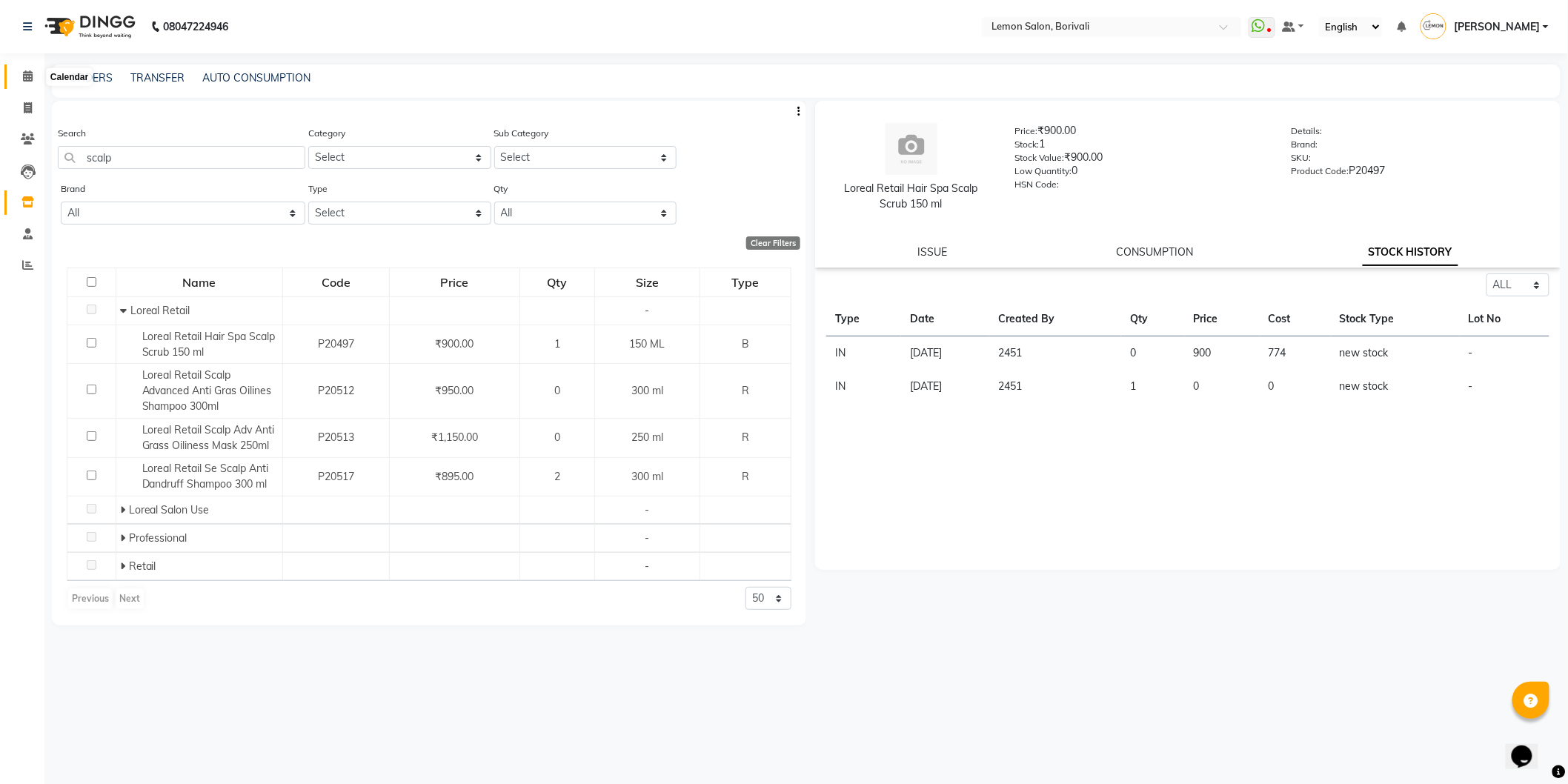
click at [28, 76] on icon at bounding box center [28, 76] width 10 height 12
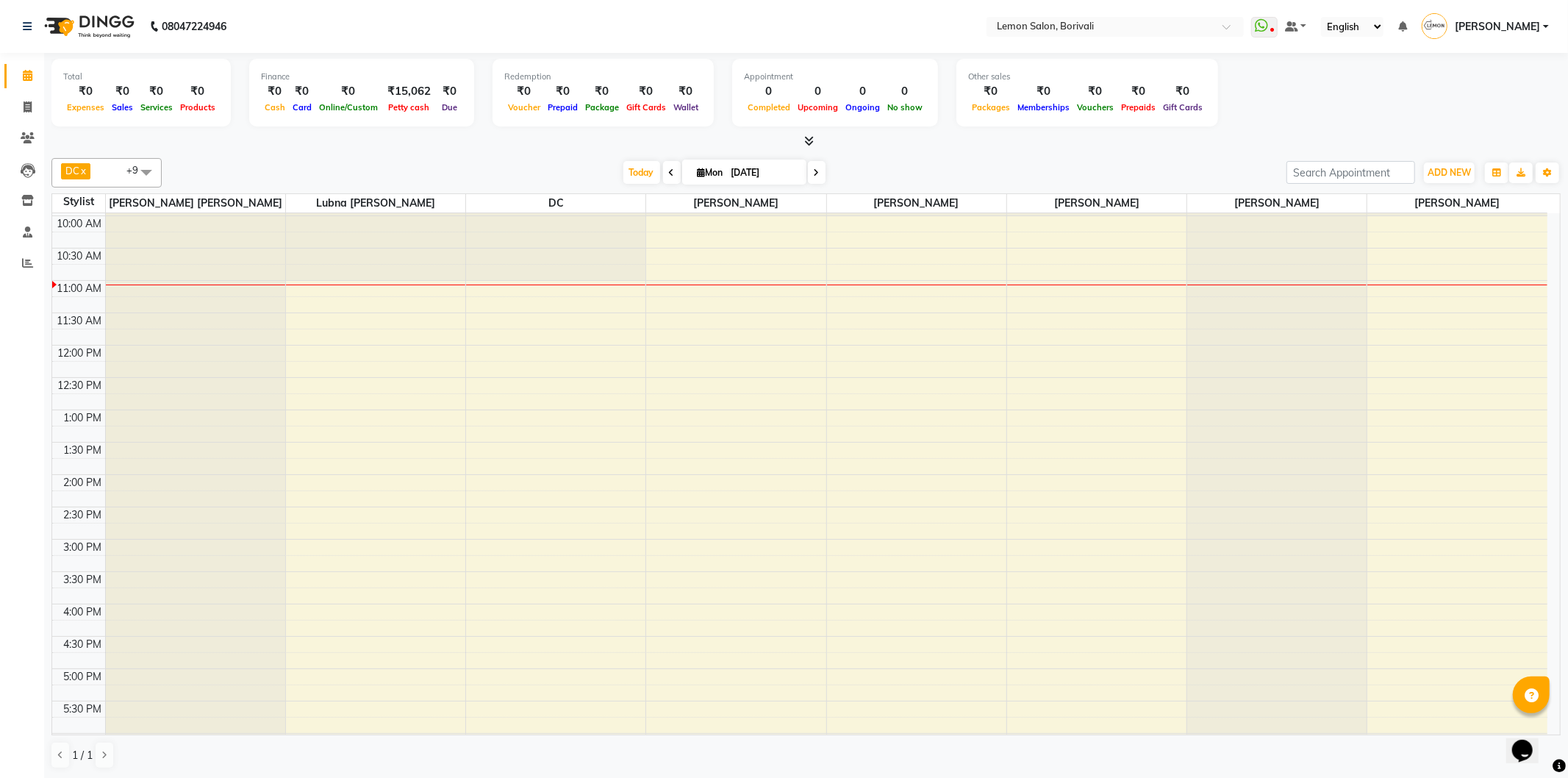
scroll to position [61, 0]
click at [818, 170] on span at bounding box center [816, 172] width 18 height 23
type input "02-09-2025"
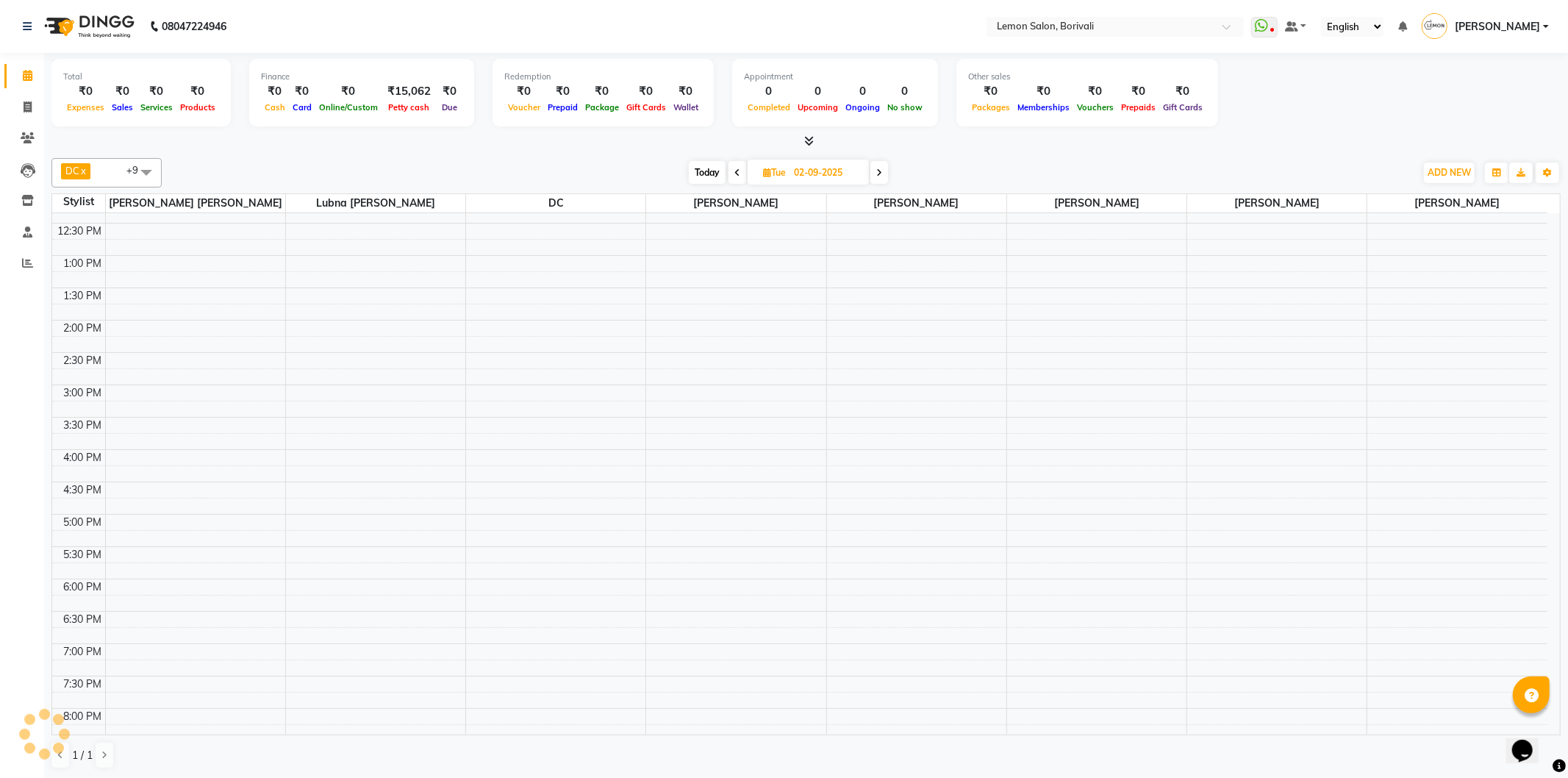
scroll to position [388, 0]
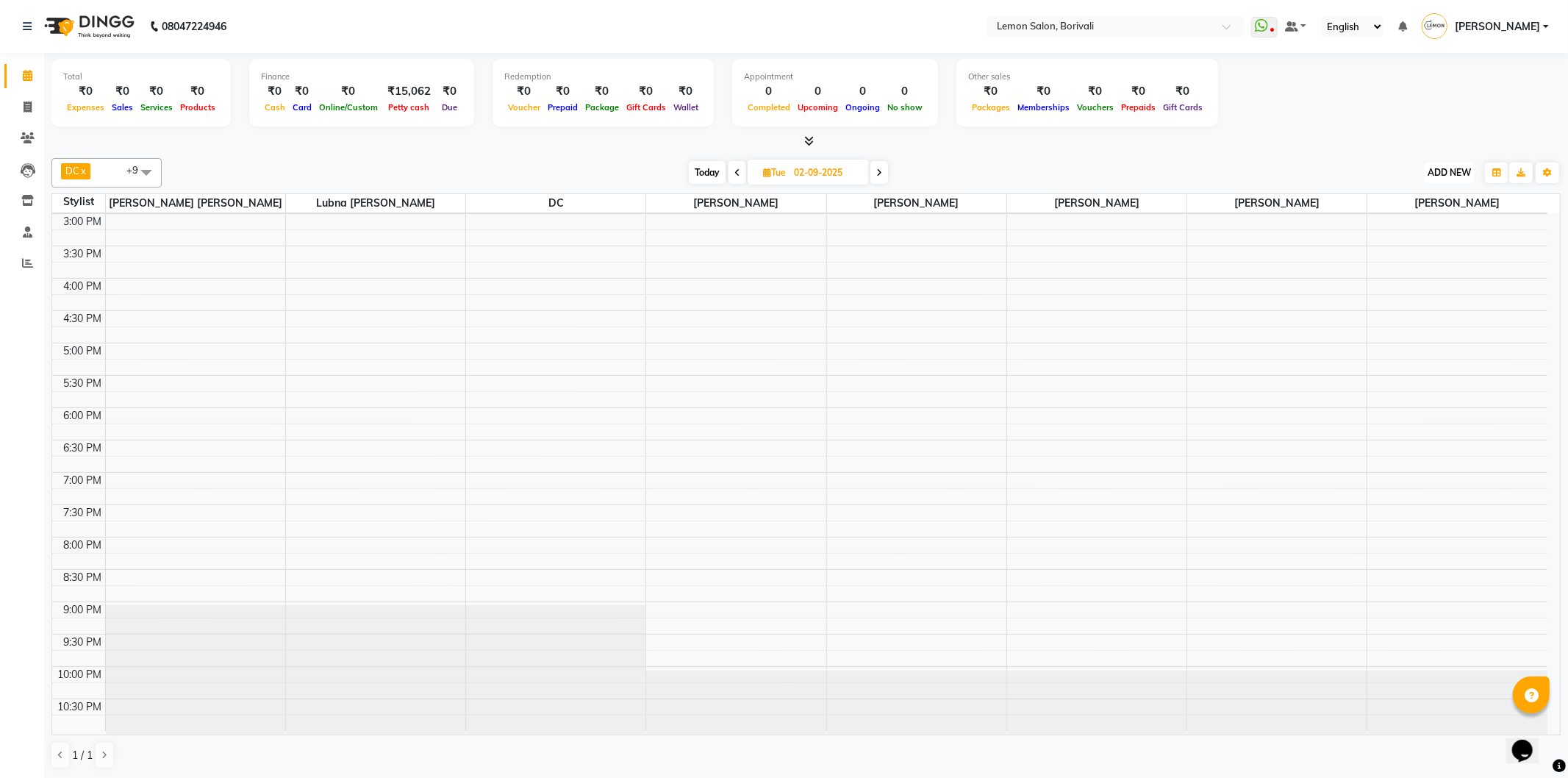
click at [1452, 163] on button "ADD NEW Toggle Dropdown" at bounding box center [1448, 173] width 50 height 21
click at [1435, 256] on link "Add Attendance" at bounding box center [1416, 257] width 116 height 19
select select "A"
select select "W"
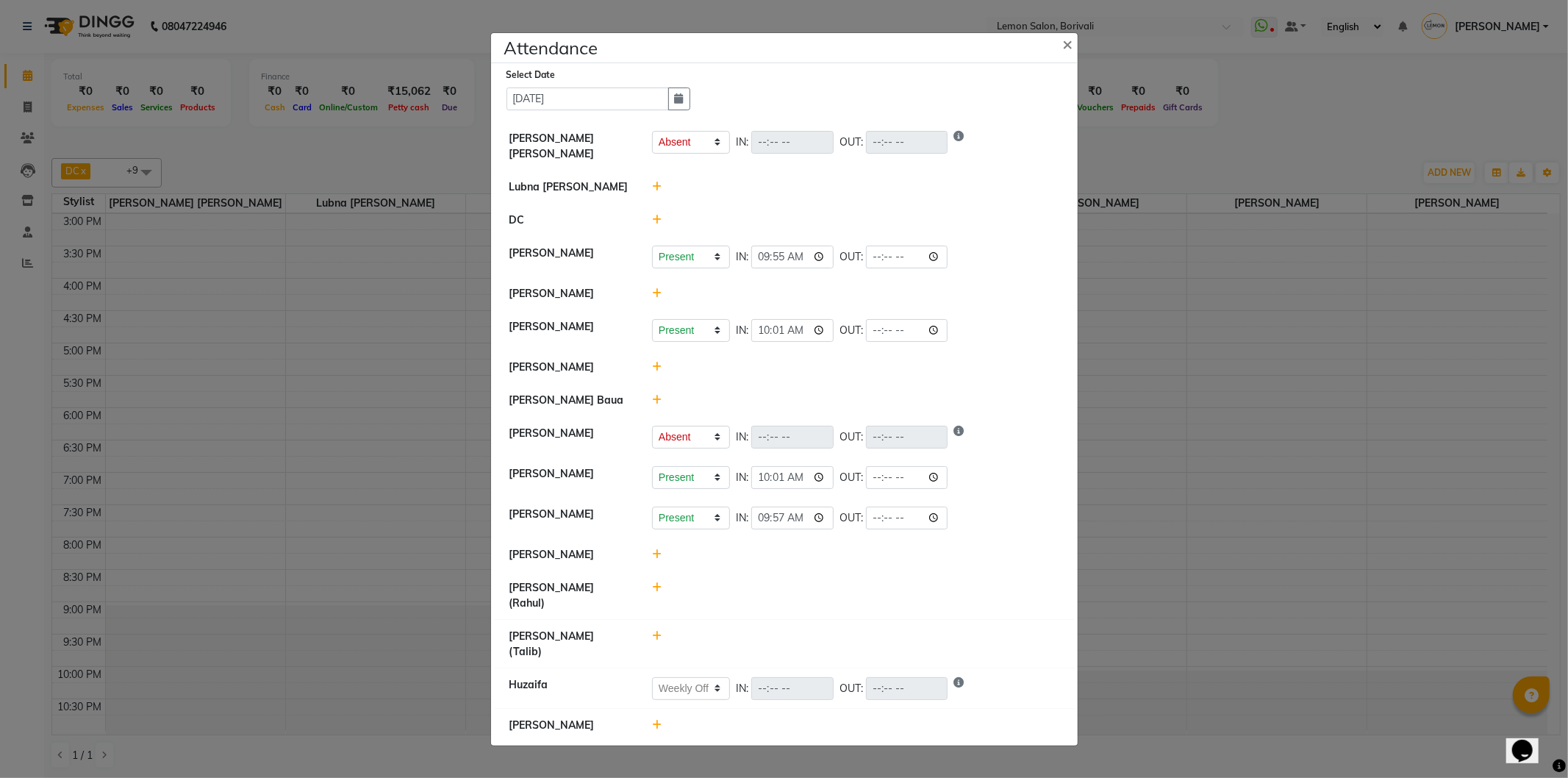
click at [645, 186] on div at bounding box center [855, 187] width 429 height 15
click at [657, 189] on icon at bounding box center [657, 187] width 10 height 10
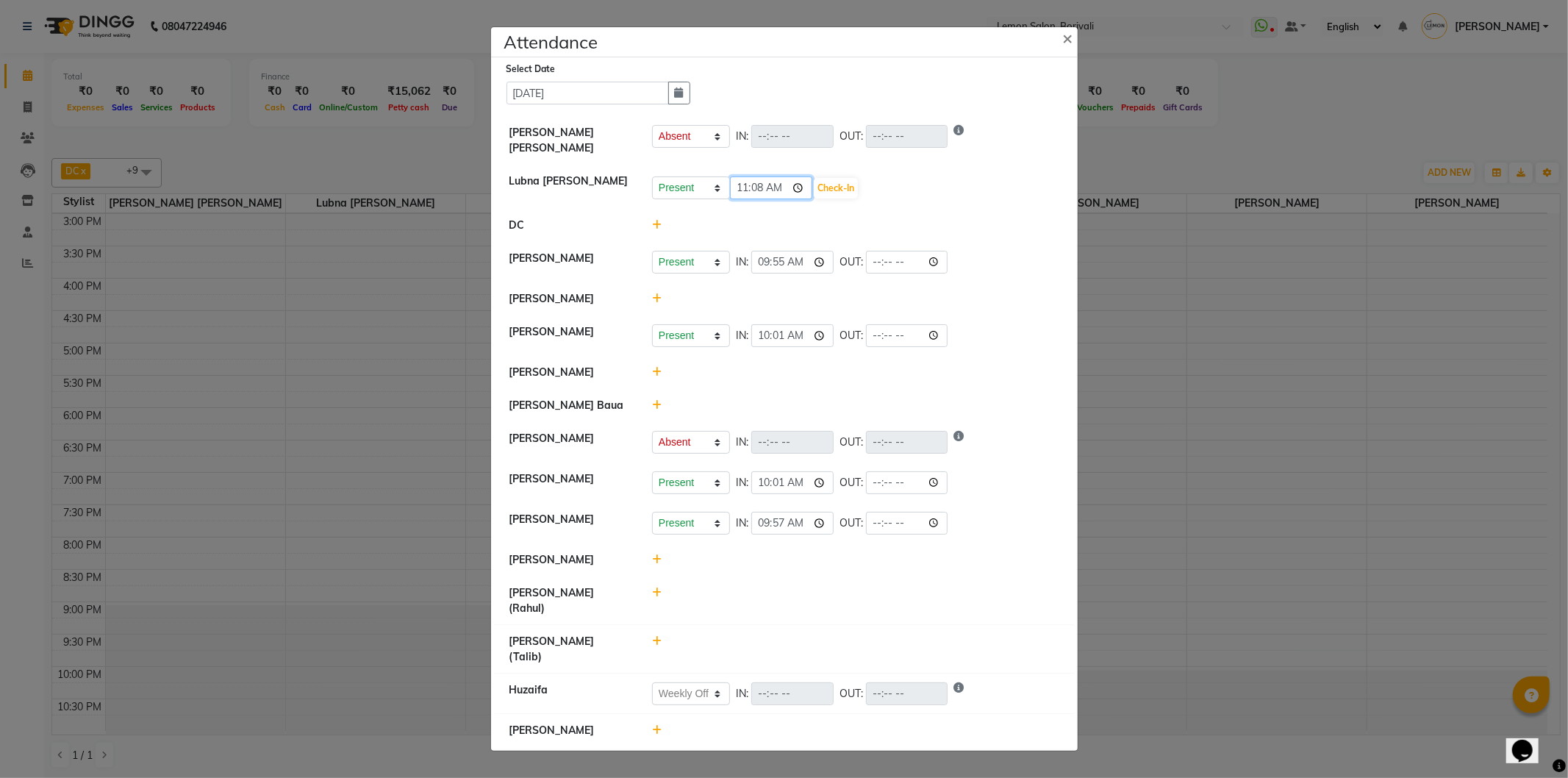
click at [796, 196] on input "11:08" at bounding box center [771, 188] width 82 height 23
type input "10:18"
click at [842, 198] on button "Check-In" at bounding box center [836, 189] width 44 height 21
select select "A"
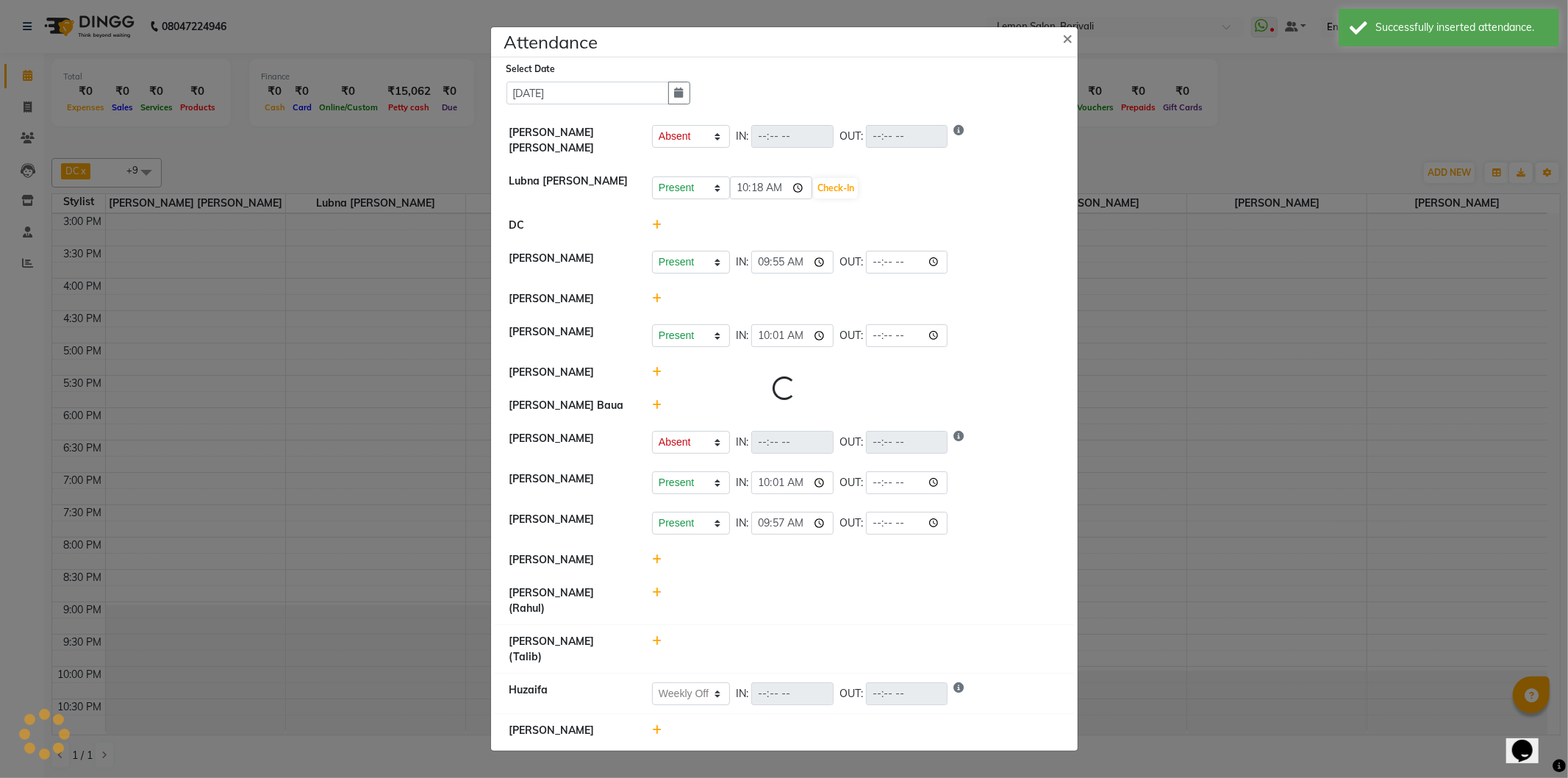
select select "W"
click at [1076, 51] on button "×" at bounding box center [1069, 39] width 37 height 41
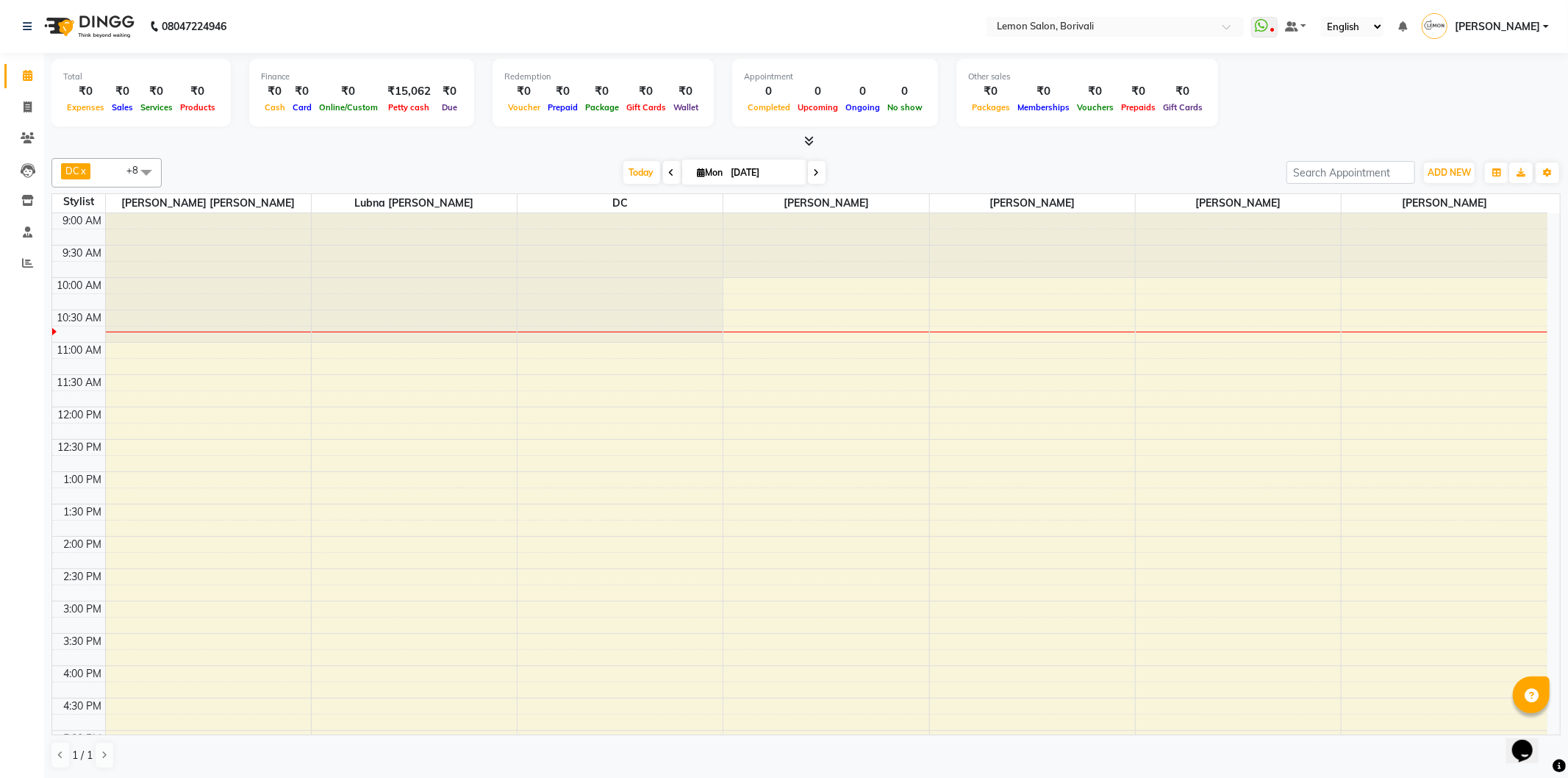
scroll to position [388, 0]
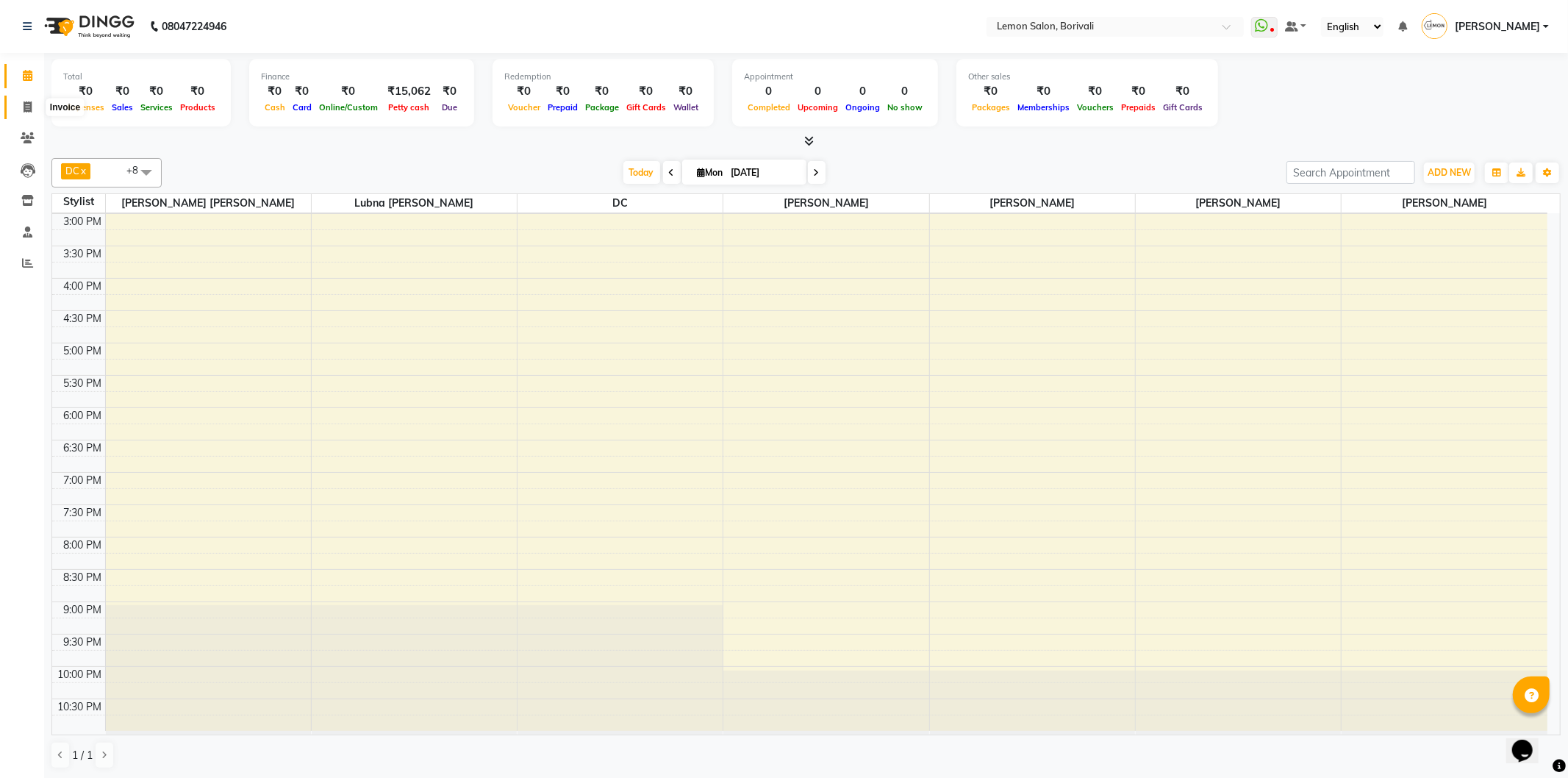
click at [25, 105] on icon at bounding box center [28, 108] width 8 height 11
select select "service"
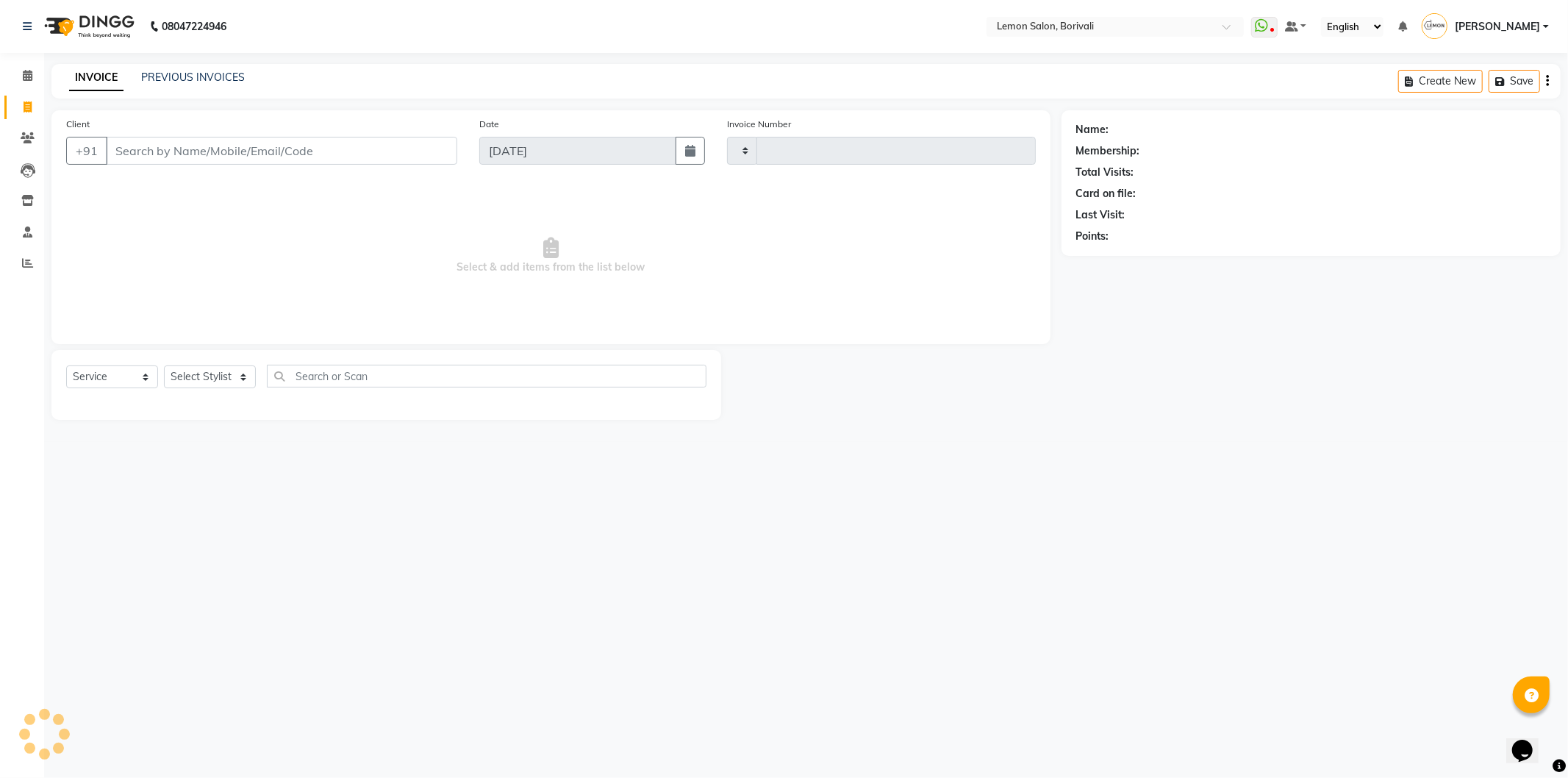
type input "2545"
select select "567"
click at [201, 380] on select "Select Stylist" at bounding box center [209, 377] width 91 height 23
select select "7885"
click at [164, 366] on select "Select Stylist DC [PERSON_NAME] [PERSON_NAME] [PERSON_NAME] [PERSON_NAME] Mo [P…" at bounding box center [226, 377] width 124 height 23
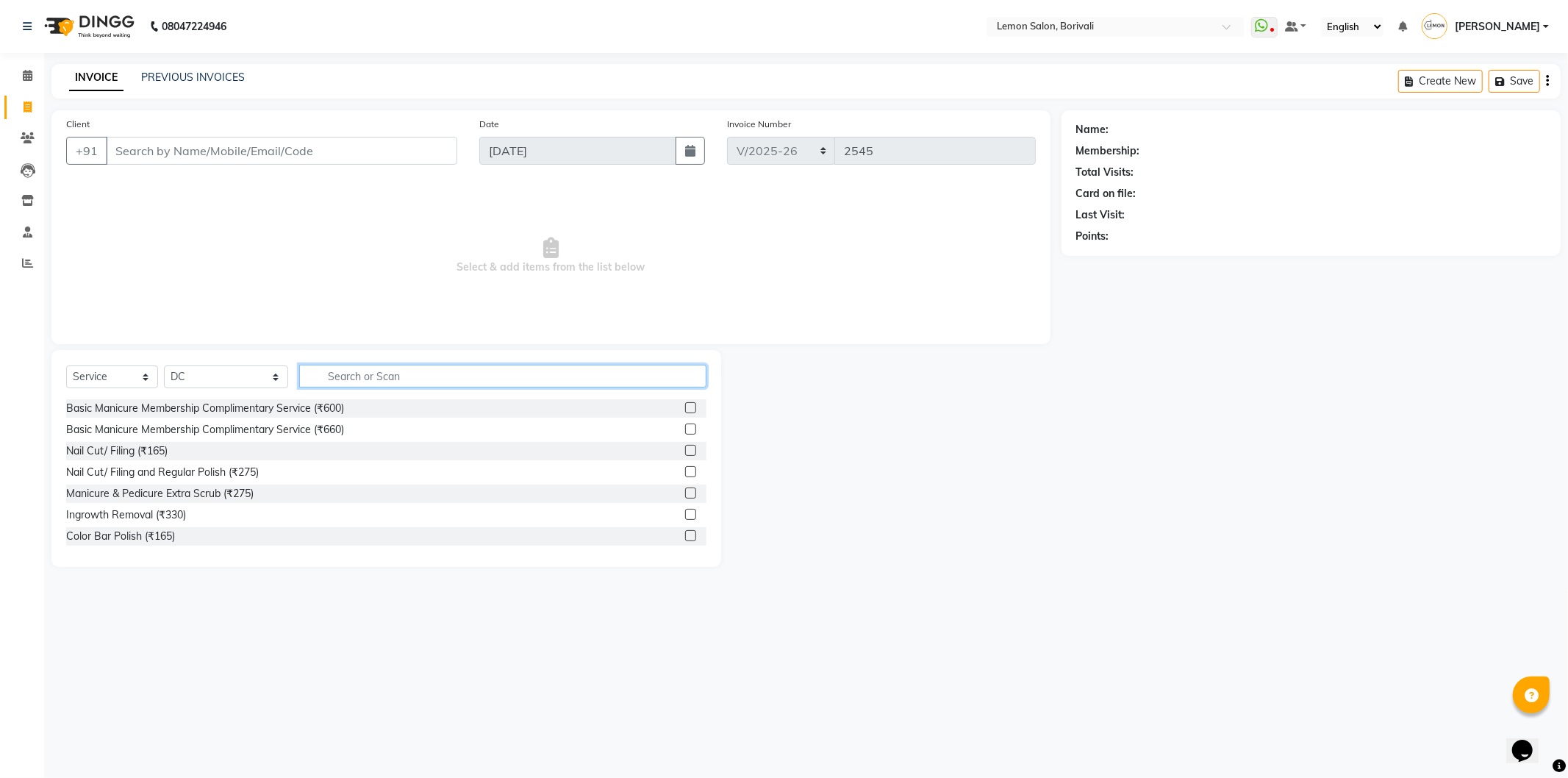
click at [356, 382] on input "text" at bounding box center [503, 376] width 407 height 23
click at [25, 76] on icon at bounding box center [28, 75] width 10 height 11
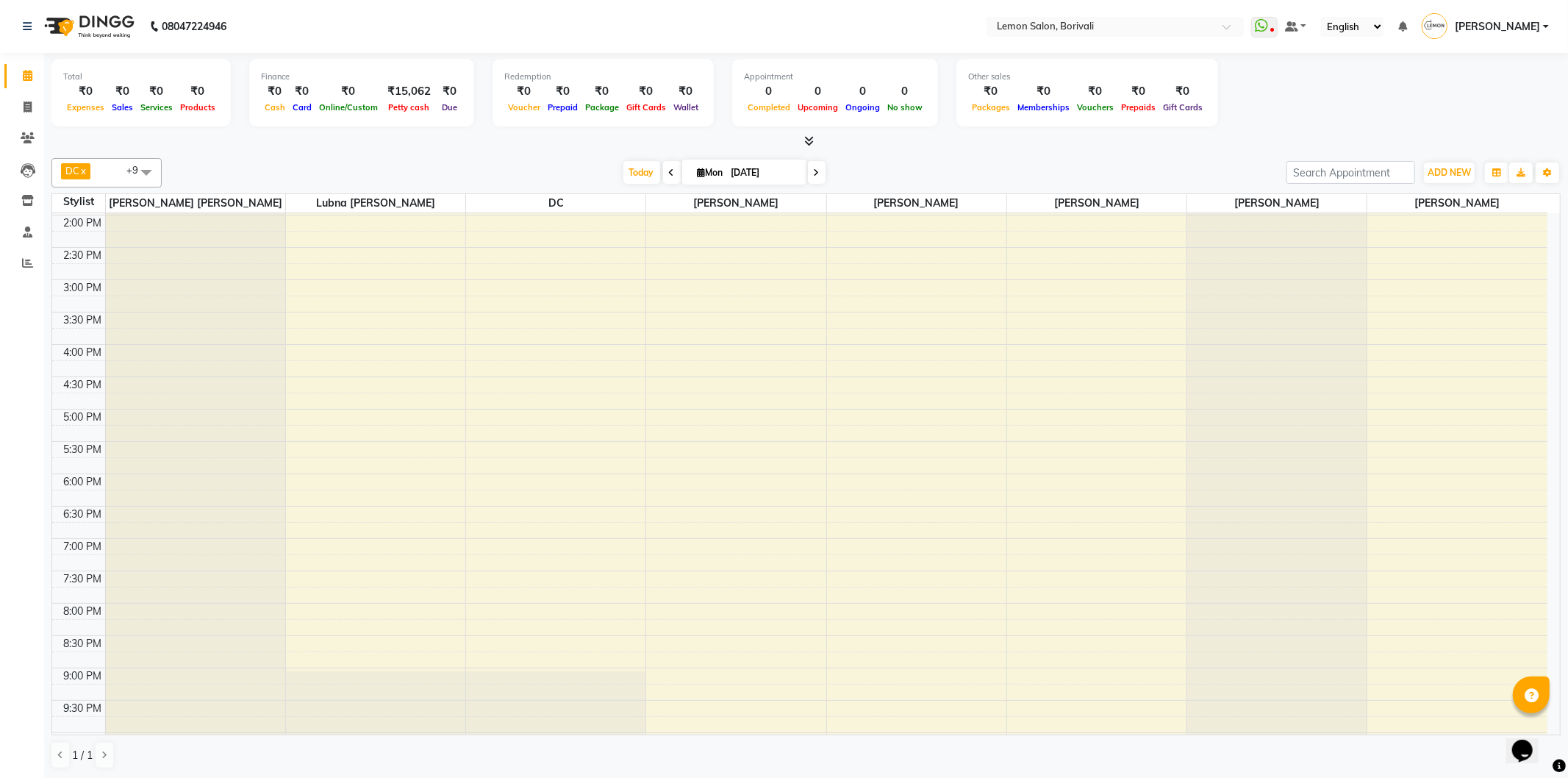
scroll to position [327, 0]
click at [28, 205] on icon at bounding box center [27, 201] width 12 height 11
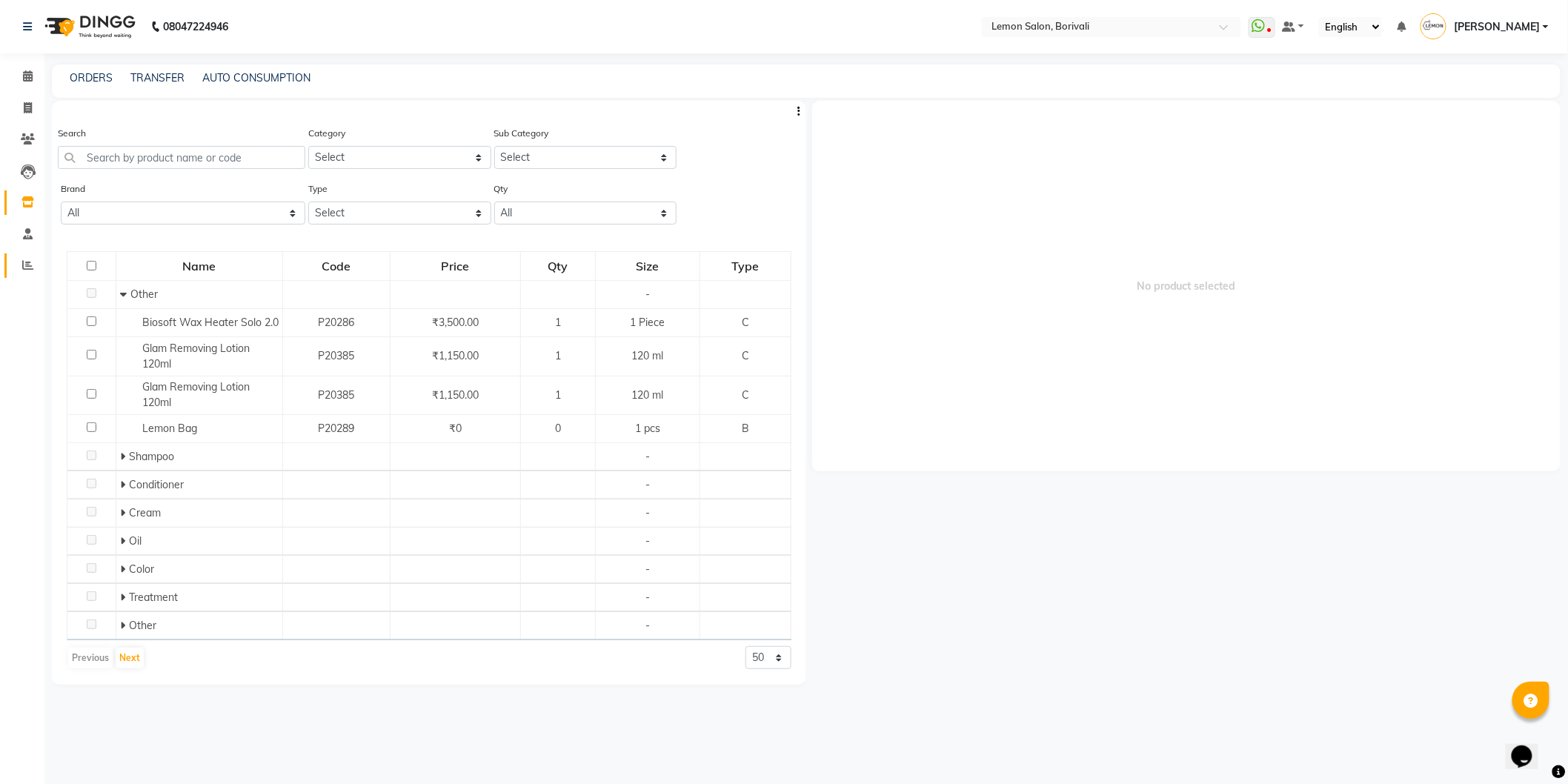
click at [32, 274] on link "Reports" at bounding box center [22, 265] width 36 height 24
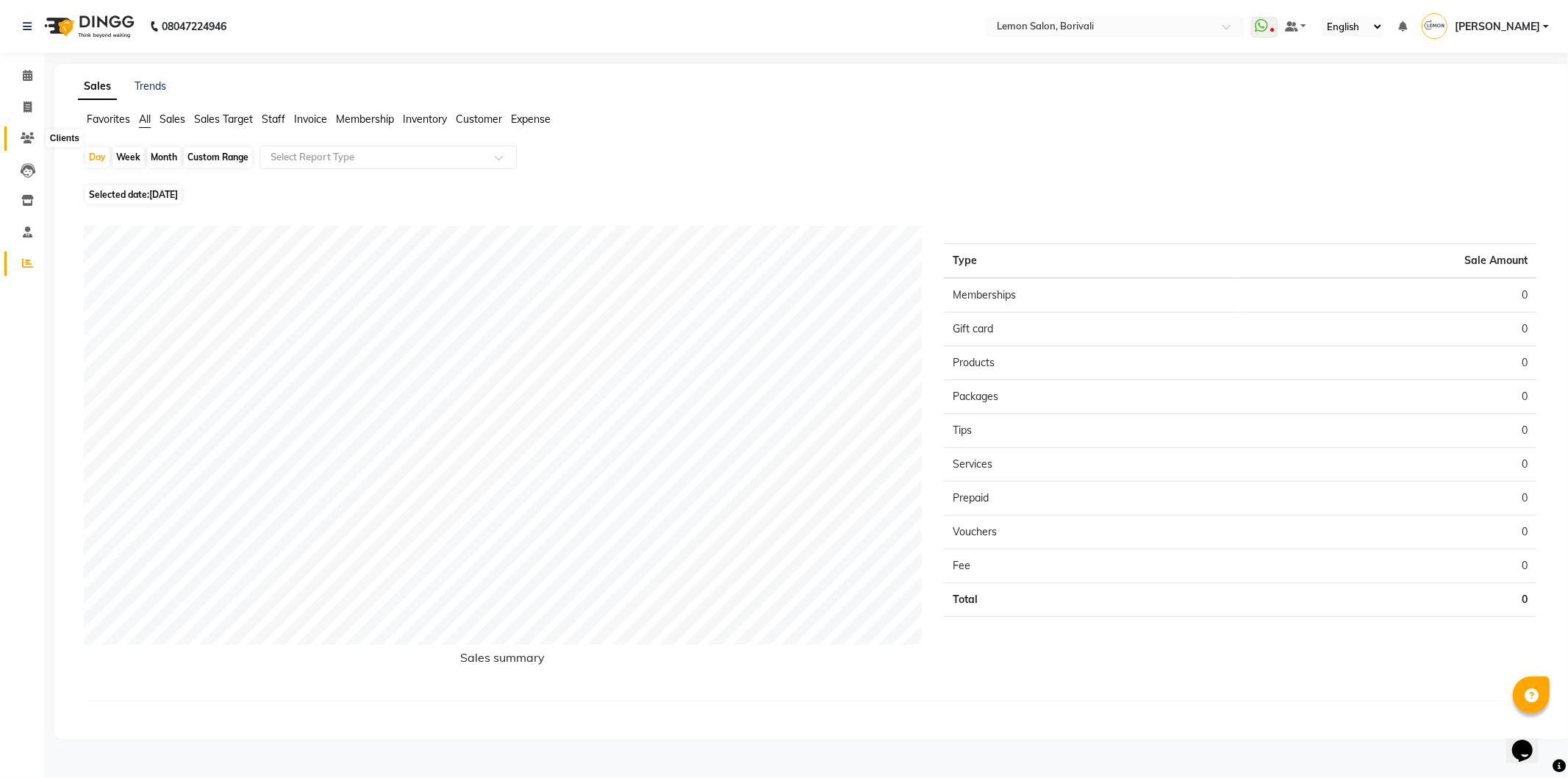
click at [34, 133] on span at bounding box center [27, 139] width 26 height 17
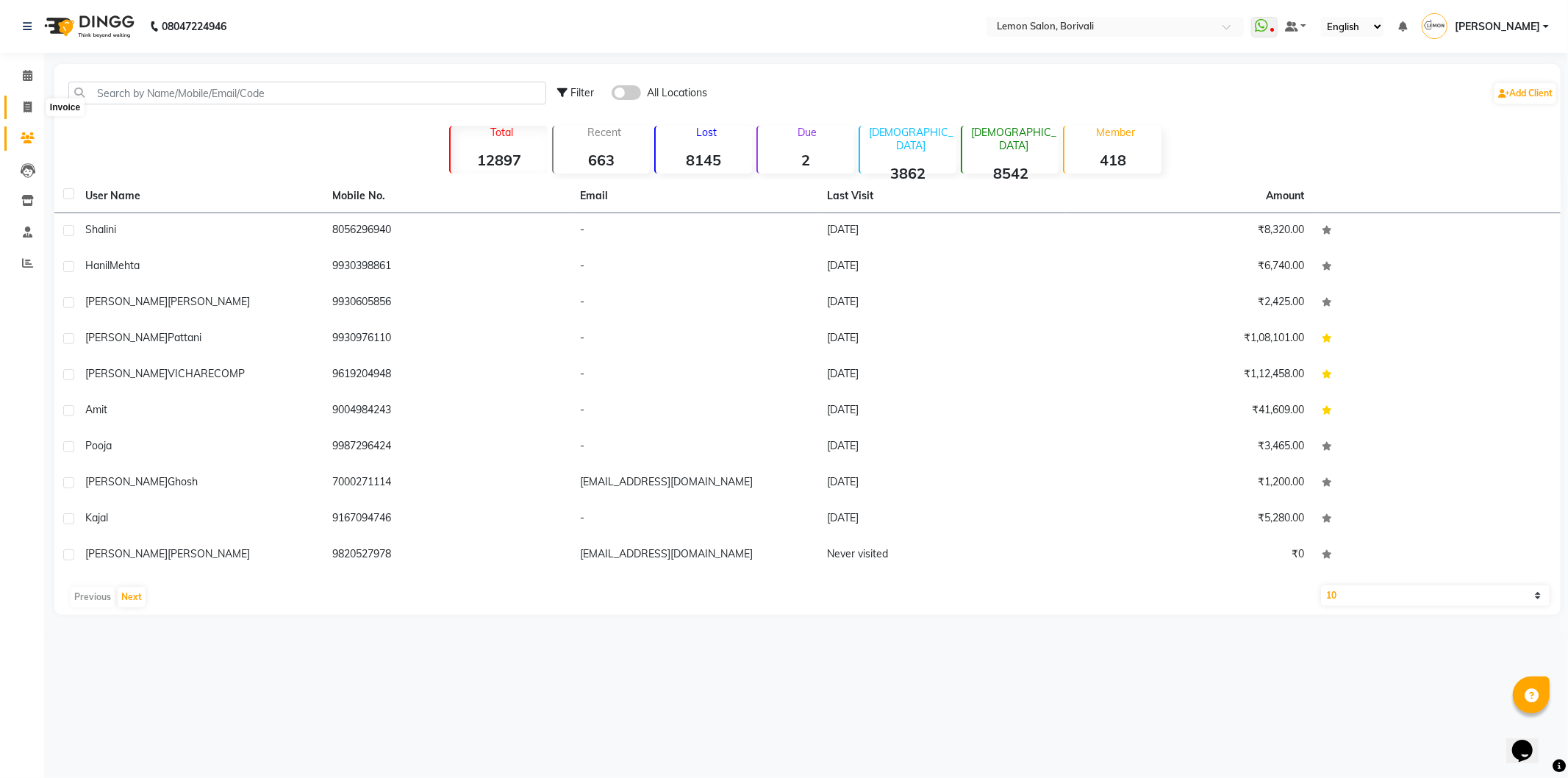
click at [30, 108] on icon at bounding box center [28, 108] width 8 height 11
select select "567"
select select "service"
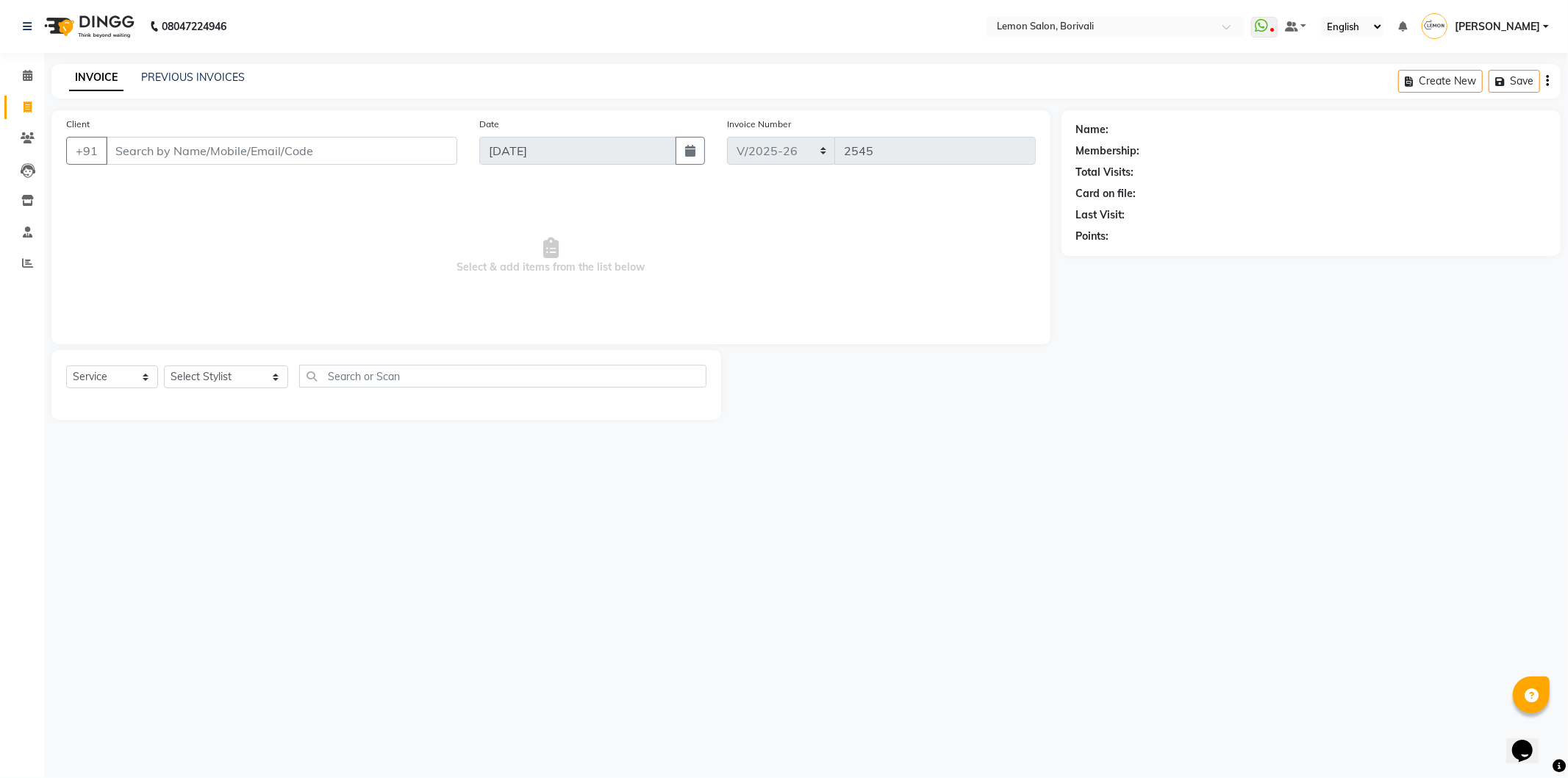
click at [272, 156] on input "Client" at bounding box center [281, 150] width 351 height 28
click at [182, 69] on div "INVOICE PREVIOUS INVOICES Create New Save" at bounding box center [805, 81] width 1509 height 34
click at [162, 76] on link "PREVIOUS INVOICES" at bounding box center [192, 77] width 104 height 13
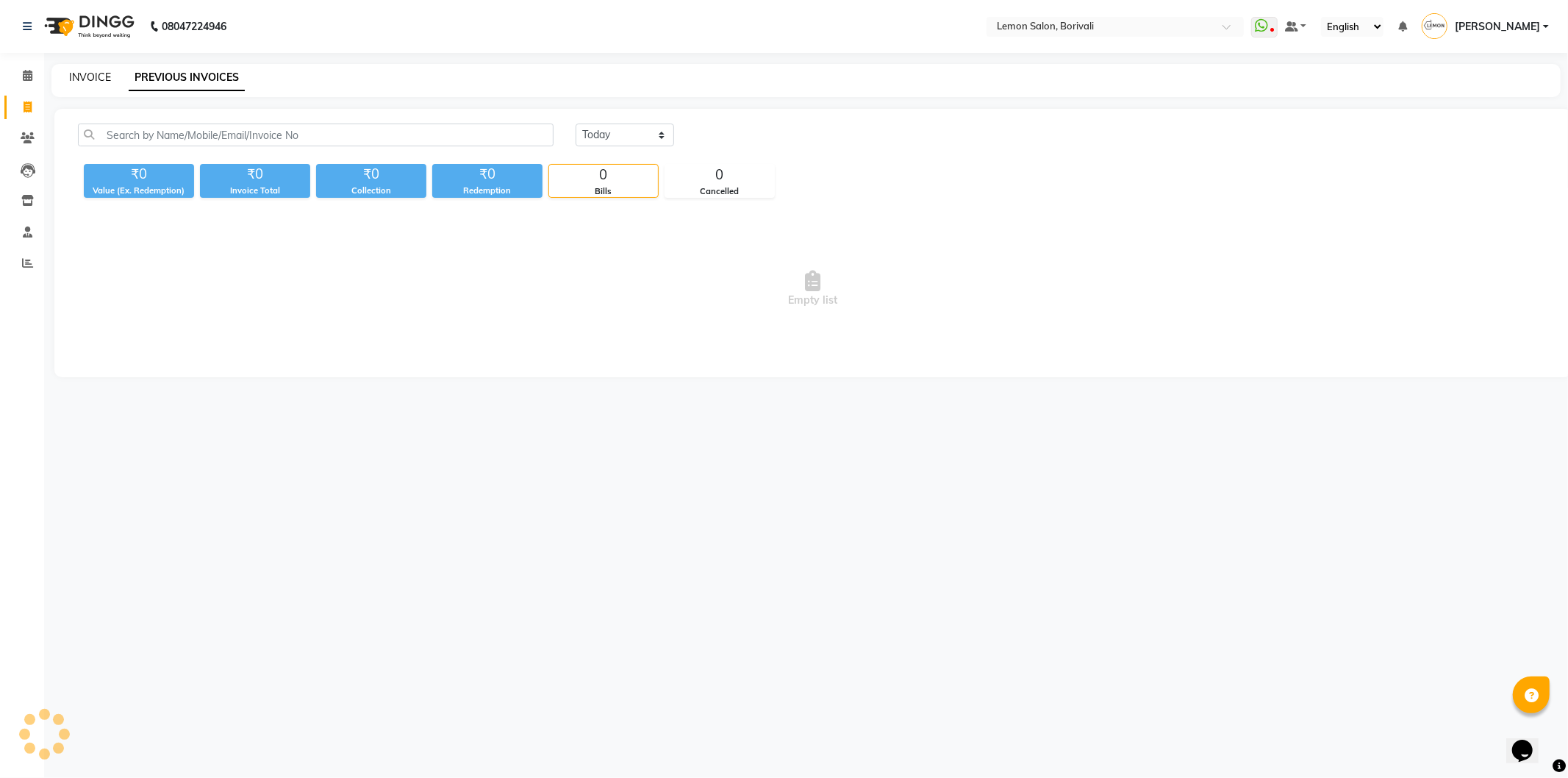
click at [104, 73] on link "INVOICE" at bounding box center [90, 77] width 42 height 13
select select "567"
select select "service"
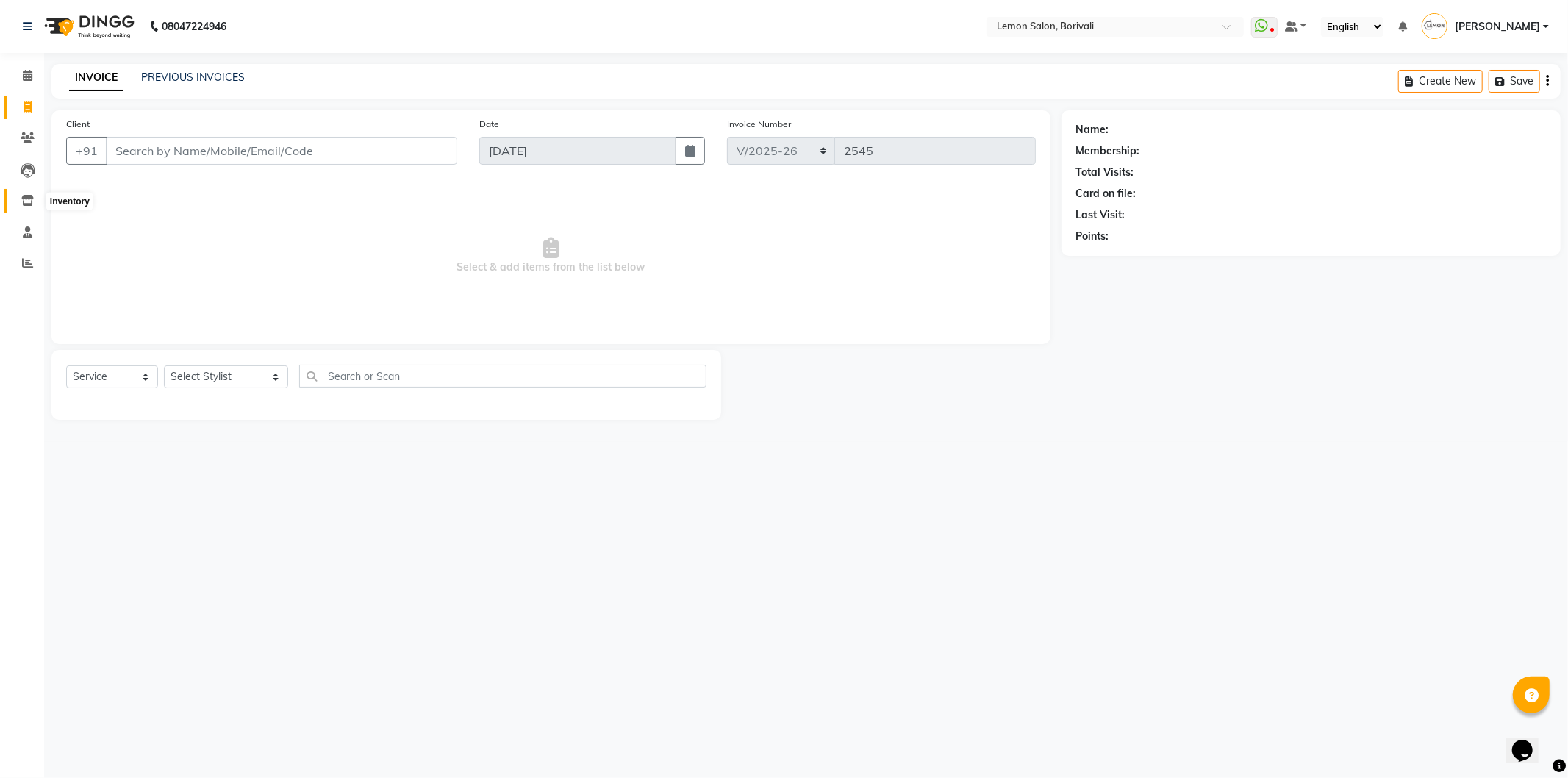
click at [23, 202] on icon at bounding box center [27, 201] width 12 height 11
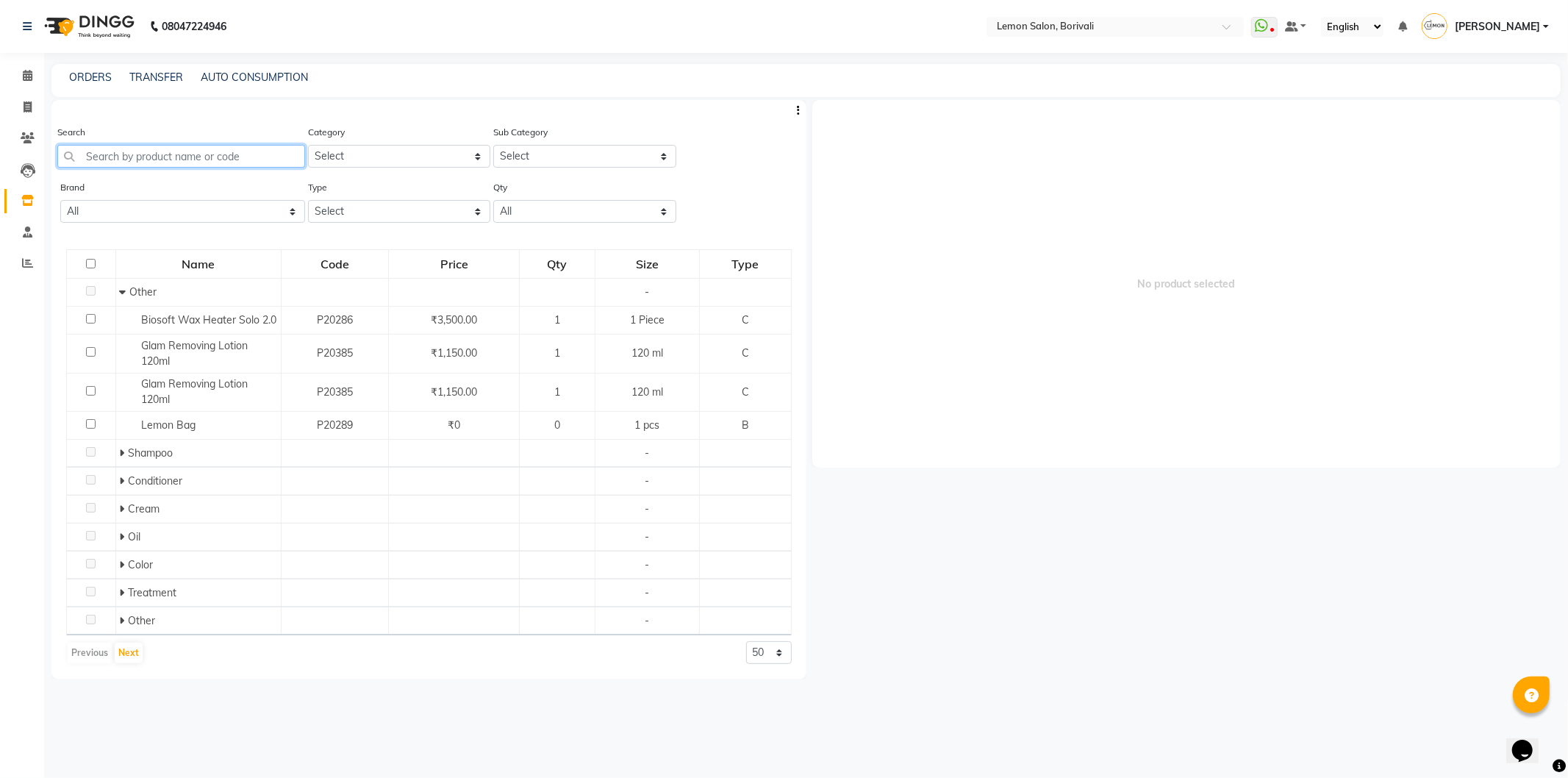
click at [225, 151] on input "text" at bounding box center [181, 156] width 248 height 23
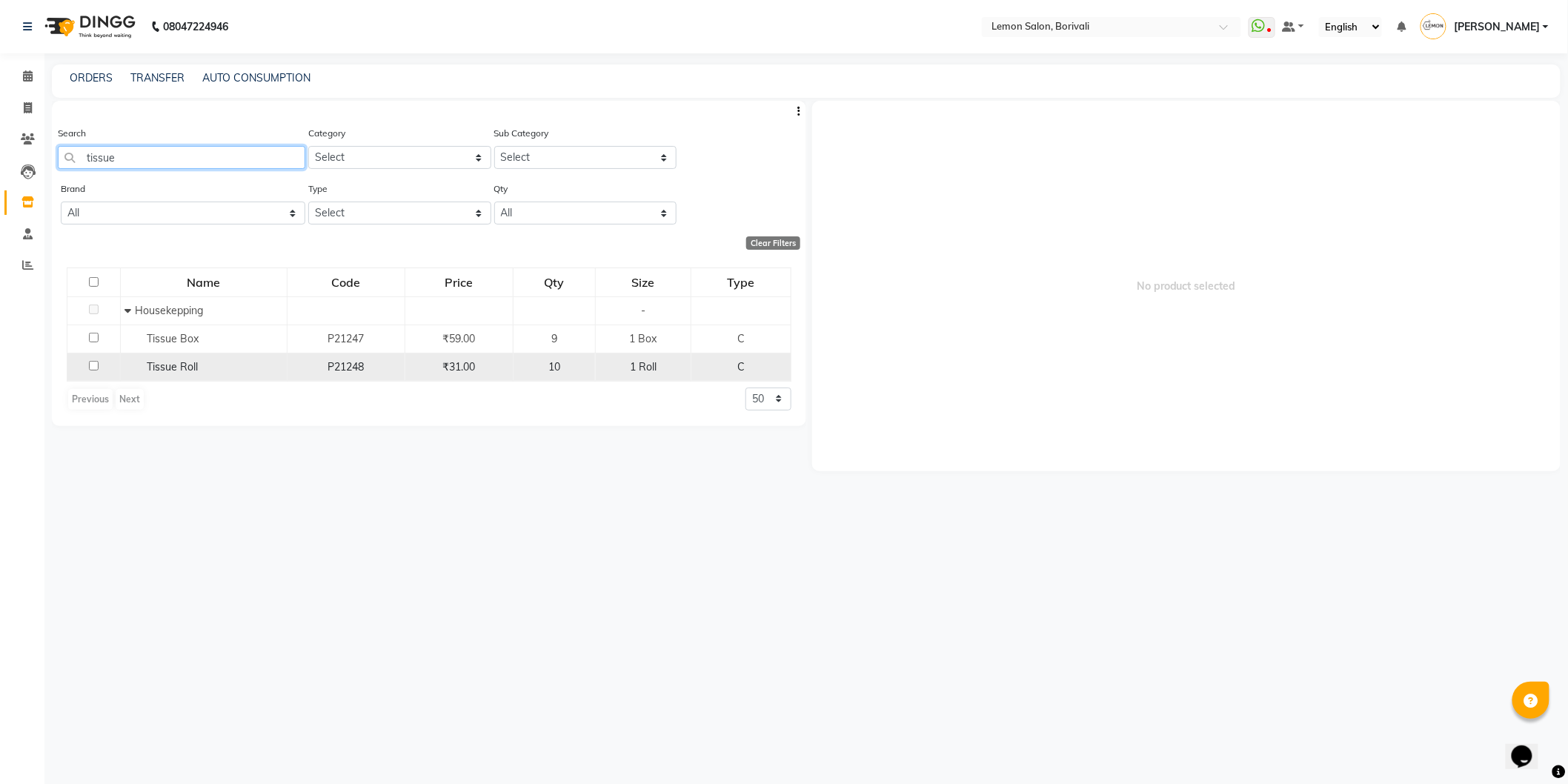
type input "tissue"
click at [93, 366] on input "checkbox" at bounding box center [94, 366] width 10 height 10
checkbox input "true"
select select
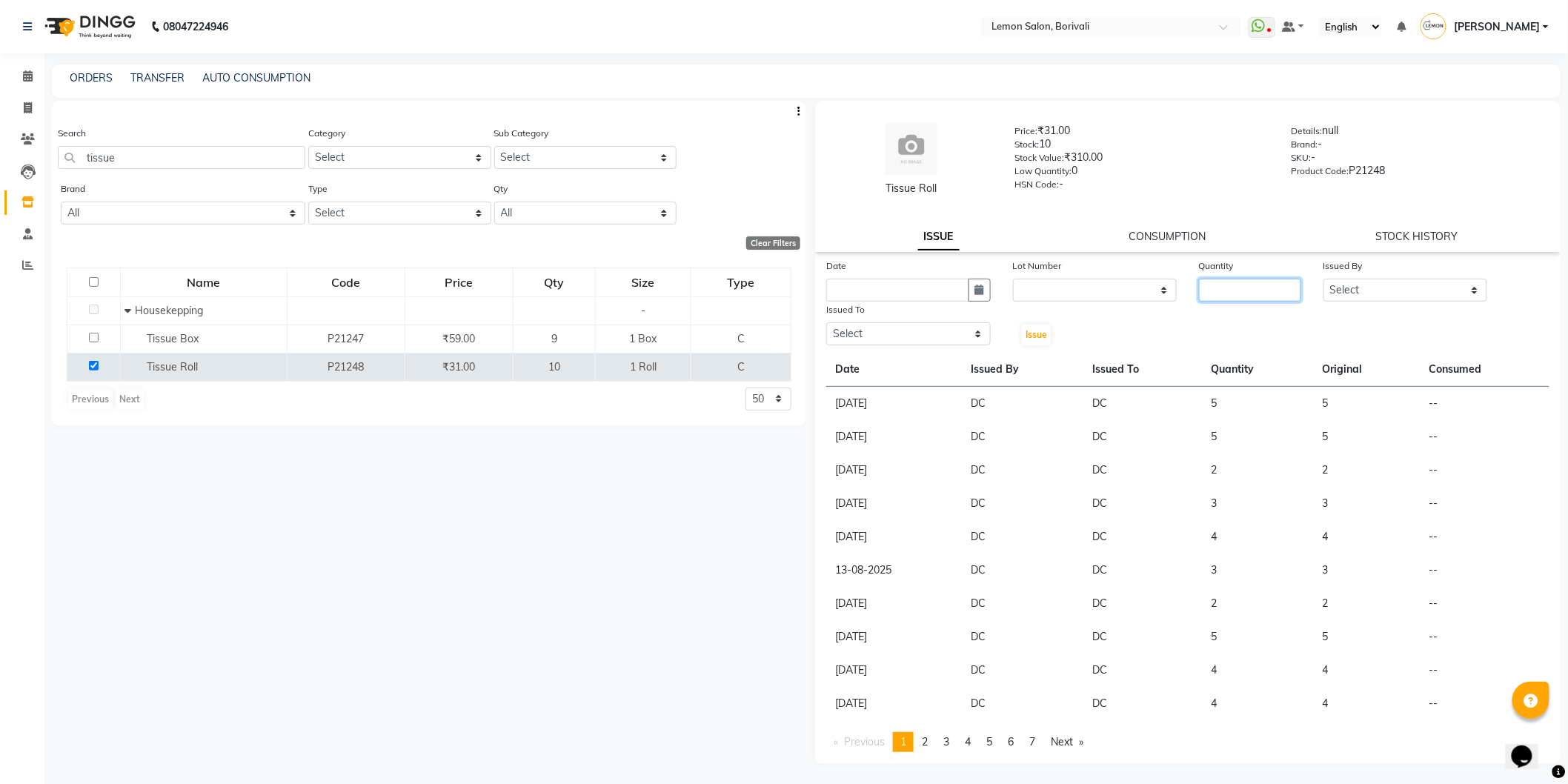
click at [1260, 291] on input "number" at bounding box center [1250, 290] width 103 height 23
type input "3"
click at [1357, 291] on select "Select DC Faiz Khan Huzaifa Jiral Baua Jyoti Vyas Lubna mushahid siddique Mo Ad…" at bounding box center [1406, 290] width 164 height 23
select select "7885"
click at [1324, 278] on select "Select DC Faiz Khan Huzaifa Jiral Baua Jyoti Vyas Lubna mushahid siddique Mo Ad…" at bounding box center [1406, 290] width 164 height 23
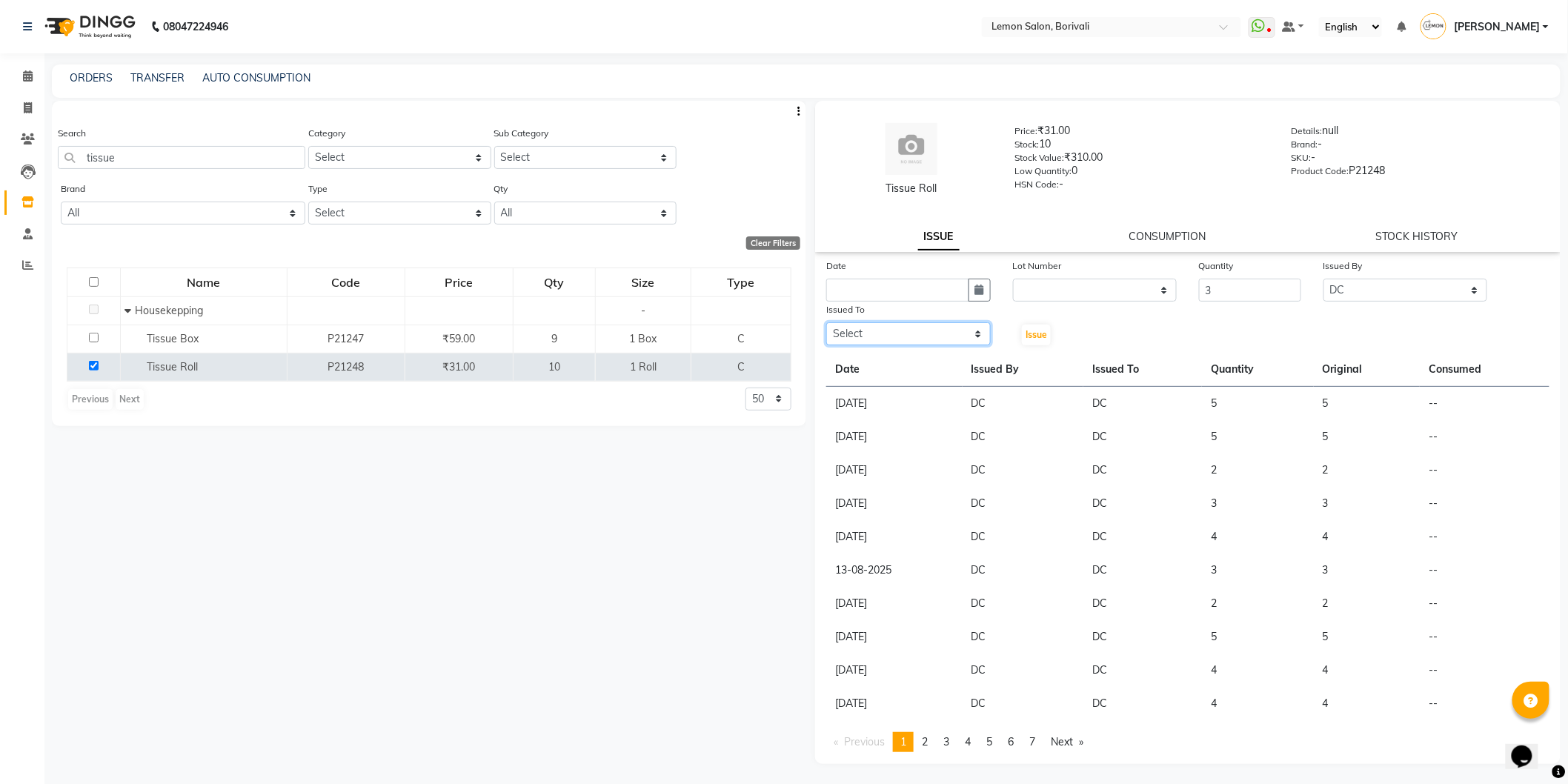
drag, startPoint x: 934, startPoint y: 336, endPoint x: 929, endPoint y: 344, distance: 9.4
click at [934, 336] on select "Select DC Faiz Khan Huzaifa Jiral Baua Jyoti Vyas Lubna mushahid siddique Mo Ad…" at bounding box center [908, 334] width 164 height 23
select select "7885"
click at [827, 322] on select "Select DC Faiz Khan Huzaifa Jiral Baua Jyoti Vyas Lubna mushahid siddique Mo Ad…" at bounding box center [908, 334] width 164 height 23
click at [987, 288] on button "button" at bounding box center [979, 290] width 22 height 23
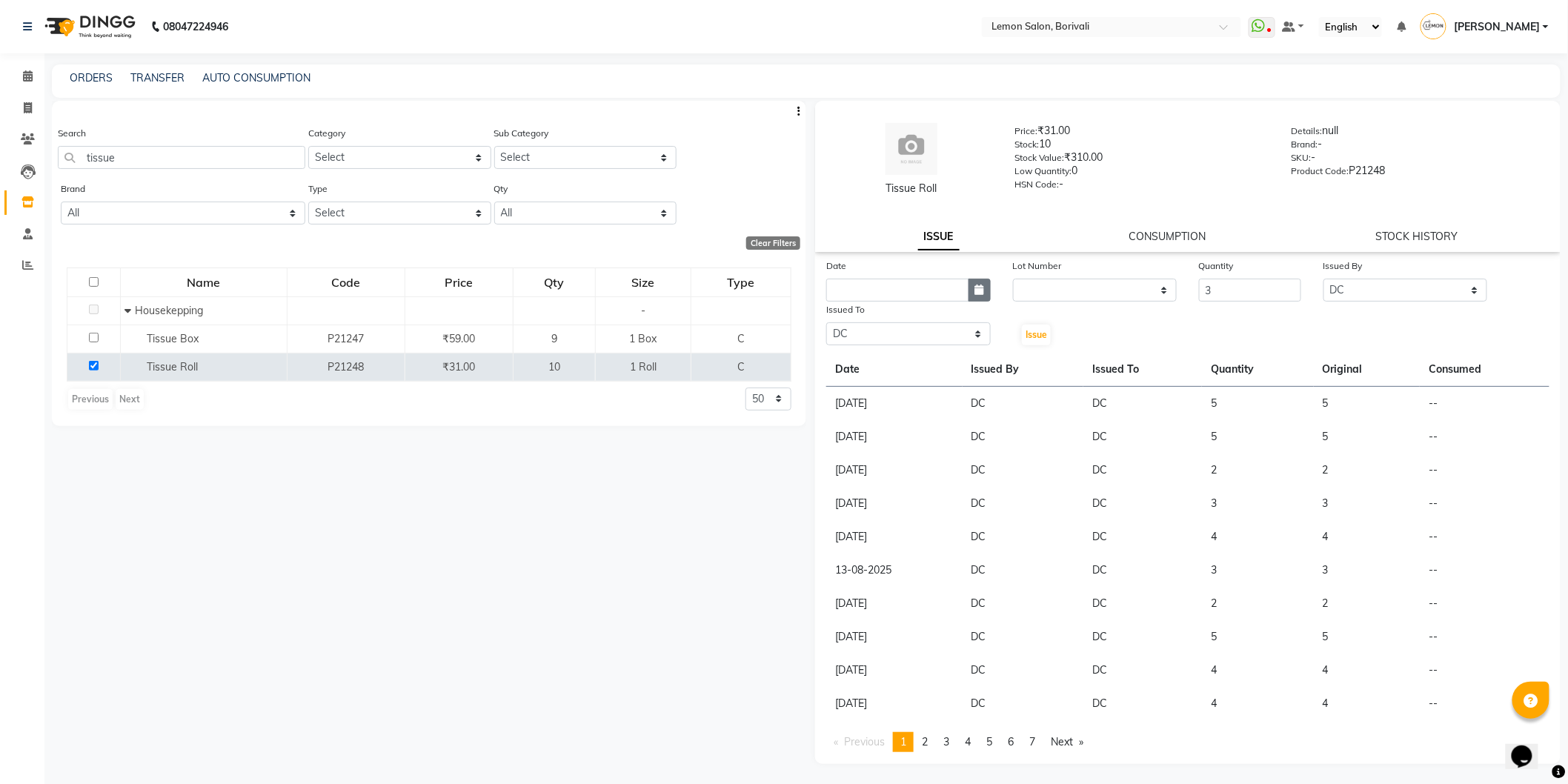
select select "9"
select select "2025"
click at [846, 366] on div "1" at bounding box center [842, 367] width 24 height 24
type input "[DATE]"
click at [1045, 340] on span "Issue" at bounding box center [1036, 335] width 21 height 12
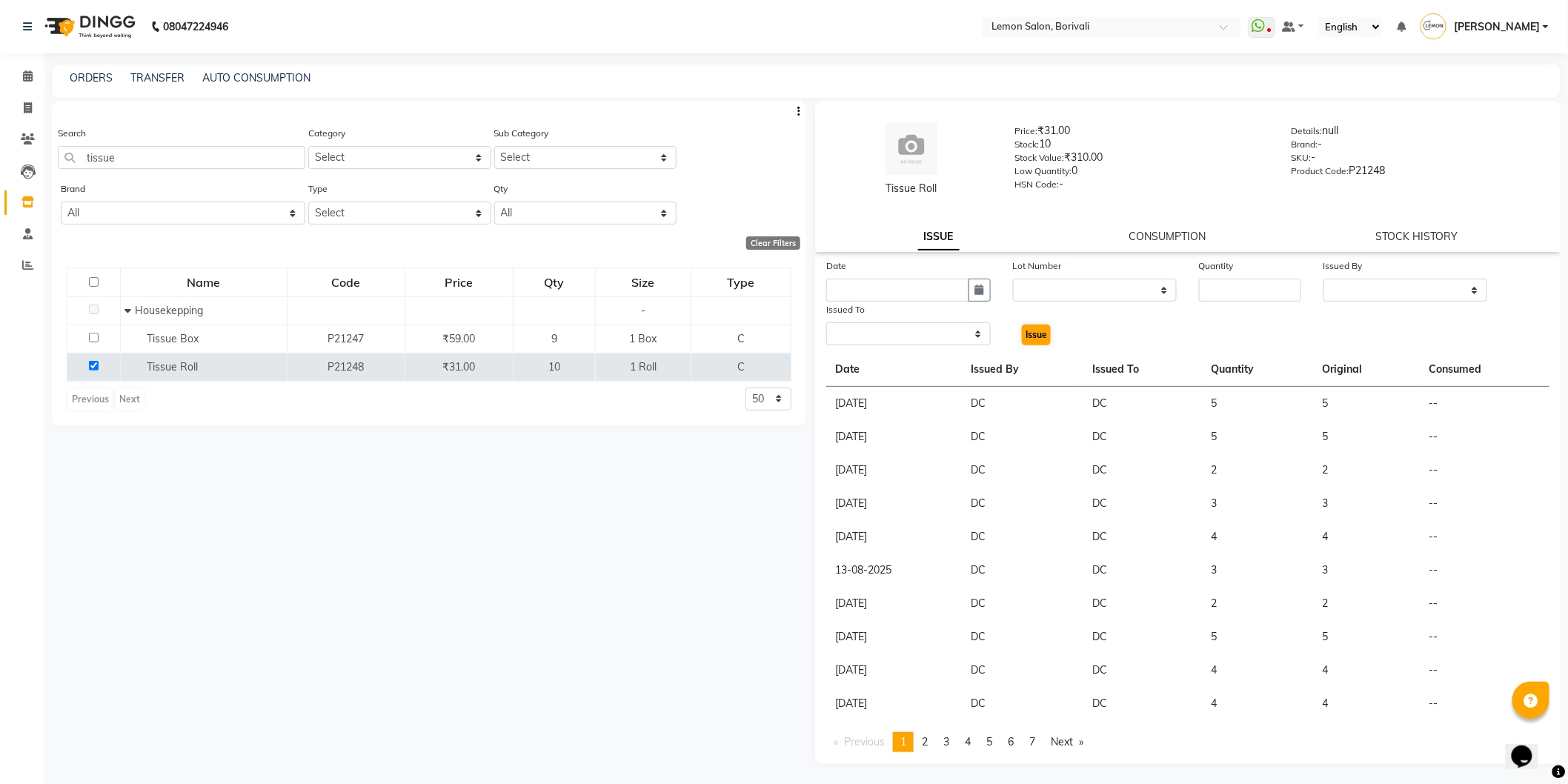
select select
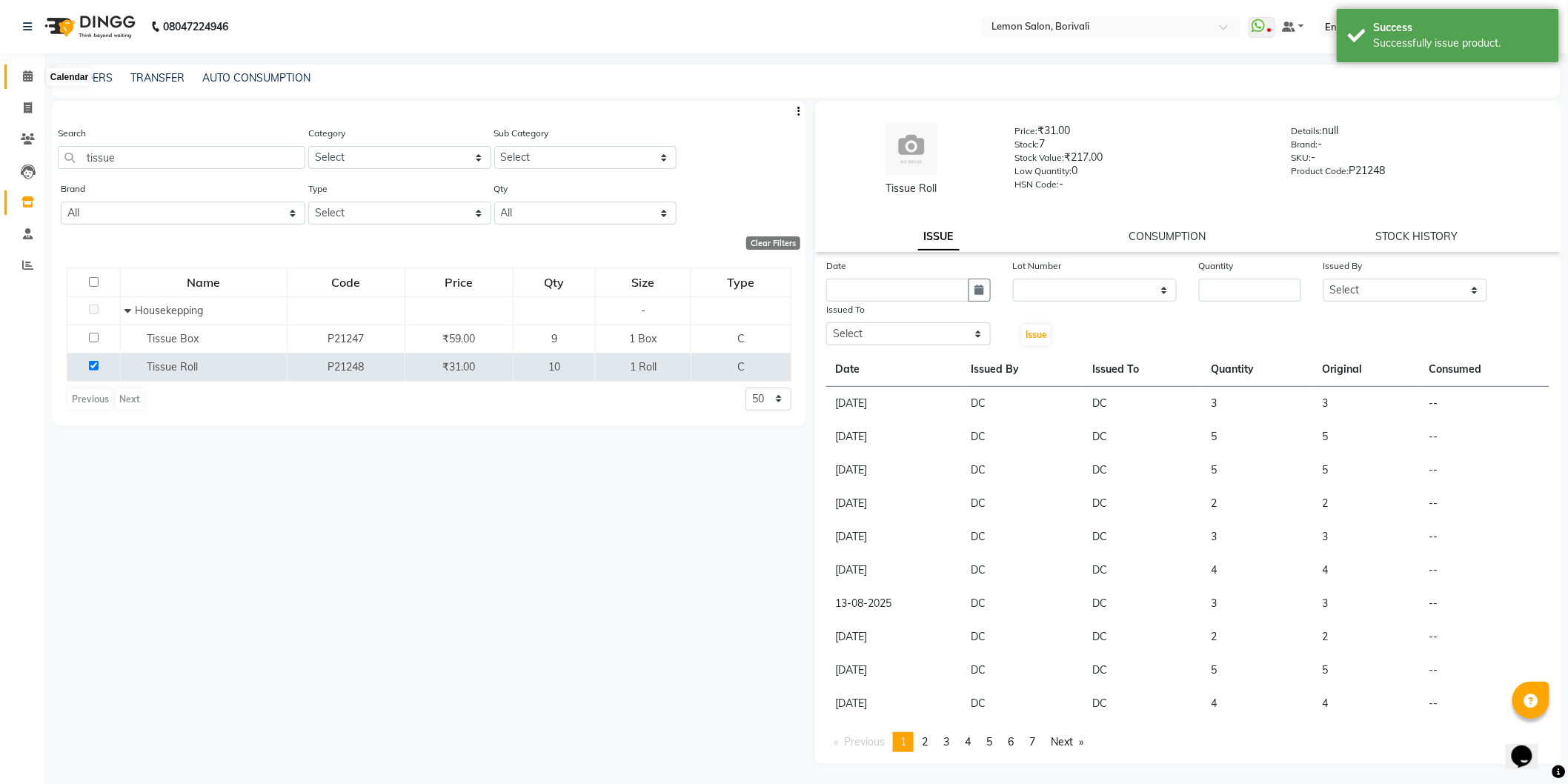
click at [34, 83] on span at bounding box center [27, 77] width 26 height 17
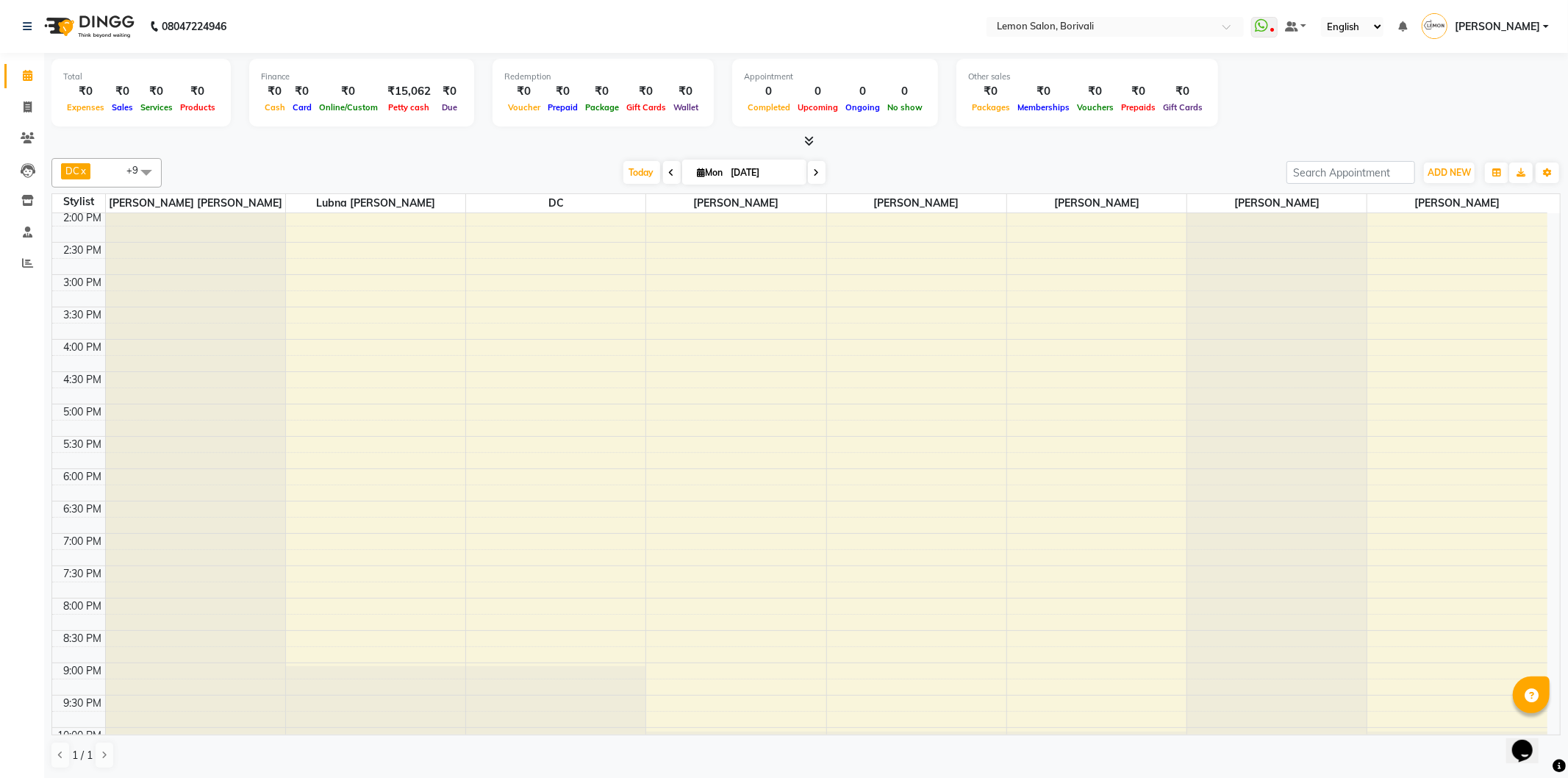
scroll to position [82, 0]
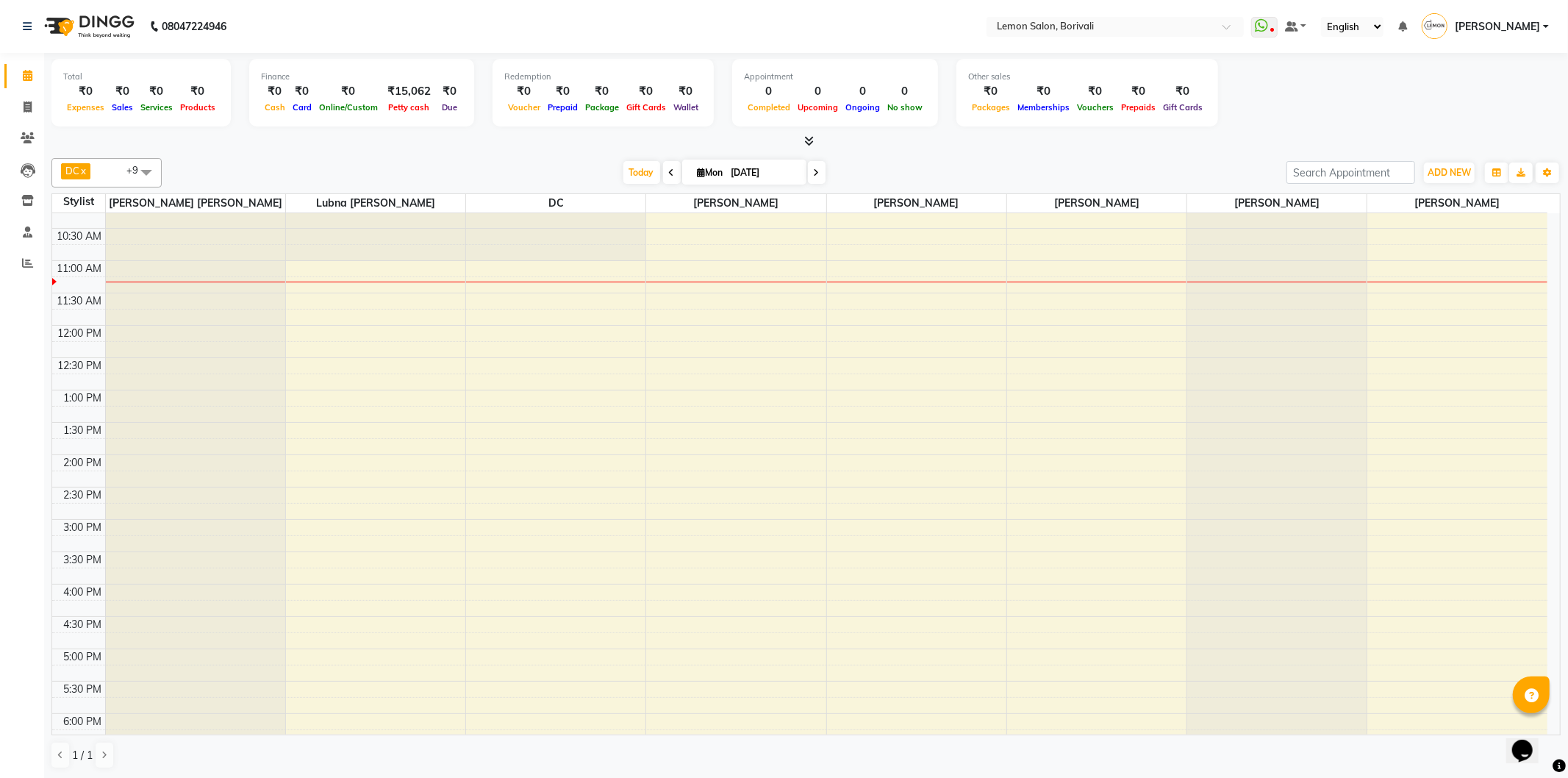
click at [1476, 165] on div "ADD NEW Toggle Dropdown Add Appointment Add Invoice Add Expense Add Attendance …" at bounding box center [1423, 172] width 274 height 24
click at [1471, 167] on span "ADD NEW" at bounding box center [1449, 172] width 44 height 11
click at [1426, 250] on link "Add Attendance" at bounding box center [1416, 257] width 116 height 19
select select "A"
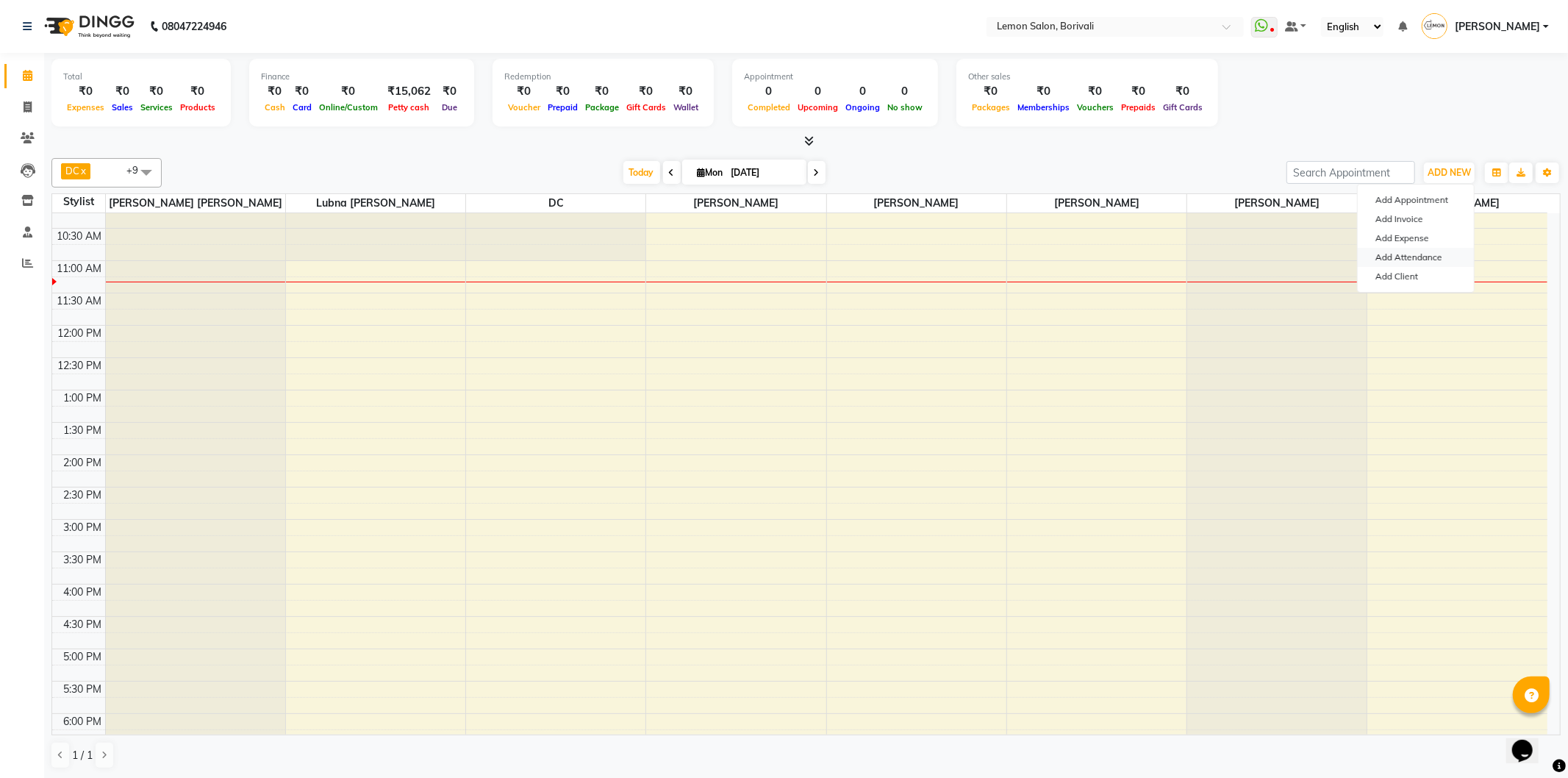
select select "W"
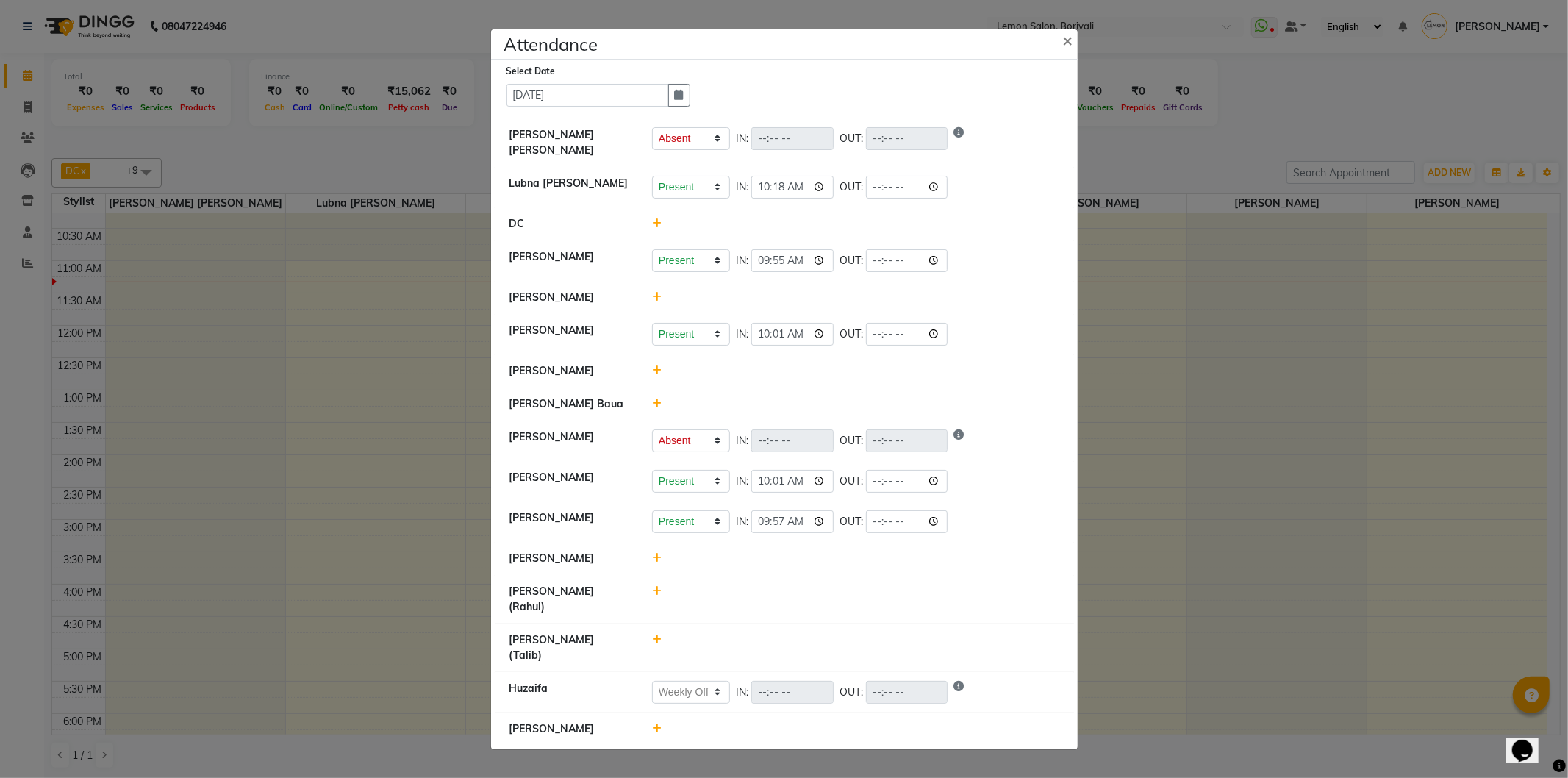
click at [660, 375] on icon at bounding box center [657, 370] width 10 height 10
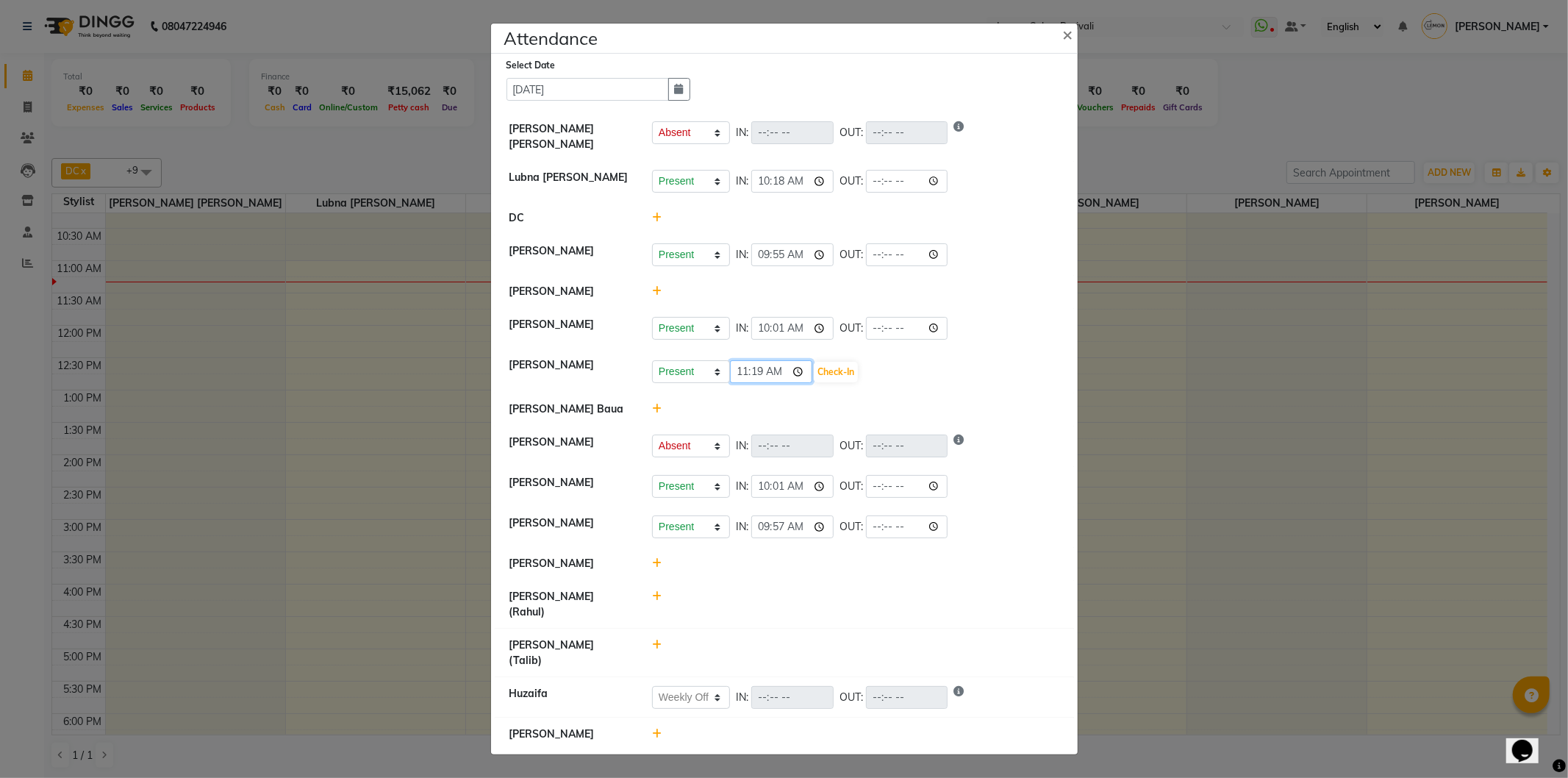
click at [807, 383] on input "11:19" at bounding box center [771, 371] width 82 height 23
type input "11:18"
click at [846, 382] on button "Check-In" at bounding box center [836, 372] width 44 height 21
select select "A"
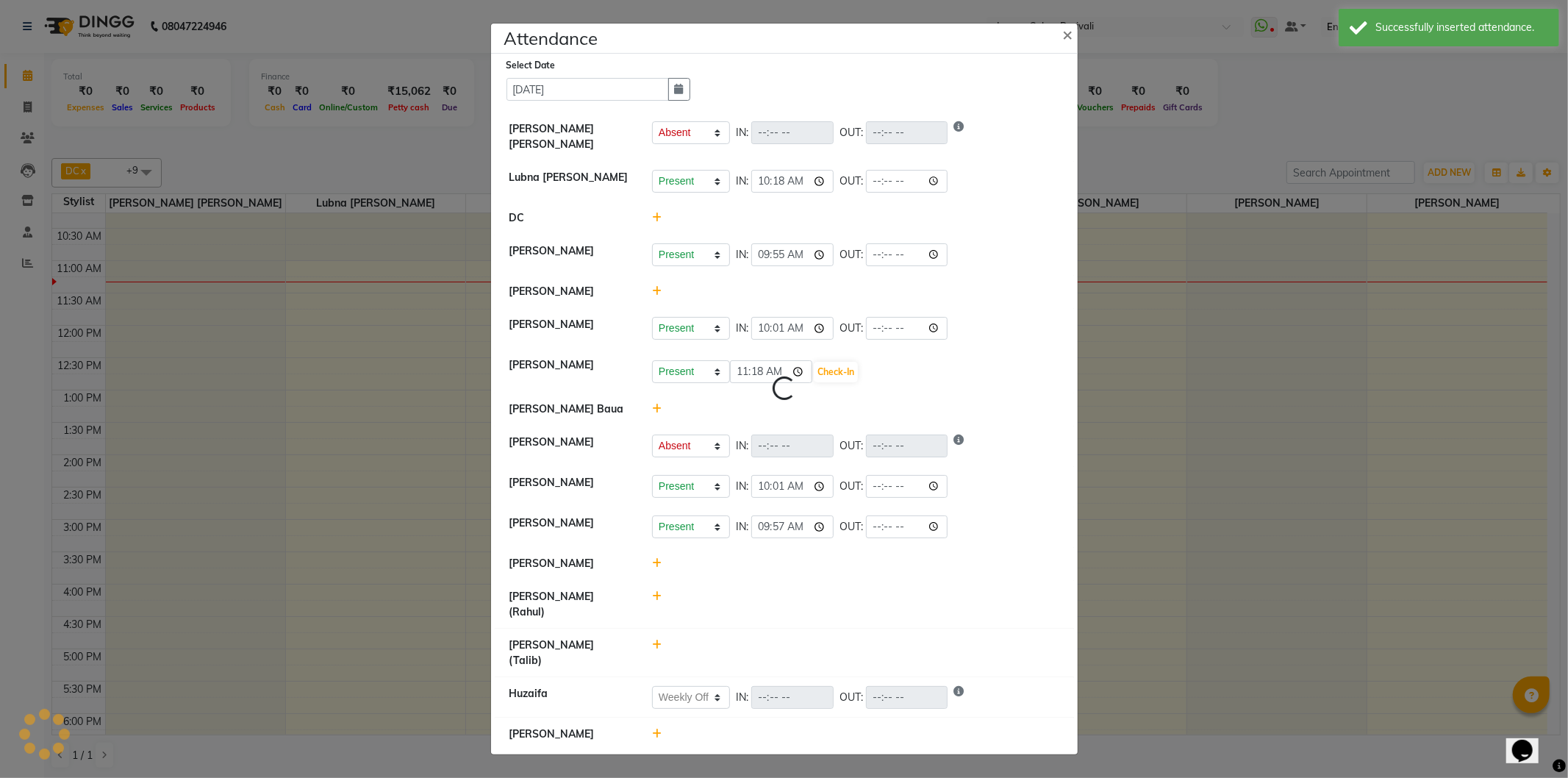
select select "W"
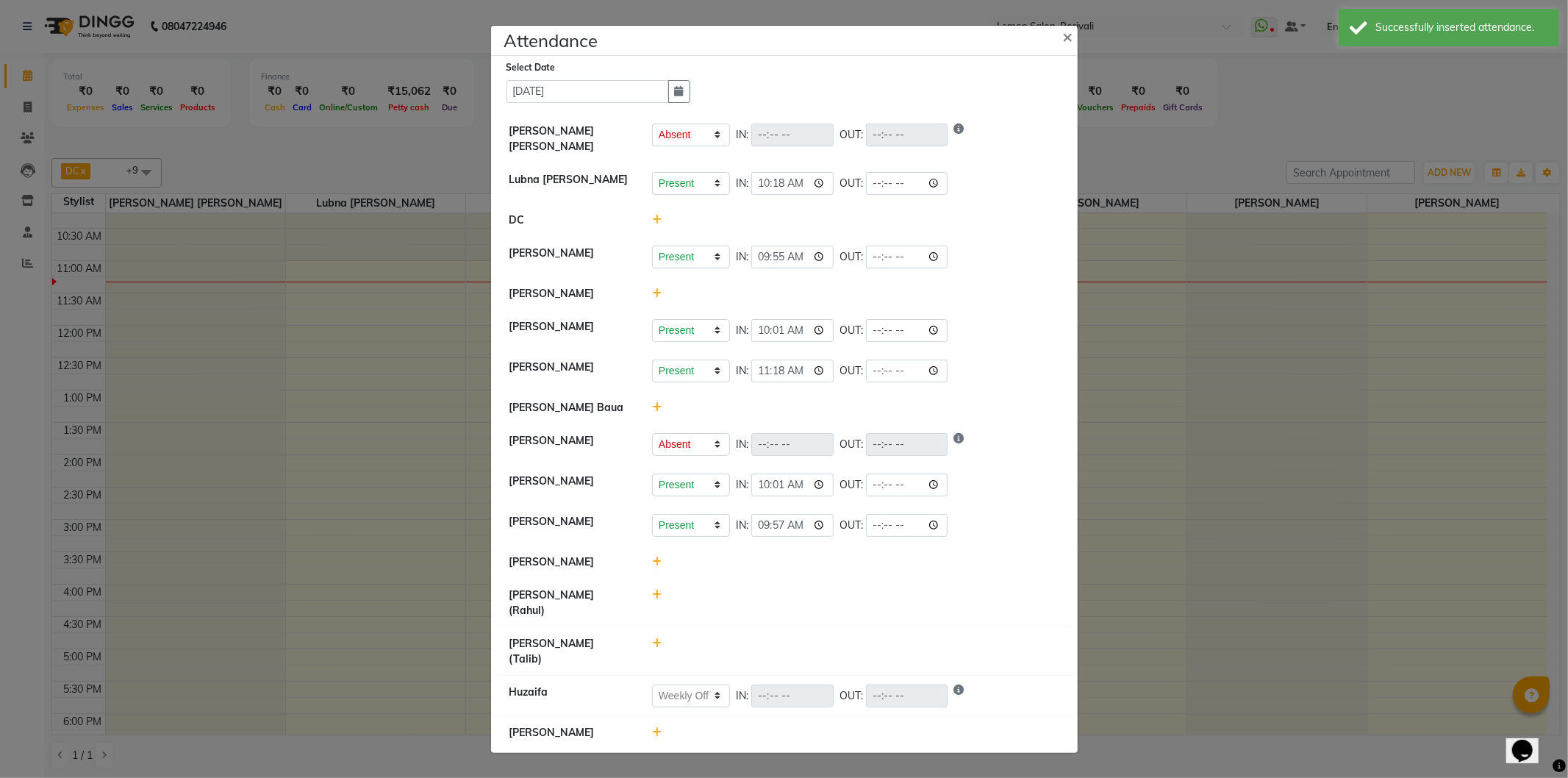
click at [1002, 382] on div "Present Absent Late Half Day Weekly Off IN: 11:18 OUT:" at bounding box center [856, 370] width 407 height 23
drag, startPoint x: 1075, startPoint y: 53, endPoint x: 1038, endPoint y: 65, distance: 38.9
click at [1075, 54] on button "×" at bounding box center [1069, 35] width 37 height 41
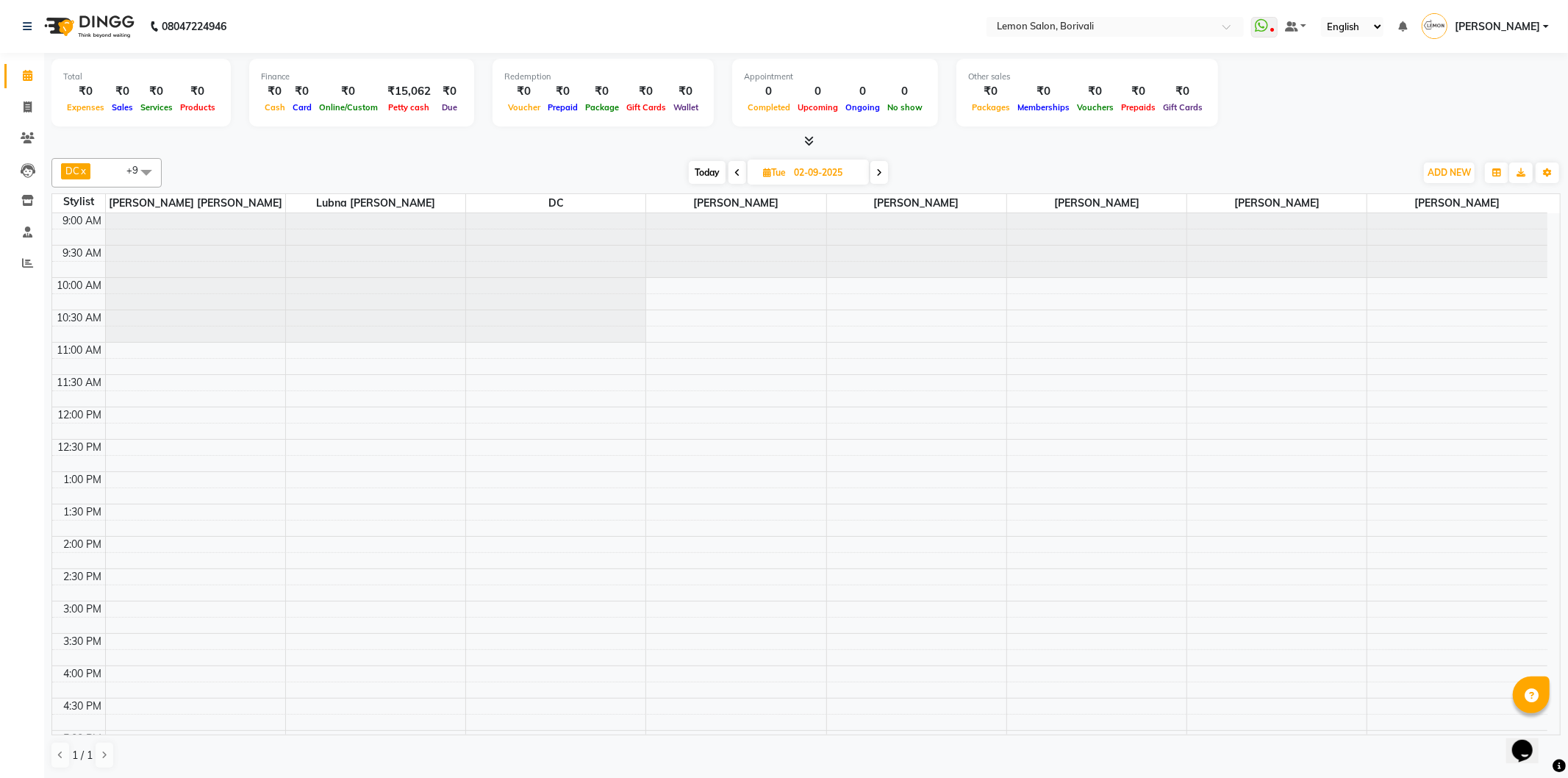
click at [738, 166] on span at bounding box center [737, 172] width 18 height 23
type input "[DATE]"
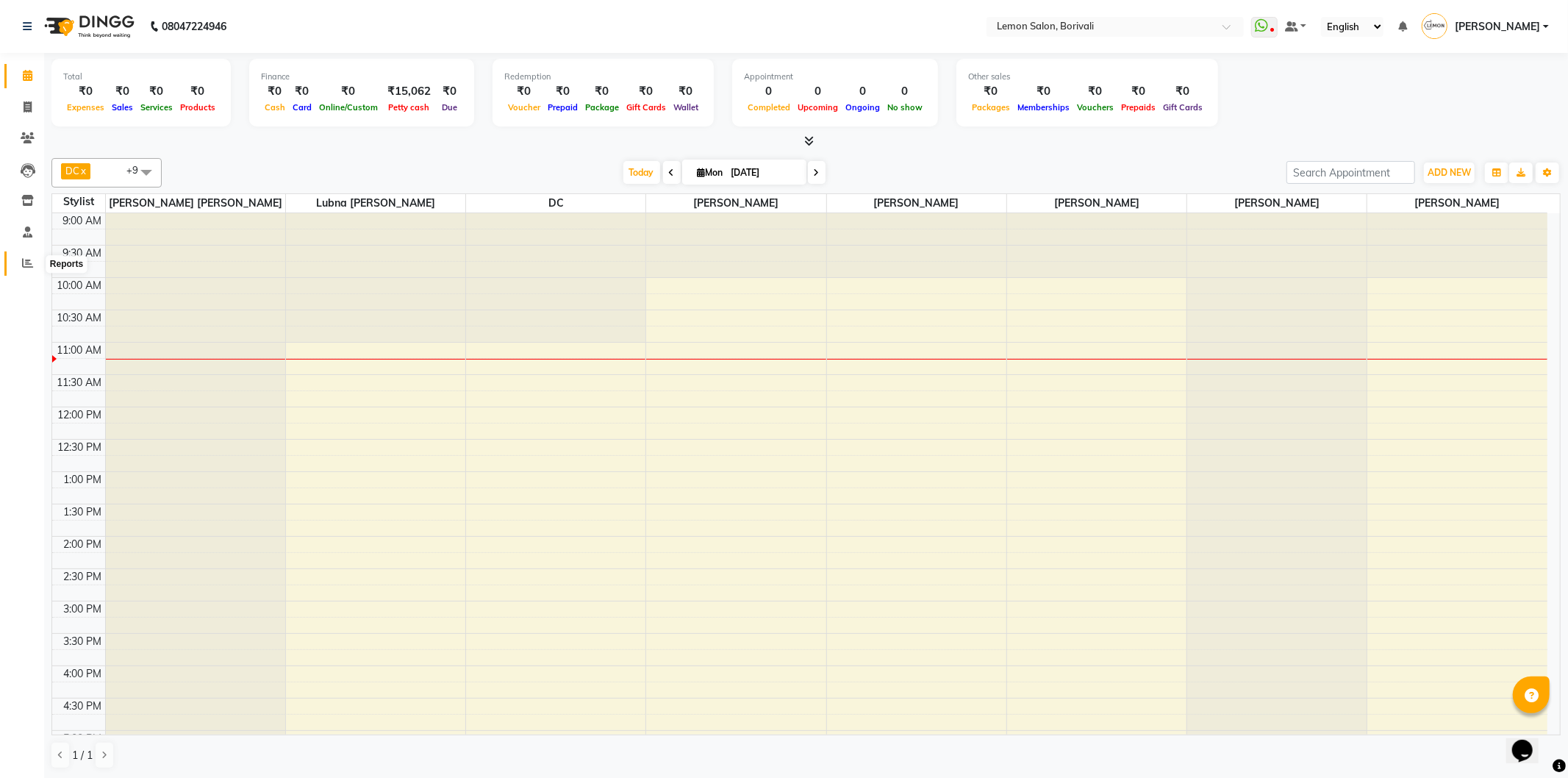
click at [30, 263] on icon at bounding box center [28, 263] width 11 height 11
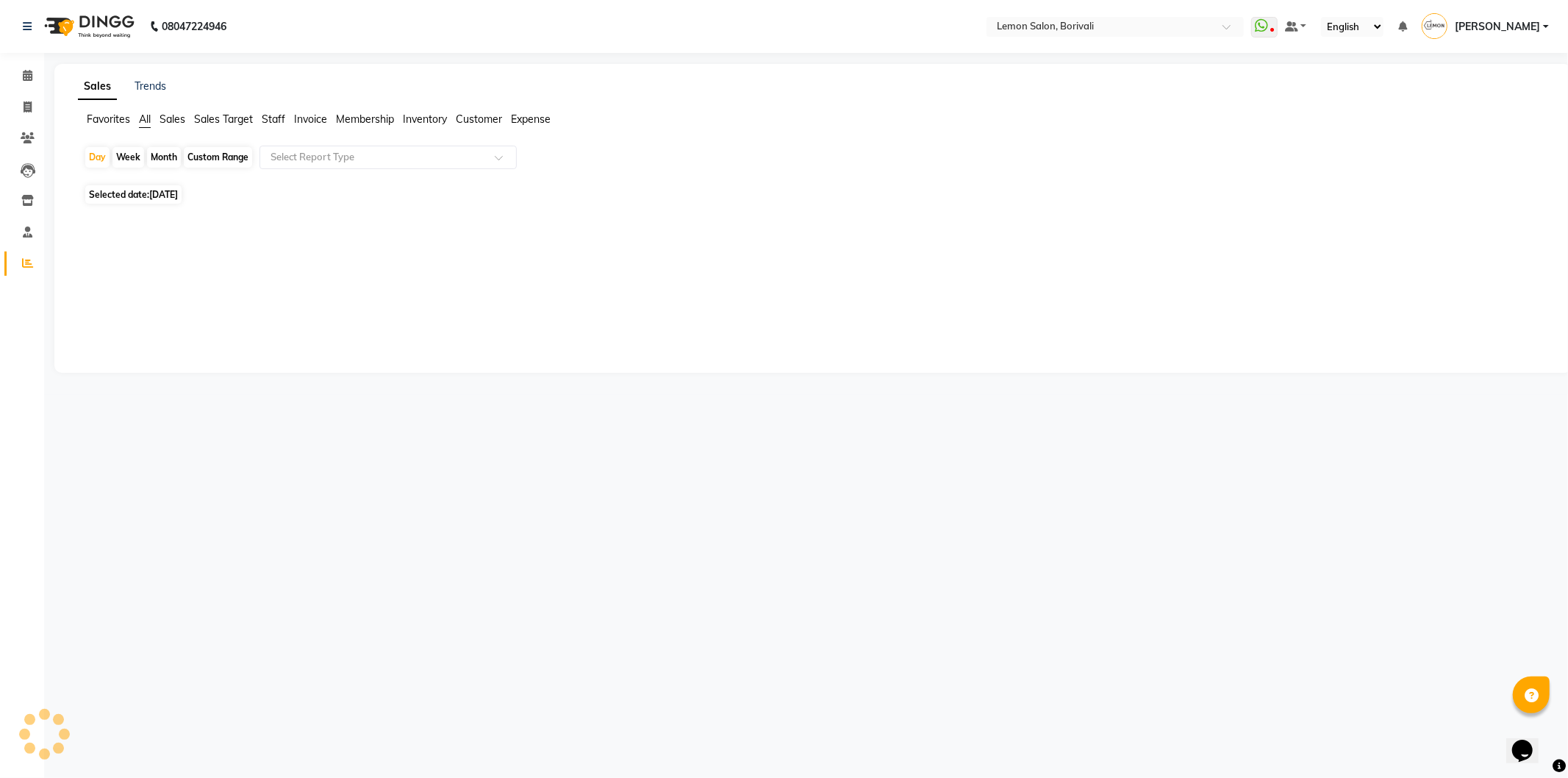
click at [279, 112] on span "Staff" at bounding box center [273, 119] width 24 height 13
click at [175, 159] on div "Month" at bounding box center [164, 157] width 34 height 21
select select "9"
select select "2025"
click at [174, 189] on span "[DATE]" at bounding box center [164, 186] width 29 height 11
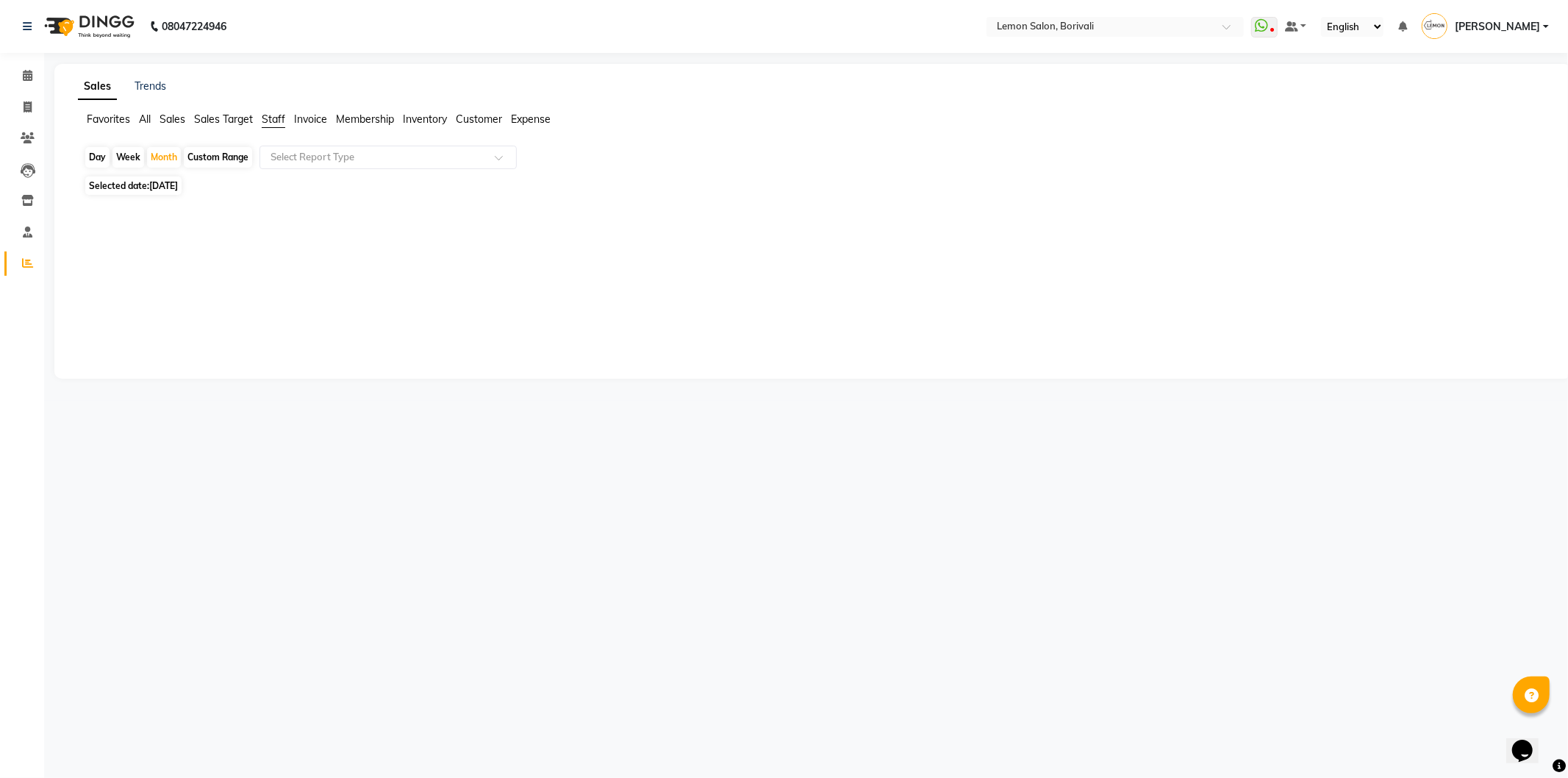
select select "9"
select select "2025"
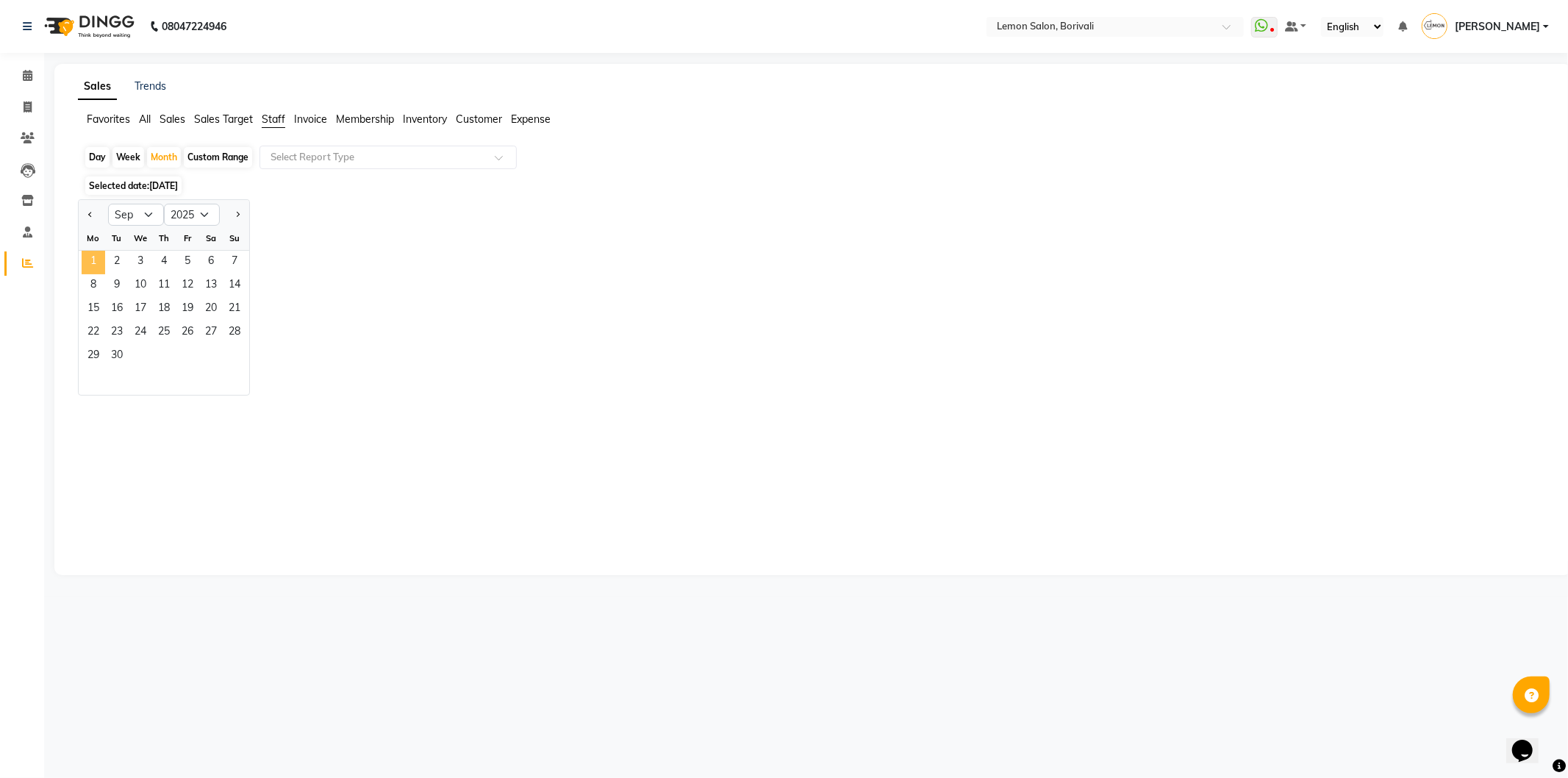
click at [91, 256] on span "1" at bounding box center [93, 262] width 24 height 24
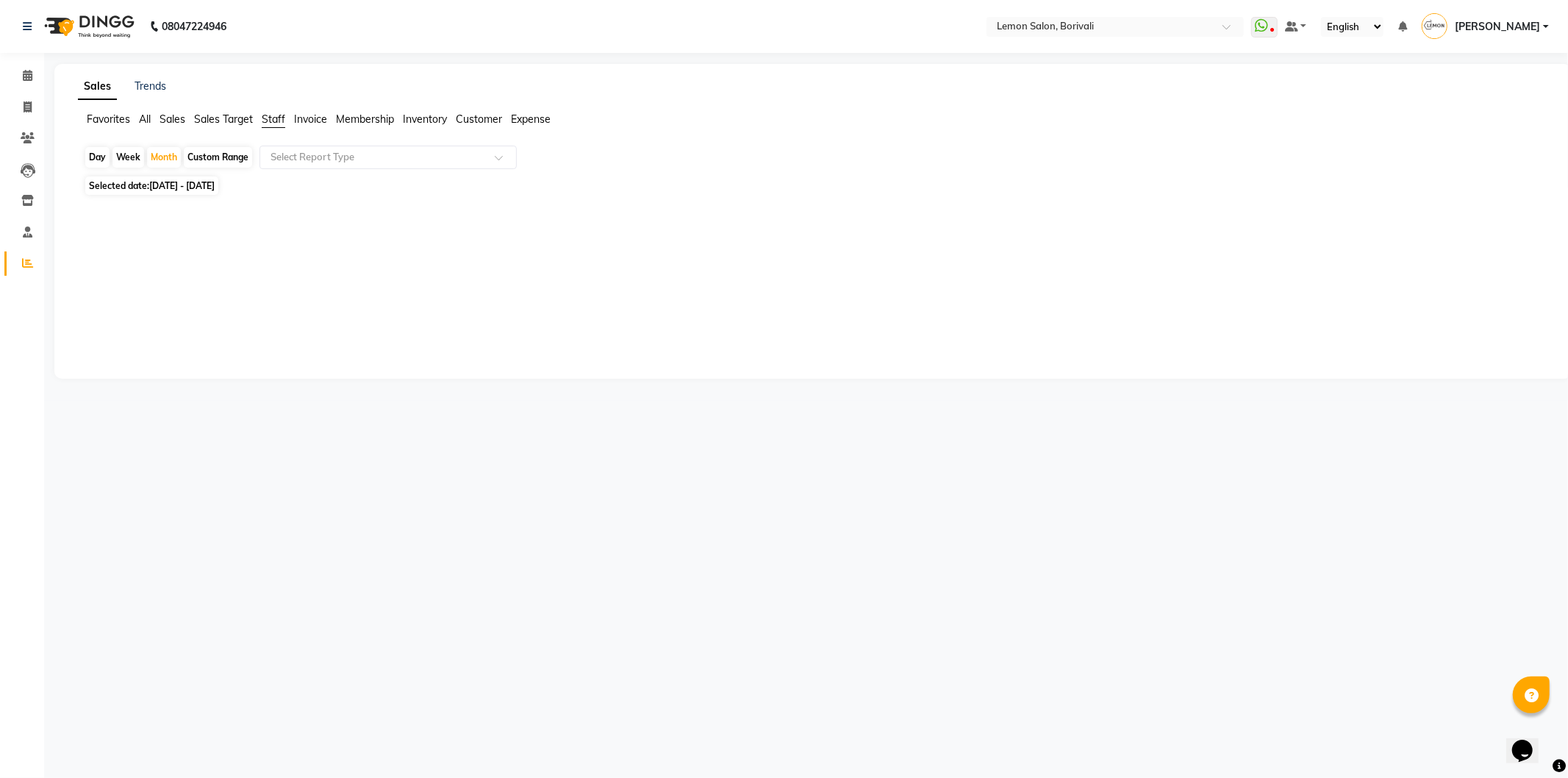
click at [160, 180] on span "[DATE] - [DATE]" at bounding box center [182, 186] width 66 height 11
select select "9"
select select "2025"
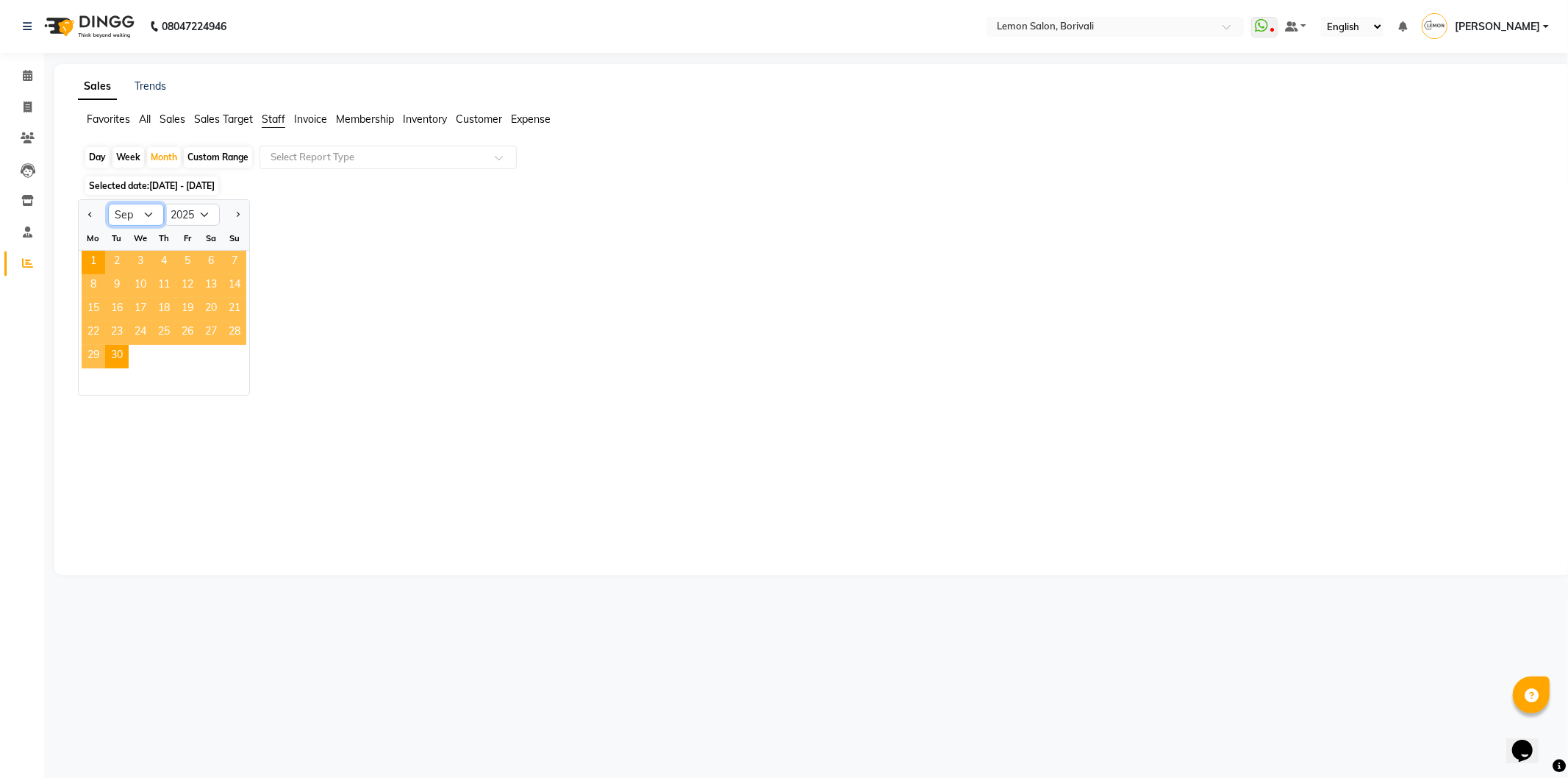
drag, startPoint x: 150, startPoint y: 209, endPoint x: 149, endPoint y: 223, distance: 14.0
click at [150, 209] on select "Jan Feb Mar Apr May Jun [DATE] Aug Sep Oct Nov Dec" at bounding box center [135, 214] width 56 height 22
select select "8"
click at [108, 204] on select "Jan Feb Mar Apr May Jun [DATE] Aug Sep Oct Nov Dec" at bounding box center [135, 214] width 56 height 22
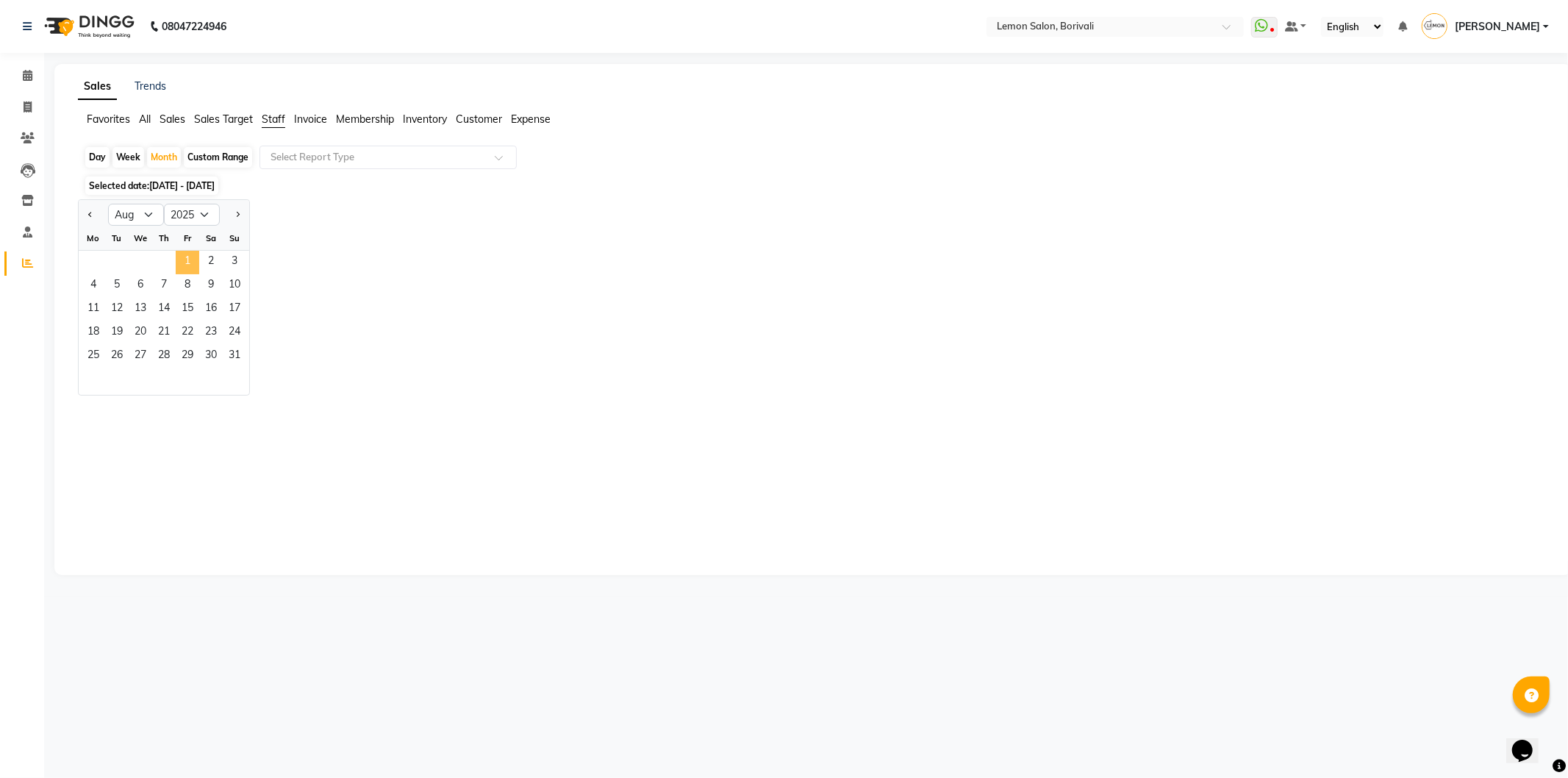
click at [181, 262] on span "1" at bounding box center [187, 262] width 24 height 24
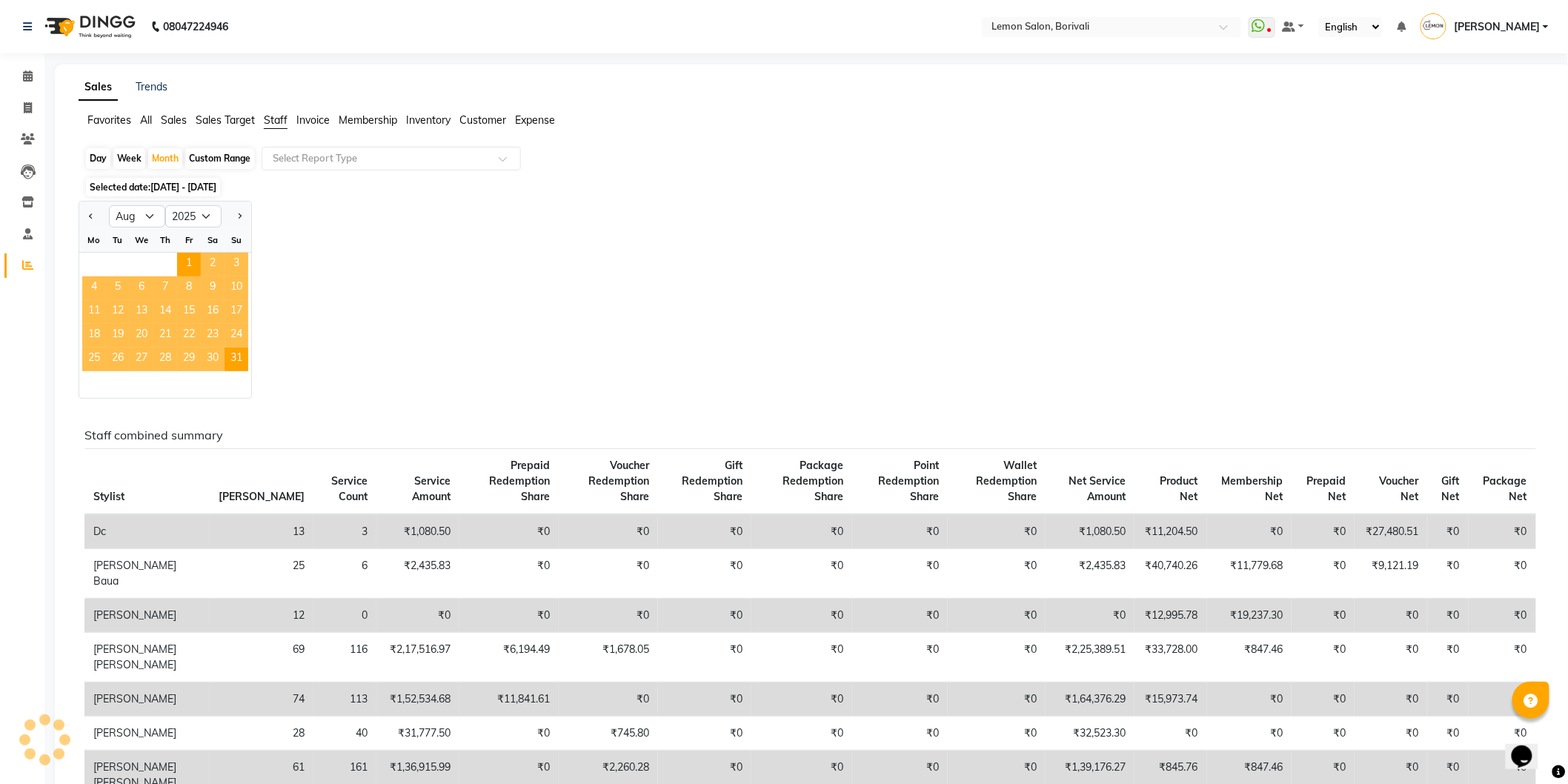
click at [801, 191] on div "Selected date: [DATE] - [DATE]" at bounding box center [816, 187] width 1464 height 15
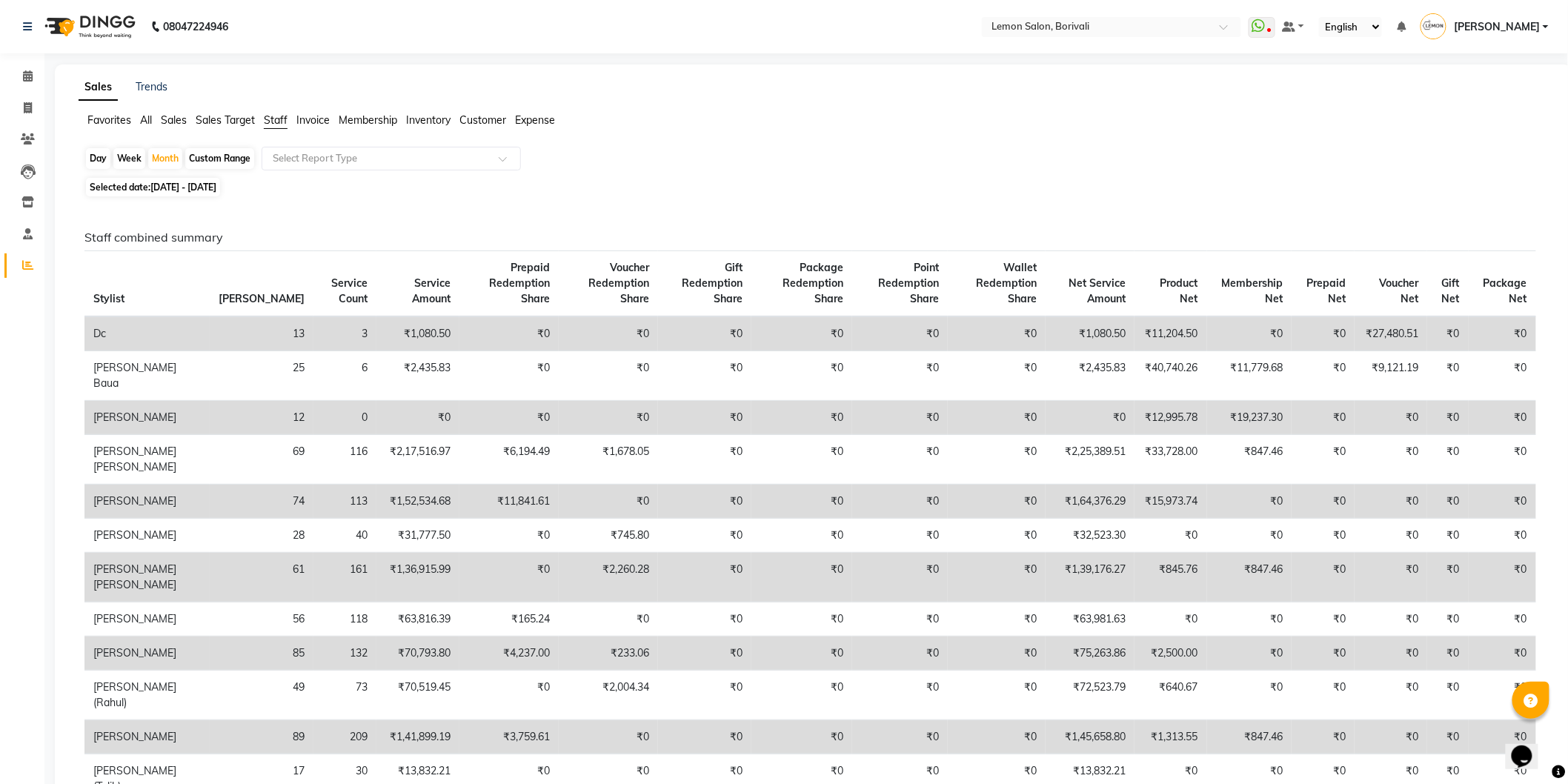
click at [798, 183] on div "Selected date: [DATE] - [DATE]" at bounding box center [816, 187] width 1464 height 15
click at [33, 69] on span at bounding box center [27, 77] width 26 height 17
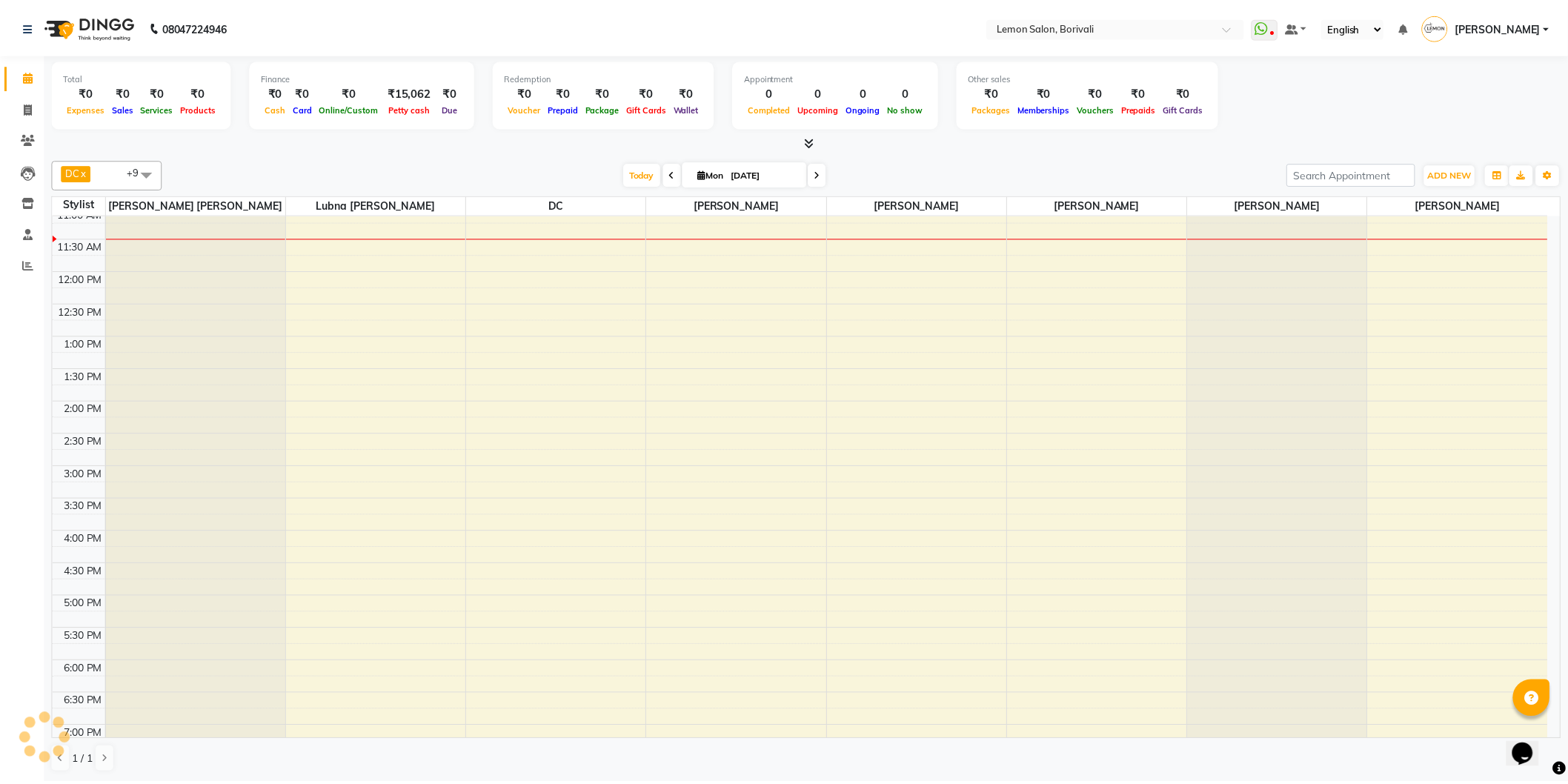
scroll to position [247, 0]
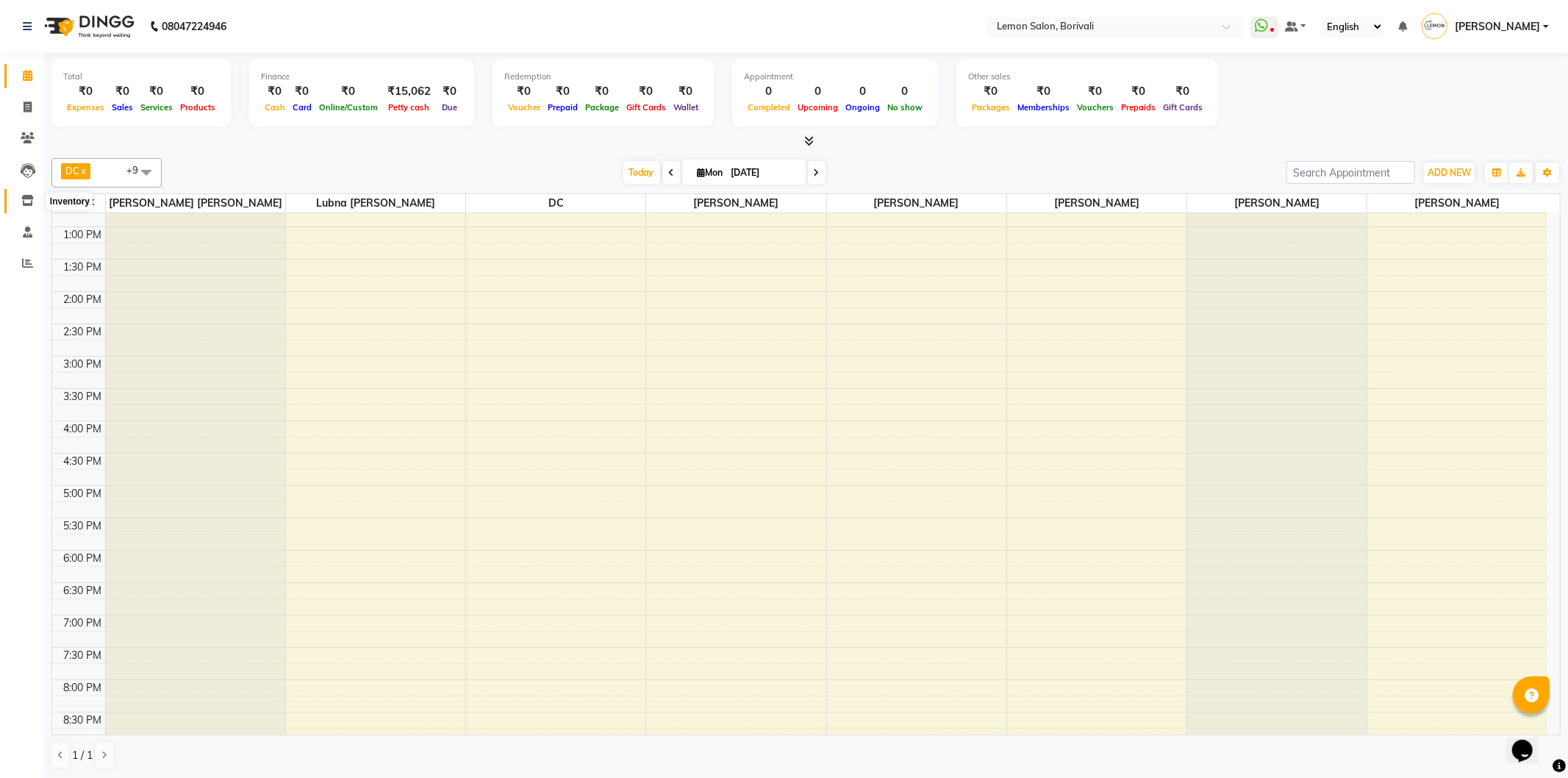
click at [24, 205] on icon at bounding box center [27, 201] width 12 height 11
select select
